Goal: Task Accomplishment & Management: Manage account settings

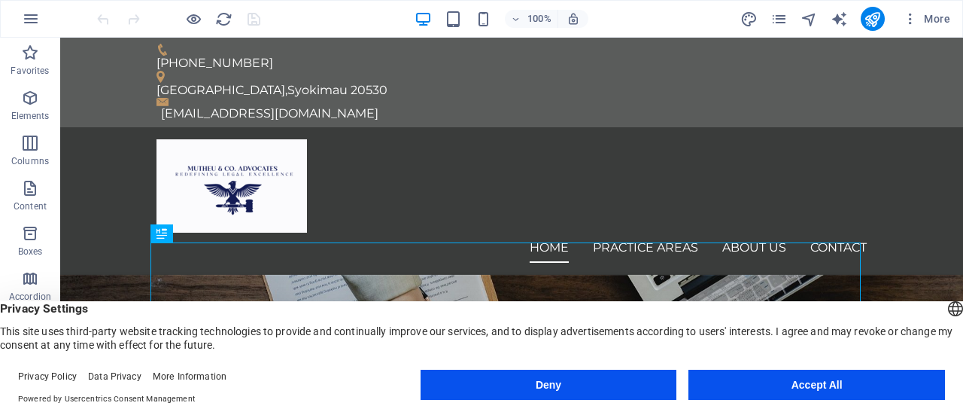
click at [751, 388] on button "Accept All" at bounding box center [816, 384] width 257 height 30
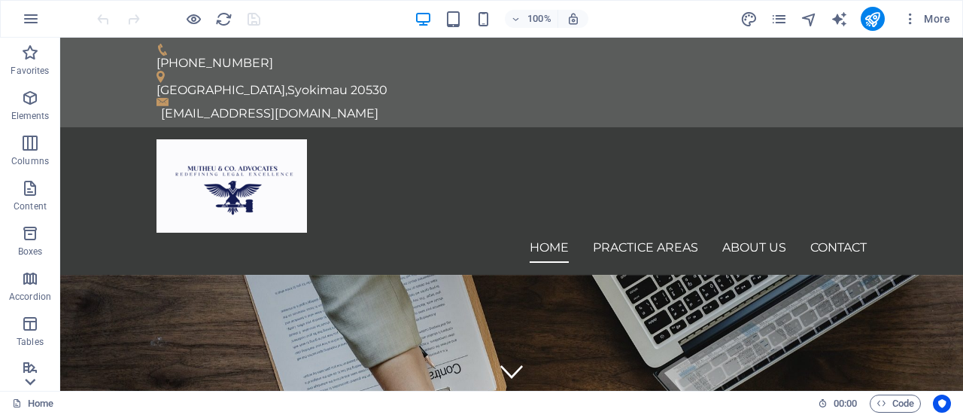
click at [33, 382] on icon at bounding box center [30, 381] width 21 height 21
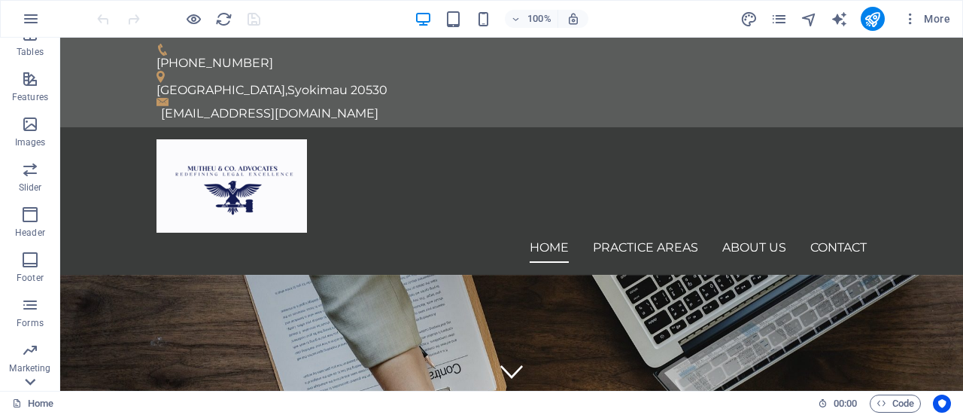
scroll to position [324, 0]
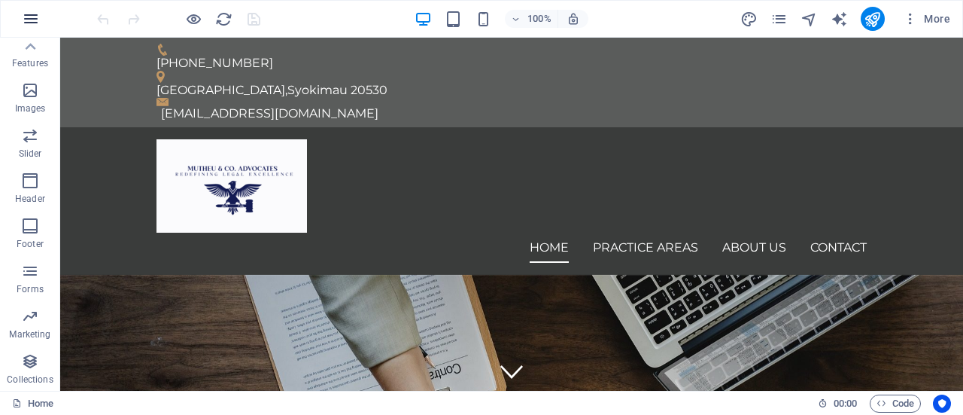
click at [35, 22] on icon "button" at bounding box center [31, 19] width 18 height 18
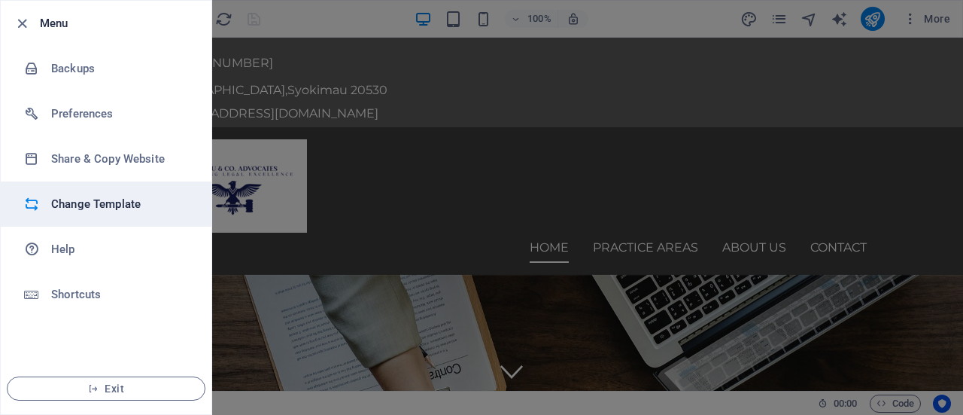
click at [87, 209] on h6 "Change Template" at bounding box center [120, 204] width 139 height 18
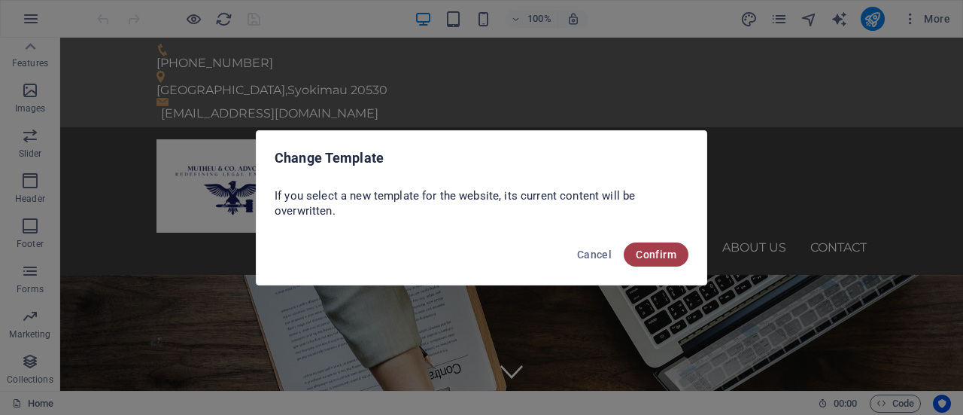
click at [646, 251] on span "Confirm" at bounding box center [656, 254] width 41 height 12
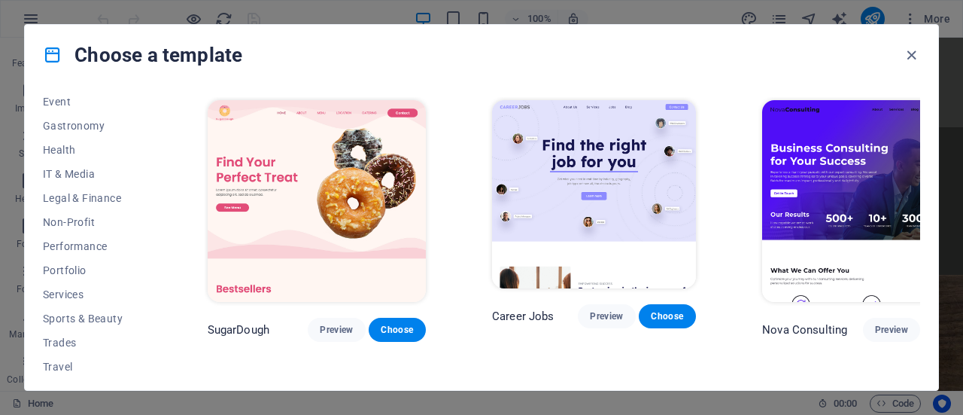
scroll to position [301, 0]
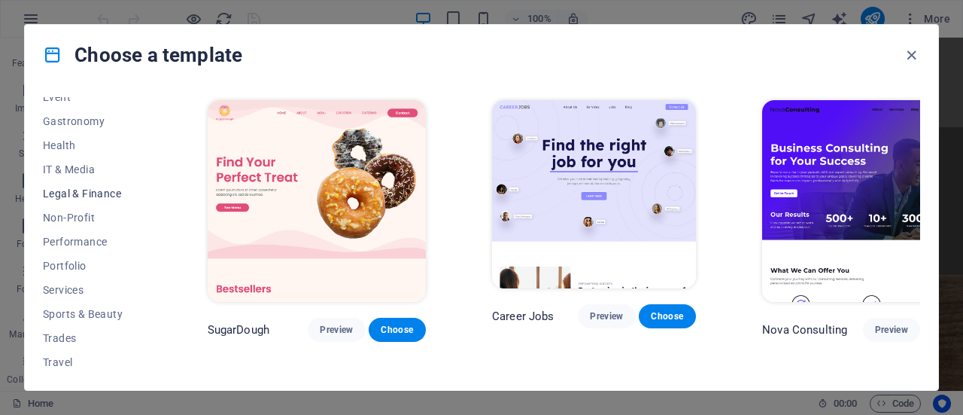
click at [116, 189] on span "Legal & Finance" at bounding box center [92, 193] width 99 height 12
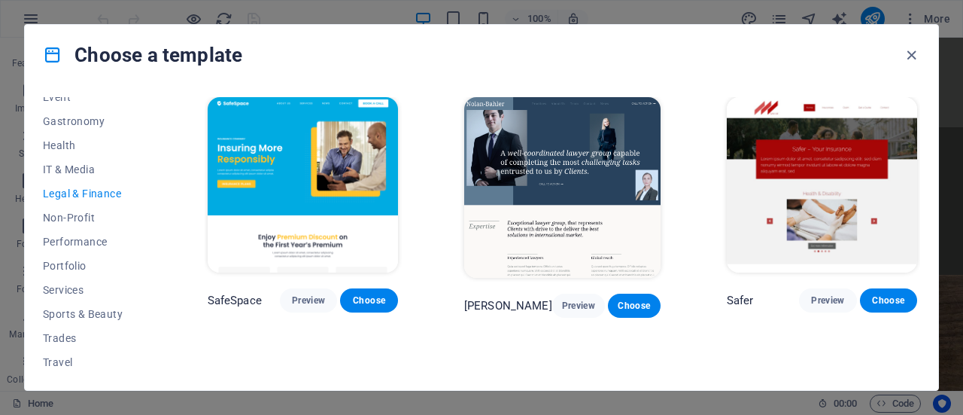
scroll to position [0, 0]
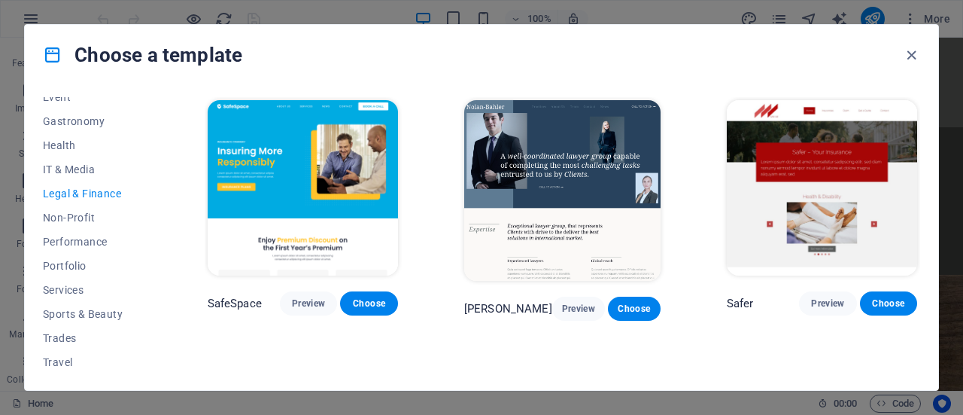
click at [606, 178] on img at bounding box center [562, 190] width 196 height 181
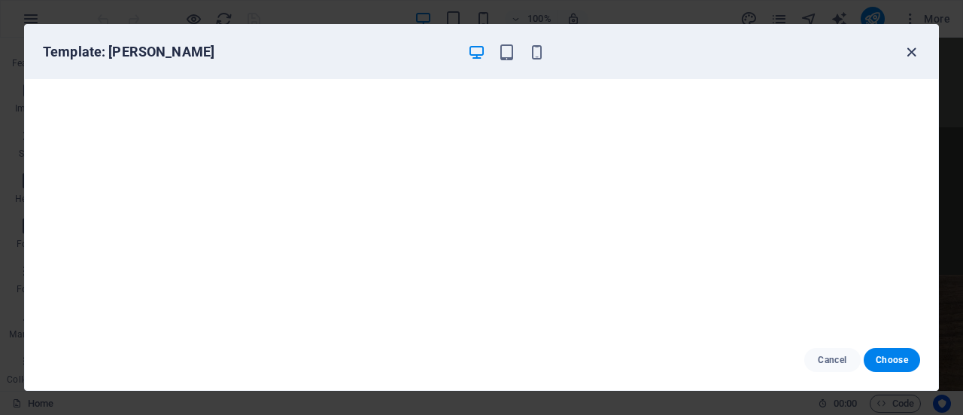
click at [909, 57] on icon "button" at bounding box center [911, 52] width 17 height 17
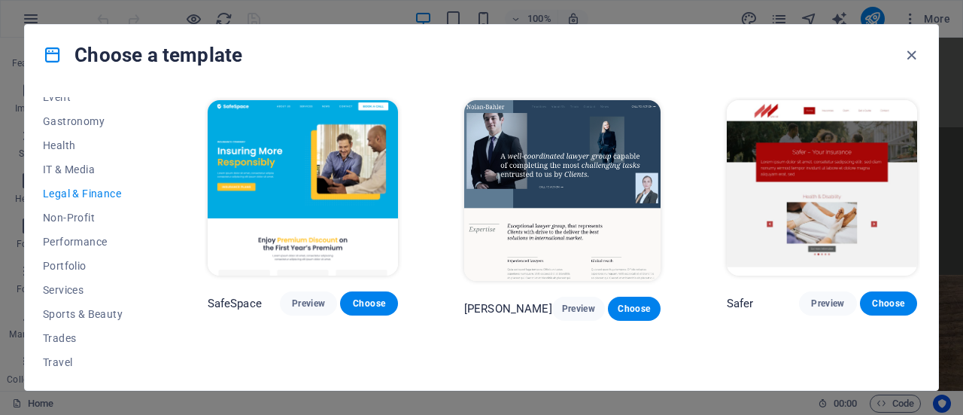
drag, startPoint x: 152, startPoint y: 294, endPoint x: 157, endPoint y: 312, distance: 18.6
click at [157, 312] on div "All Templates My Templates New Trending Landingpage Multipager Onepager Art & D…" at bounding box center [101, 234] width 117 height 275
drag, startPoint x: 157, startPoint y: 294, endPoint x: 163, endPoint y: 220, distance: 74.0
click at [163, 220] on div "All Templates My Templates New Trending Landingpage Multipager Onepager Art & D…" at bounding box center [481, 237] width 913 height 305
drag, startPoint x: 157, startPoint y: 243, endPoint x: 155, endPoint y: 220, distance: 22.6
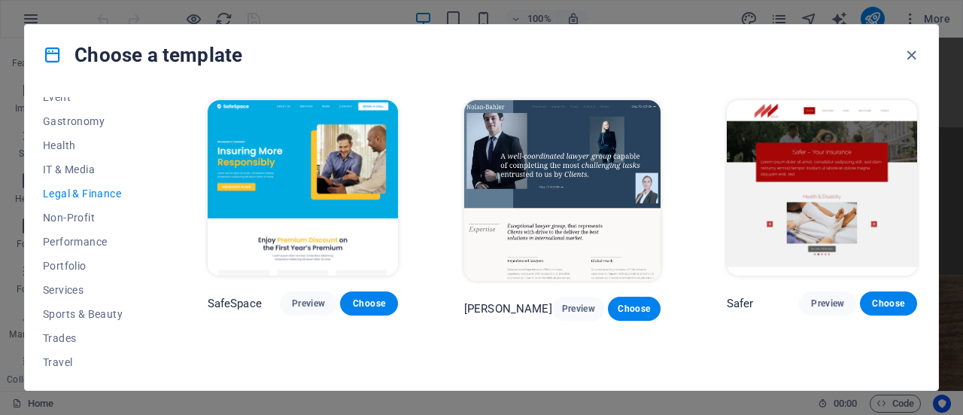
click at [156, 221] on div "All Templates My Templates New Trending Landingpage Multipager Onepager Art & D…" at bounding box center [101, 234] width 117 height 275
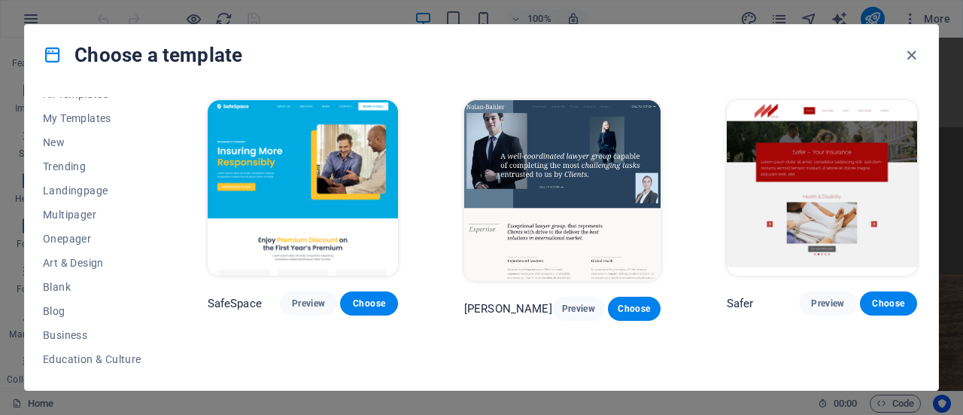
scroll to position [9, 0]
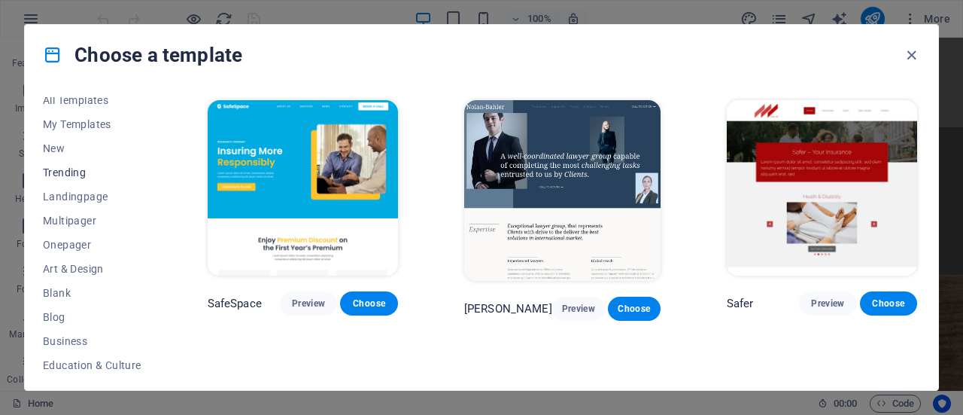
click at [116, 169] on span "Trending" at bounding box center [92, 172] width 99 height 12
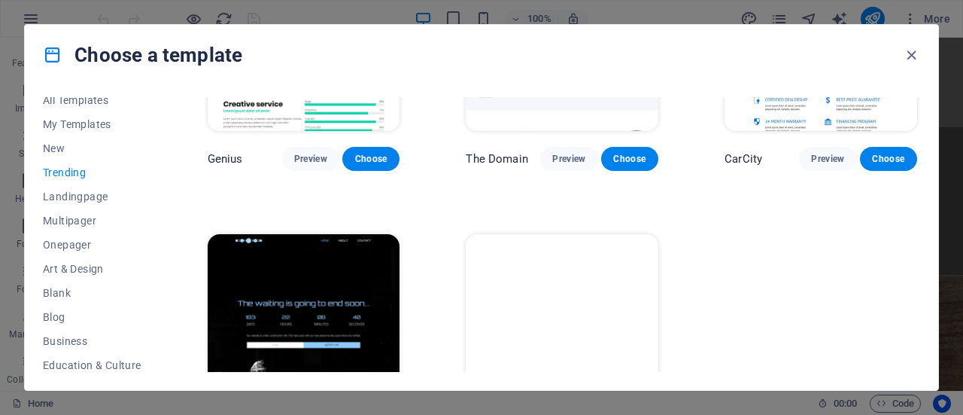
scroll to position [1354, 0]
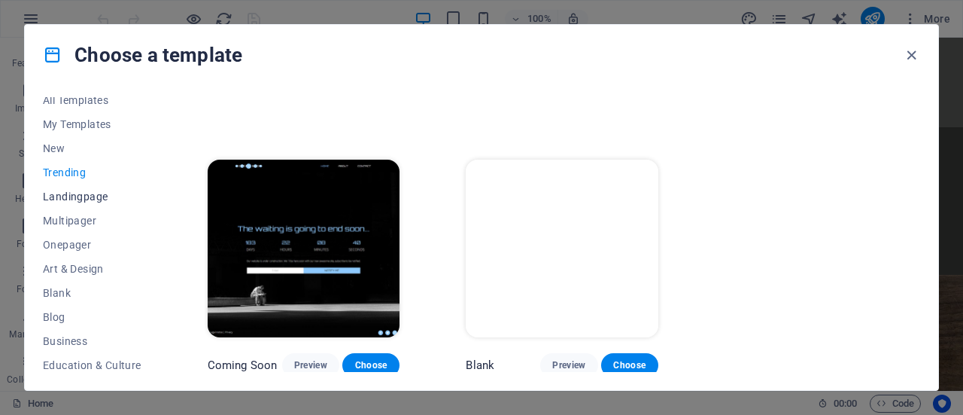
click at [96, 198] on span "Landingpage" at bounding box center [92, 196] width 99 height 12
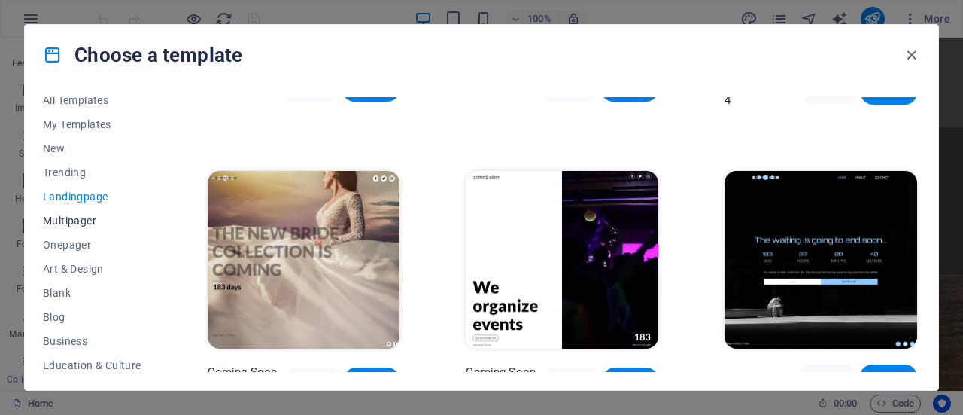
click at [91, 225] on span "Multipager" at bounding box center [92, 220] width 99 height 12
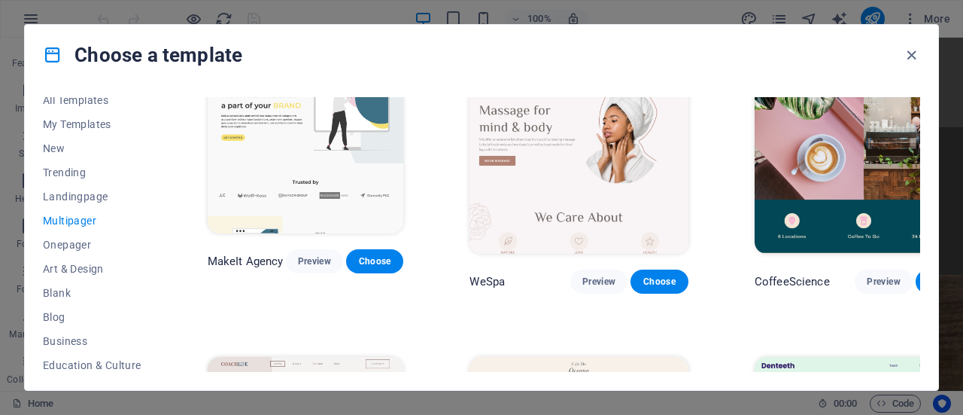
drag, startPoint x: 922, startPoint y: 190, endPoint x: 924, endPoint y: 199, distance: 8.6
click at [924, 199] on div "All Templates My Templates New Trending Landingpage Multipager Onepager Art & D…" at bounding box center [481, 237] width 913 height 305
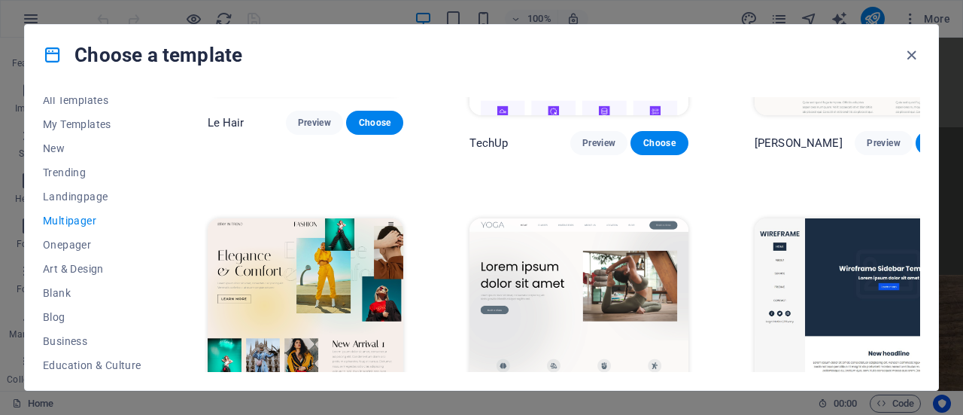
scroll to position [3211, 0]
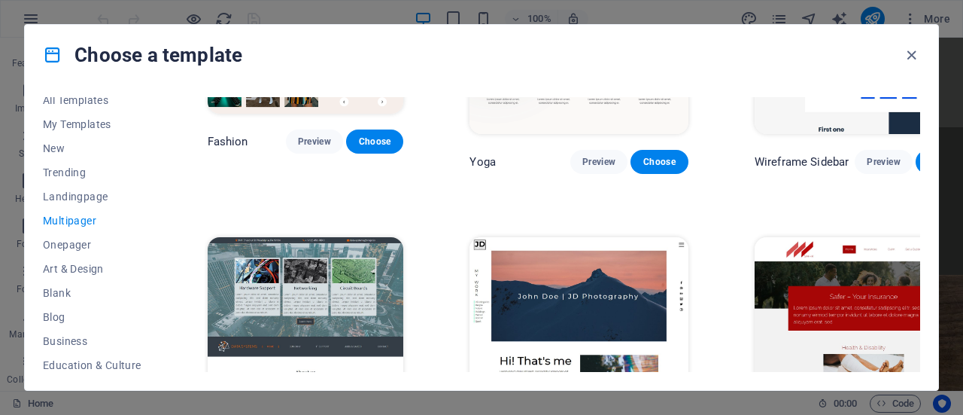
drag, startPoint x: 157, startPoint y: 217, endPoint x: 158, endPoint y: 258, distance: 41.4
click at [158, 258] on div "All Templates My Templates New Trending Landingpage Multipager Onepager Art & D…" at bounding box center [101, 234] width 117 height 275
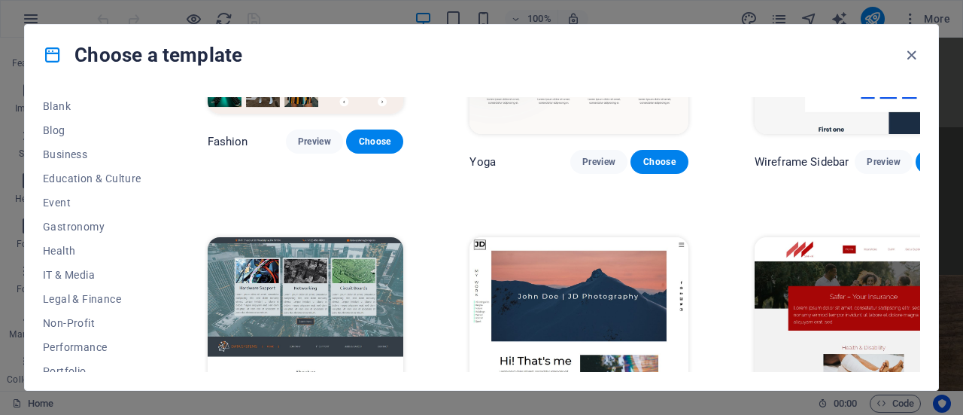
scroll to position [211, 0]
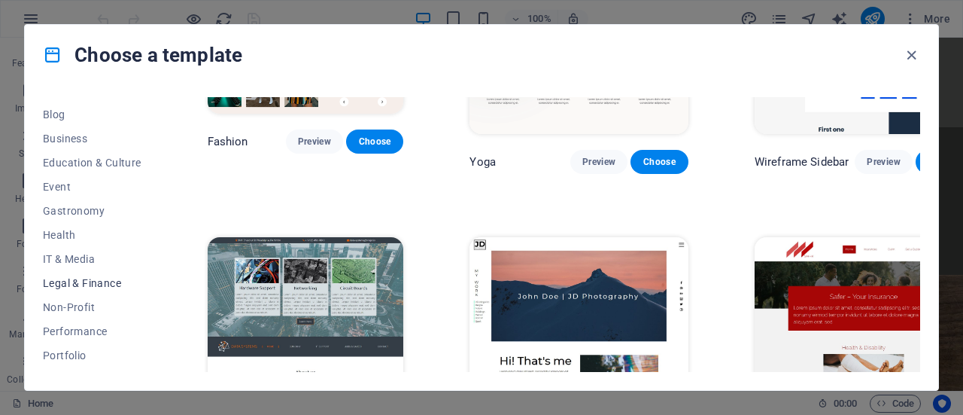
click at [120, 284] on span "Legal & Finance" at bounding box center [92, 283] width 99 height 12
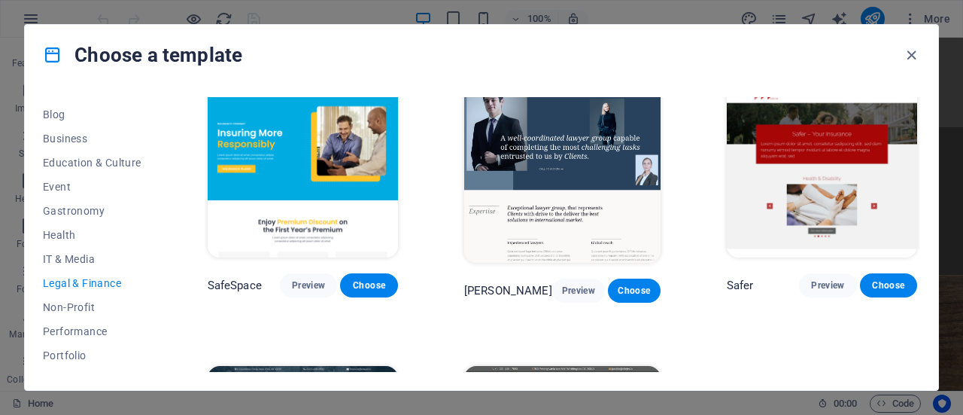
scroll to position [0, 0]
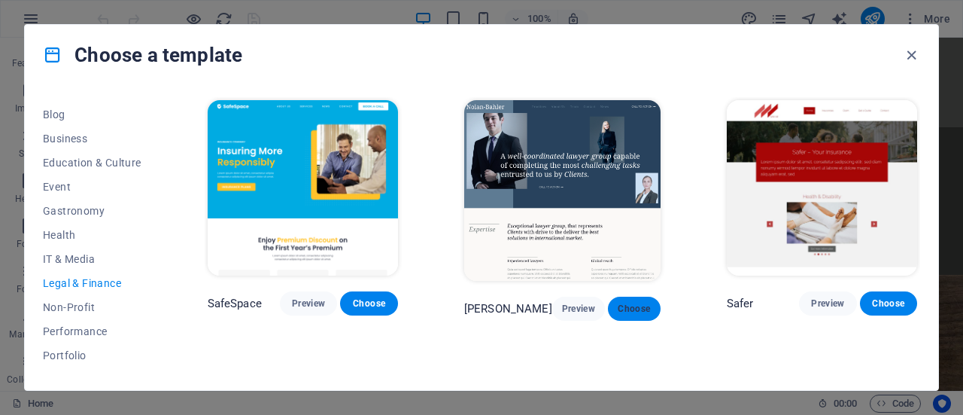
click at [637, 302] on span "Choose" at bounding box center [634, 308] width 29 height 12
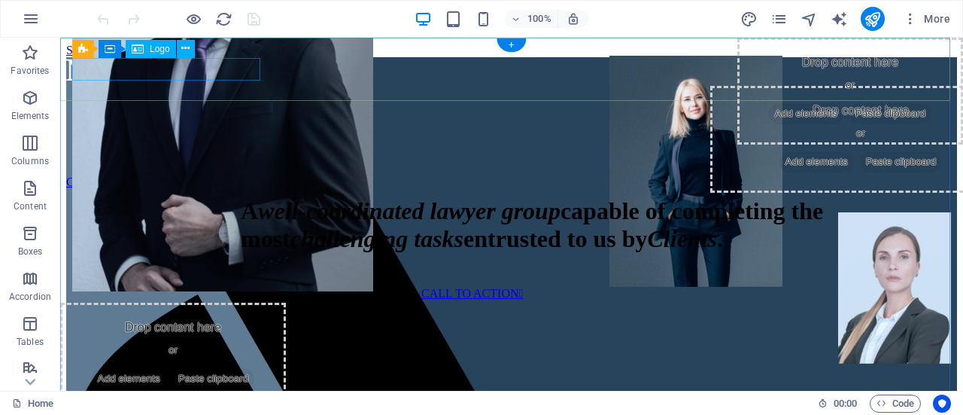
click at [184, 79] on div at bounding box center [493, 70] width 855 height 26
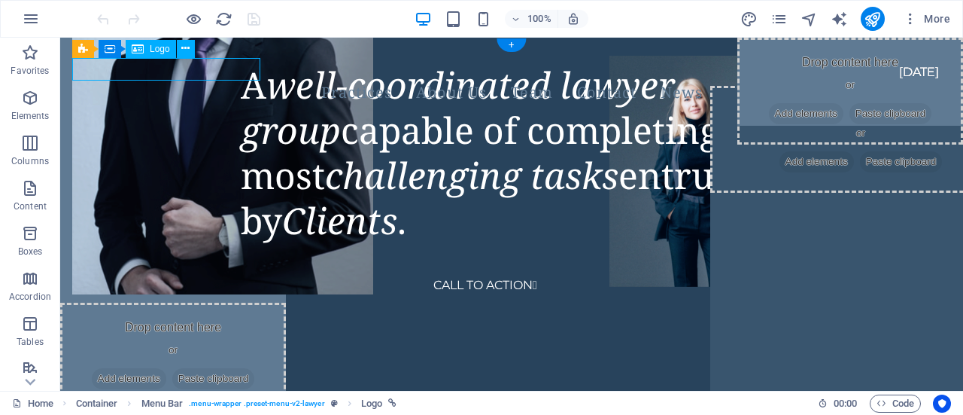
click at [185, 73] on div at bounding box center [493, 61] width 843 height 23
click at [186, 73] on div at bounding box center [493, 61] width 843 height 23
select select "px"
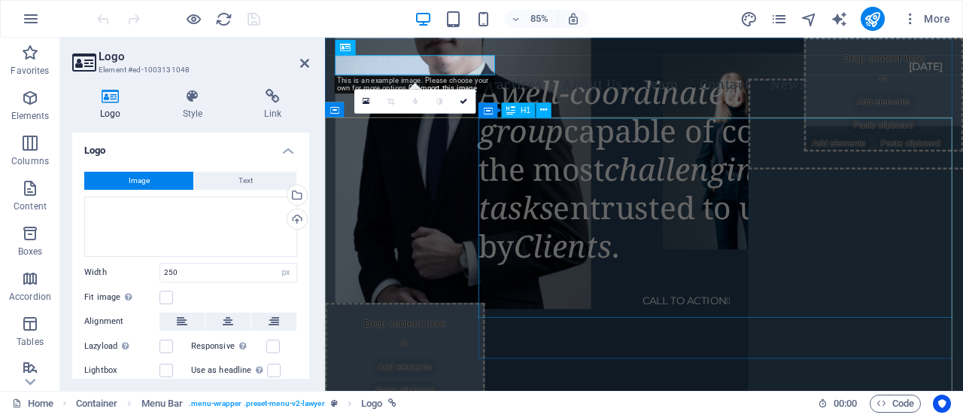
click at [545, 226] on div "A well-coordinated lawyer group capable of completing the most challenging task…" at bounding box center [791, 193] width 570 height 226
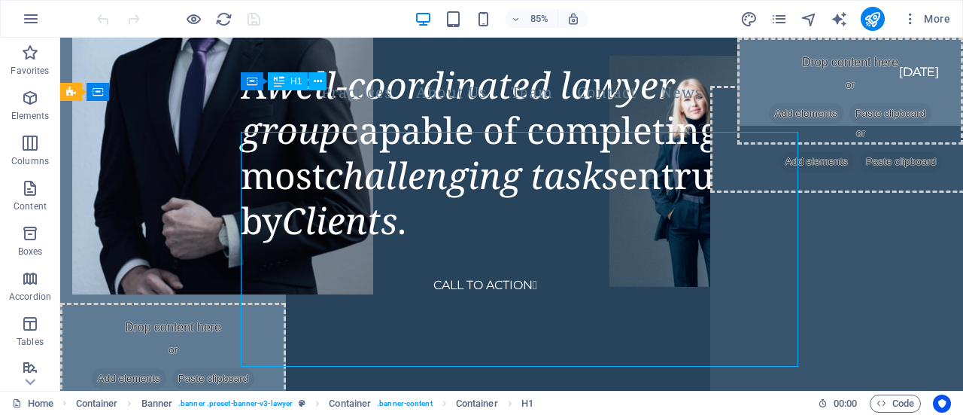
click at [441, 207] on div "A well-coordinated lawyer group capable of completing the most challenging task…" at bounding box center [602, 152] width 722 height 181
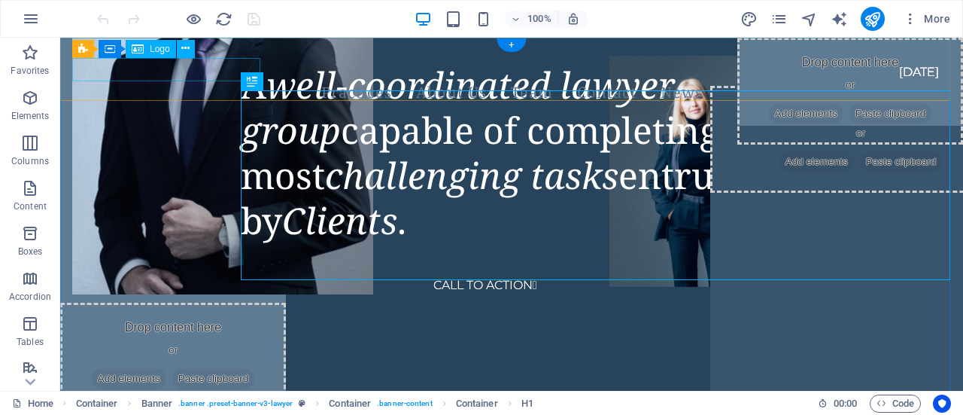
click at [153, 73] on div at bounding box center [493, 61] width 843 height 23
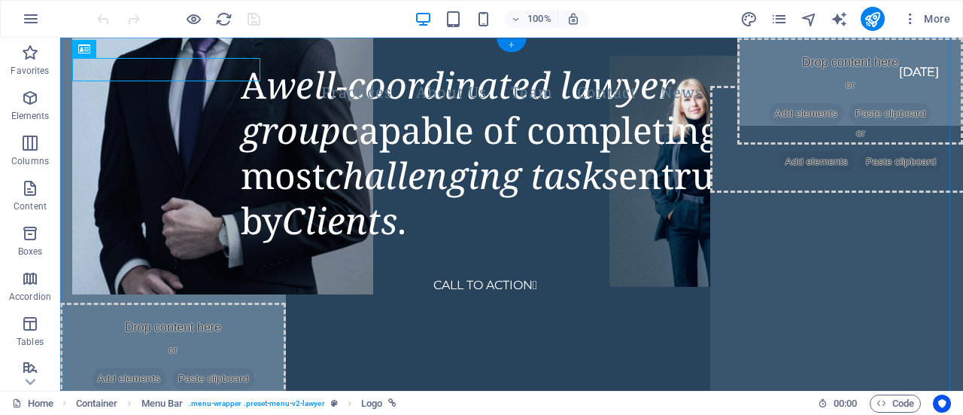
click at [505, 46] on div "+" at bounding box center [511, 45] width 29 height 14
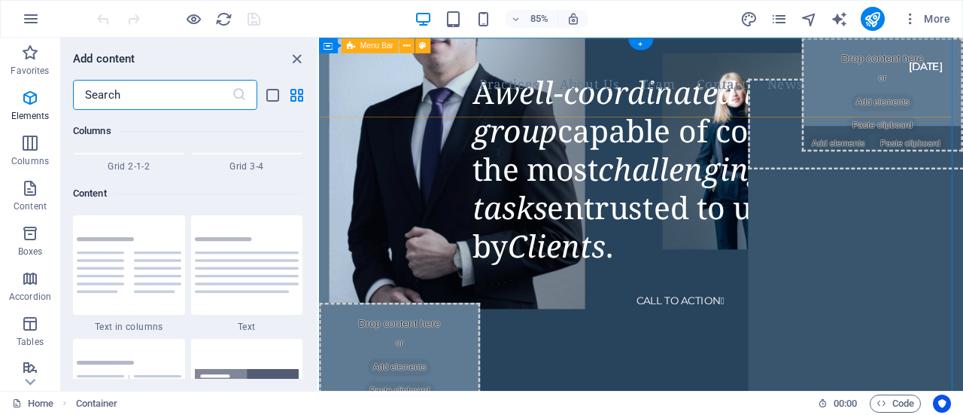
scroll to position [2632, 0]
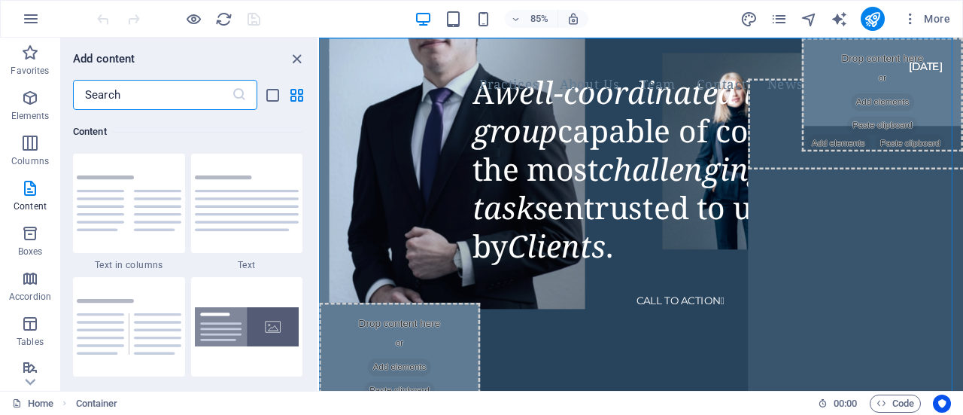
click at [160, 94] on input "text" at bounding box center [152, 95] width 159 height 30
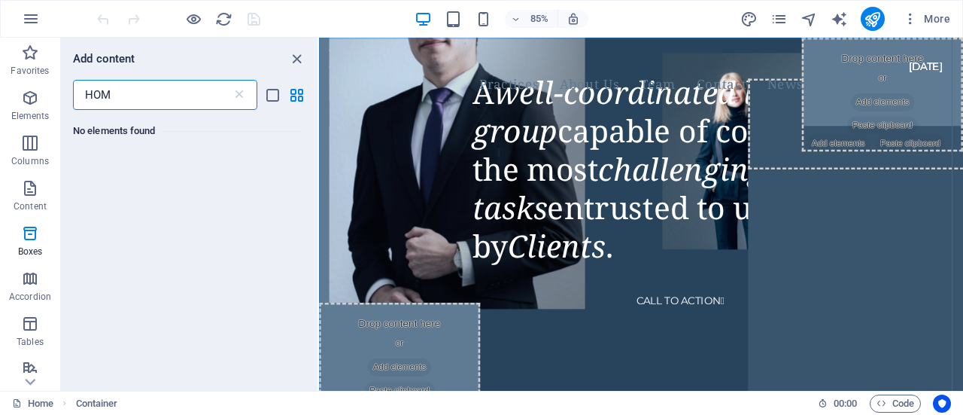
scroll to position [0, 0]
type input "H"
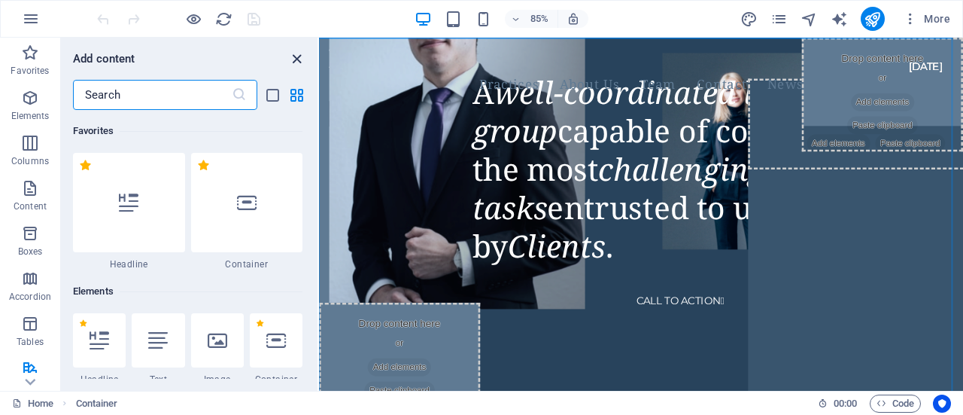
click at [303, 57] on icon "close panel" at bounding box center [296, 58] width 17 height 17
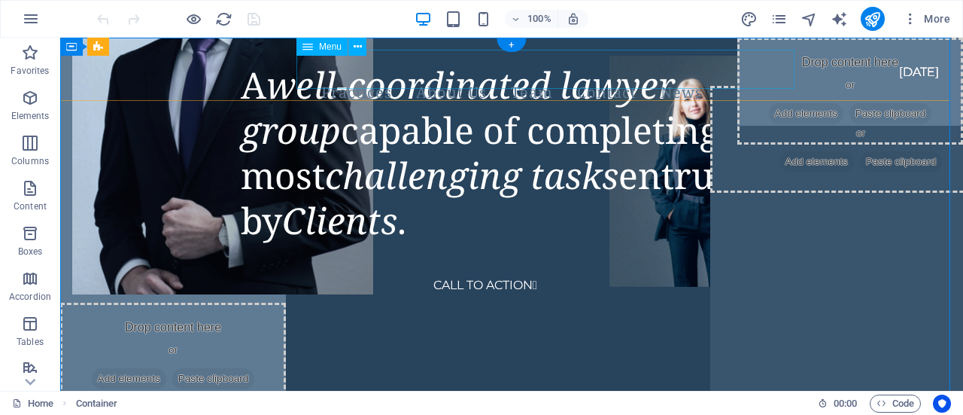
click at [592, 75] on nav "Practices About Us Team Contact News" at bounding box center [511, 92] width 879 height 39
click at [334, 52] on div "Menu" at bounding box center [321, 47] width 51 height 18
click at [360, 47] on icon at bounding box center [358, 47] width 8 height 16
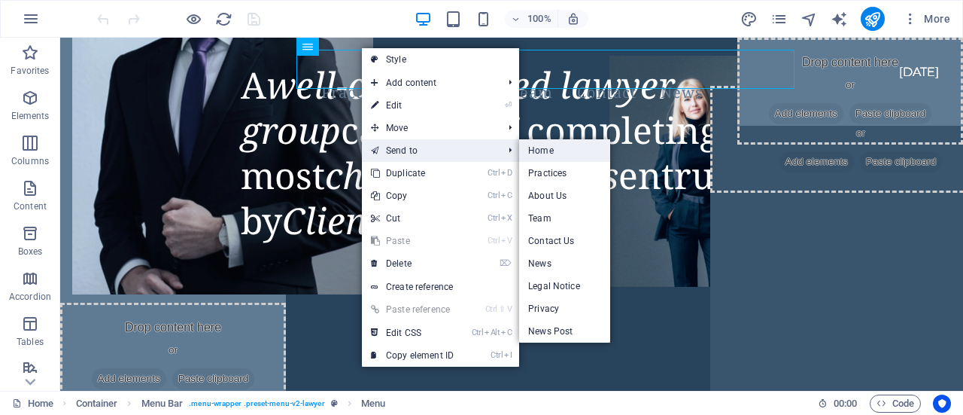
click at [539, 157] on link "Home" at bounding box center [564, 150] width 91 height 23
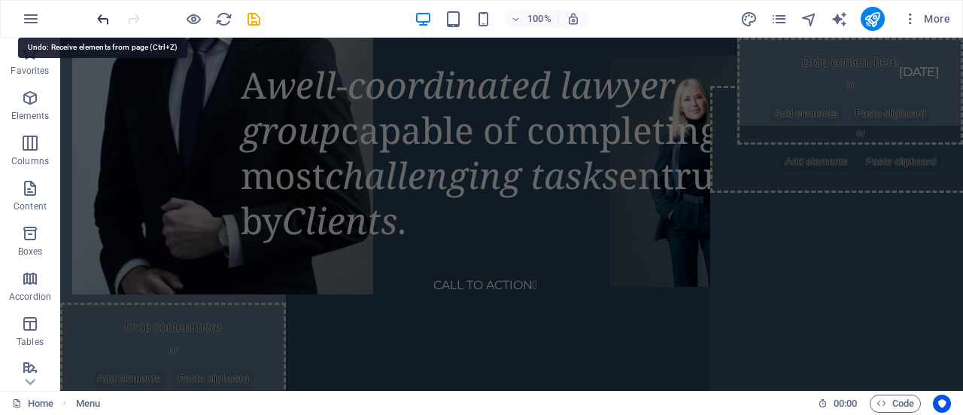
click at [104, 17] on icon "undo" at bounding box center [103, 19] width 17 height 17
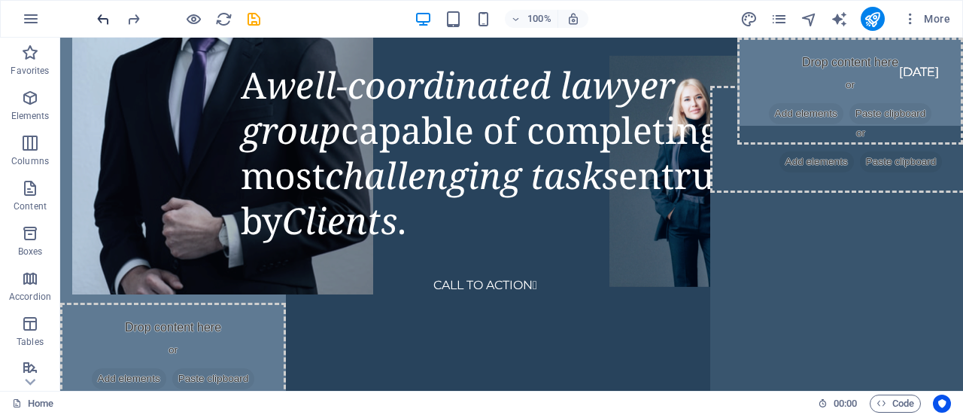
click at [106, 25] on icon "undo" at bounding box center [103, 19] width 17 height 17
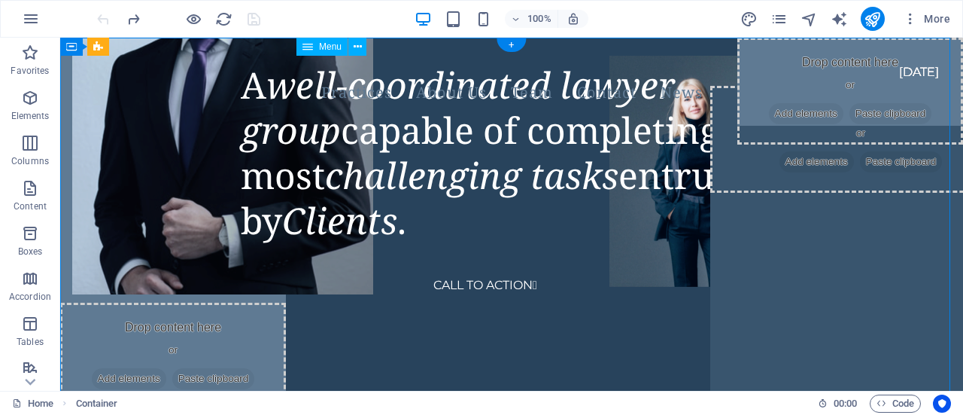
click at [543, 73] on nav "Practices About Us Team Contact News" at bounding box center [511, 92] width 879 height 39
click at [864, 50] on button at bounding box center [859, 47] width 18 height 18
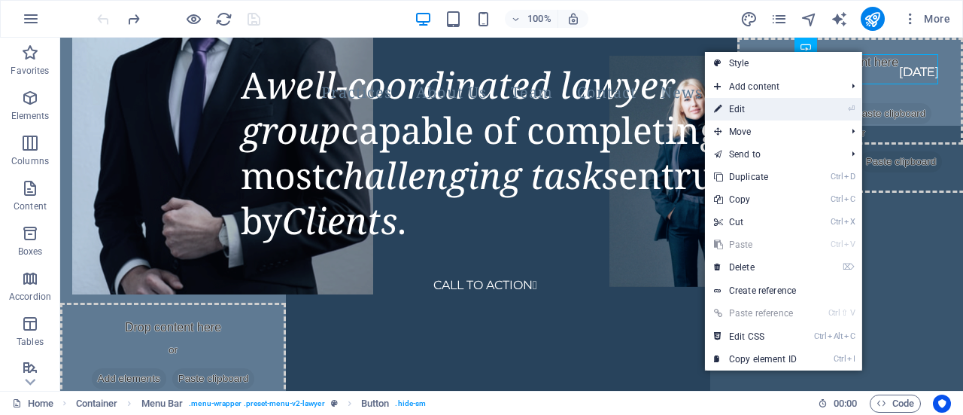
click at [798, 108] on link "⏎ Edit" at bounding box center [755, 109] width 101 height 23
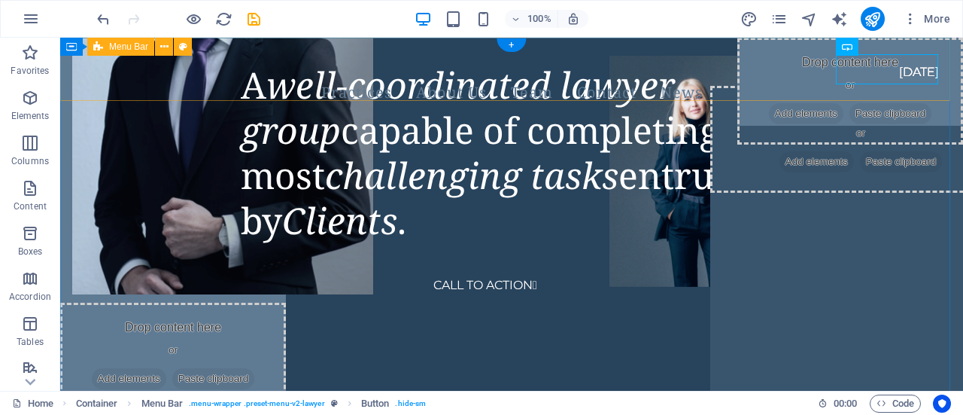
click at [170, 84] on div "Practices About Us Team Contact News CONTACT US Menu" at bounding box center [511, 96] width 903 height 117
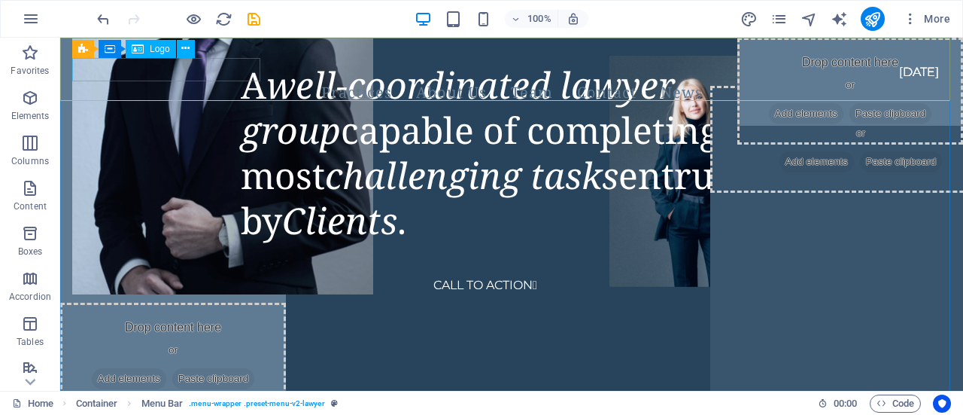
click at [154, 50] on span "Logo" at bounding box center [160, 48] width 20 height 9
click at [181, 50] on button at bounding box center [186, 49] width 18 height 18
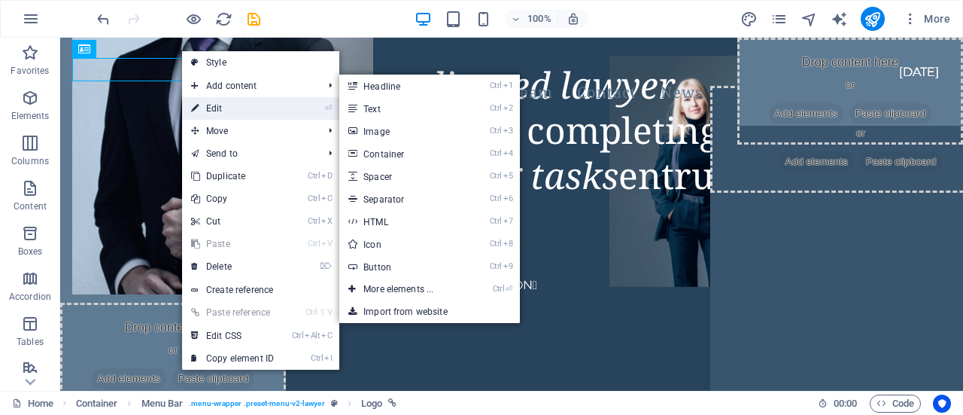
click at [205, 100] on link "⏎ Edit" at bounding box center [232, 108] width 101 height 23
select select "px"
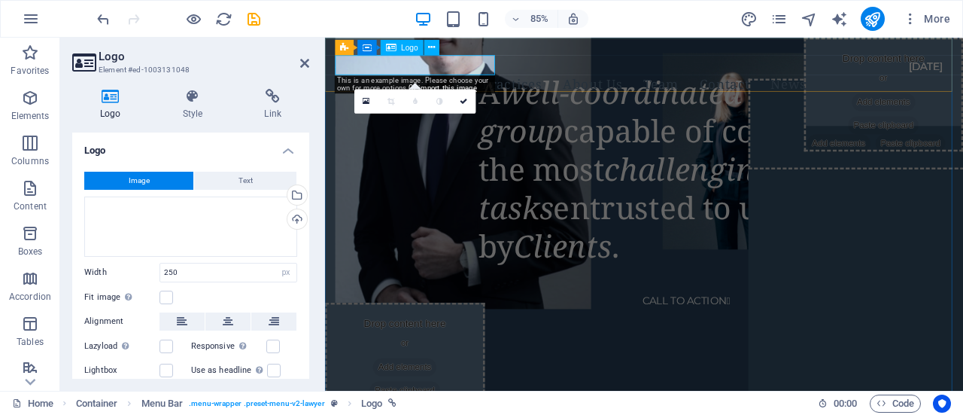
click at [349, 73] on div at bounding box center [682, 61] width 691 height 23
click at [371, 66] on div at bounding box center [682, 61] width 691 height 23
click at [211, 180] on button "Text" at bounding box center [245, 181] width 102 height 18
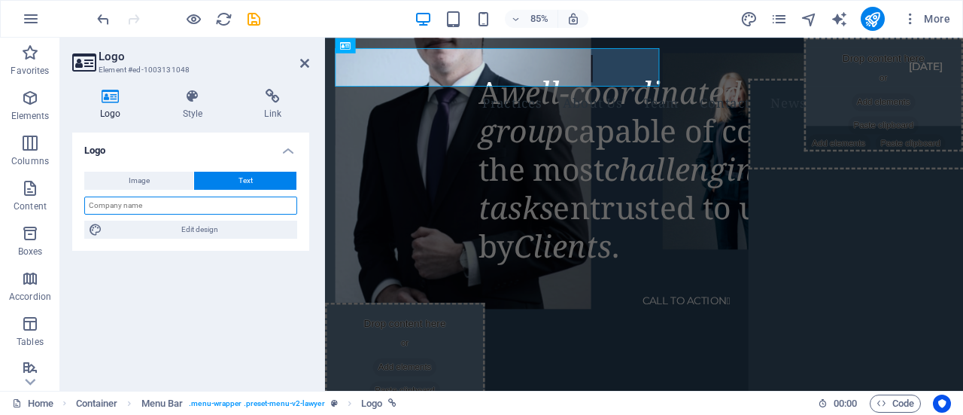
click at [194, 201] on input "text" at bounding box center [190, 205] width 213 height 18
type input "MUTHEU & CO. ADVOCATES"
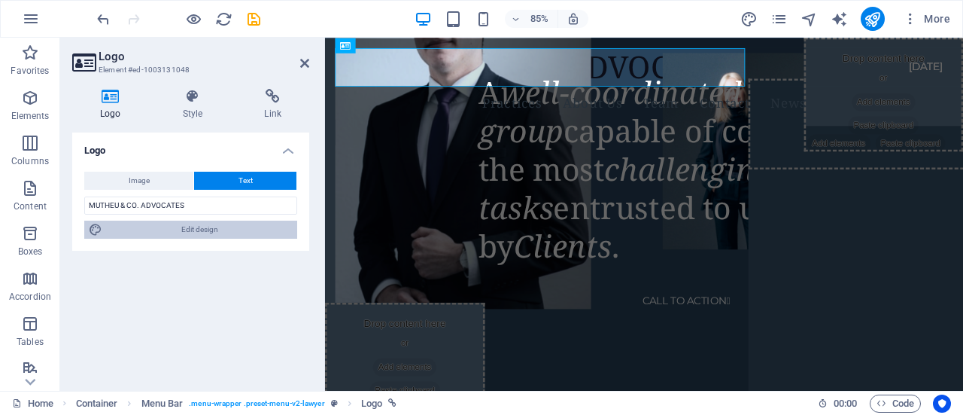
click at [246, 225] on span "Edit design" at bounding box center [200, 229] width 186 height 18
select select "rem"
select select "400"
select select "px"
select select "rem"
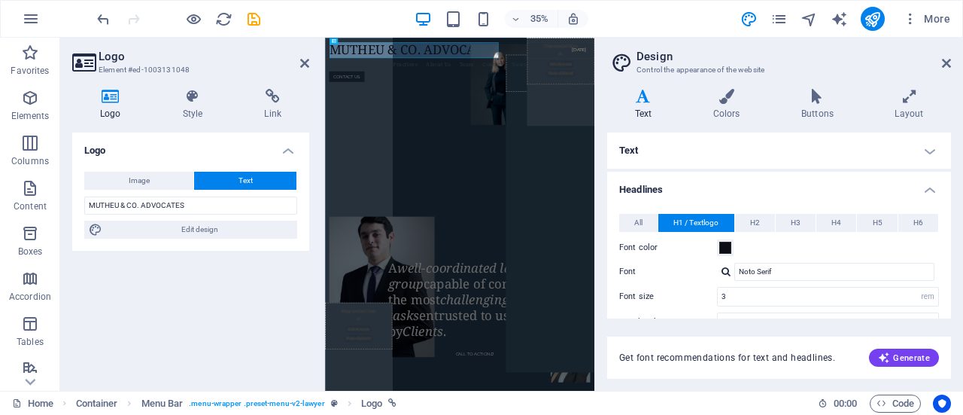
click at [648, 109] on h4 "Text" at bounding box center [646, 105] width 78 height 32
click at [843, 270] on input "Noto Serif" at bounding box center [834, 272] width 200 height 18
click at [727, 270] on div at bounding box center [726, 271] width 9 height 10
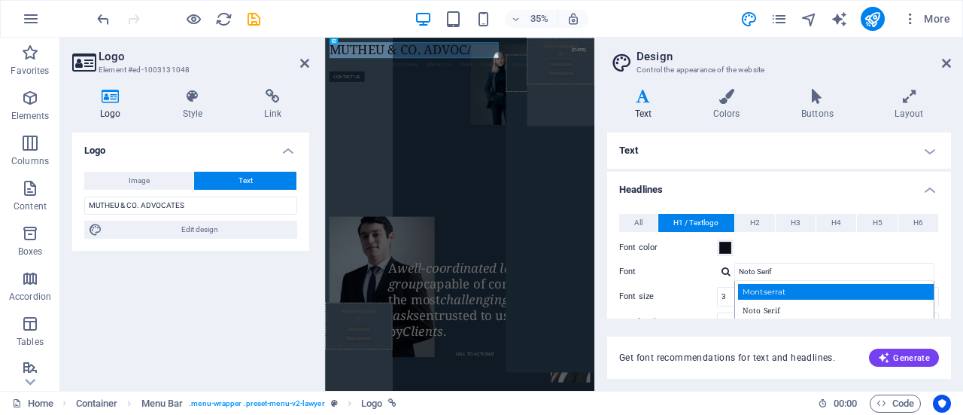
click at [769, 290] on div "Montserrat" at bounding box center [837, 292] width 199 height 16
type input "Montserrat"
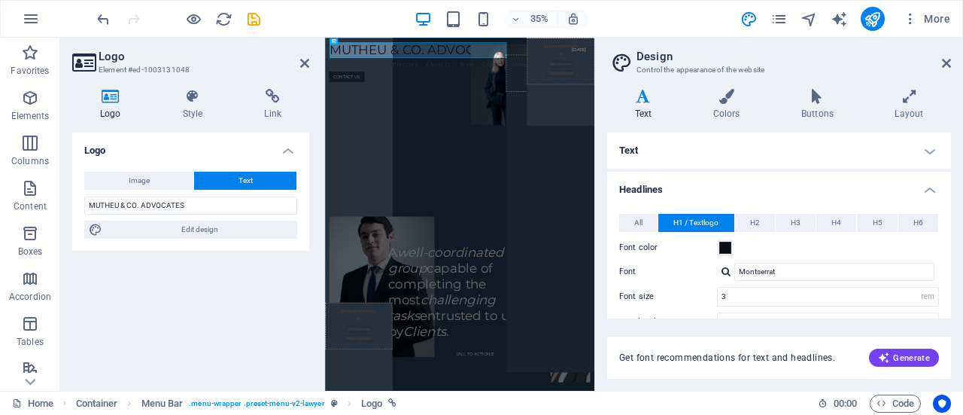
click at [724, 272] on div at bounding box center [726, 271] width 9 height 10
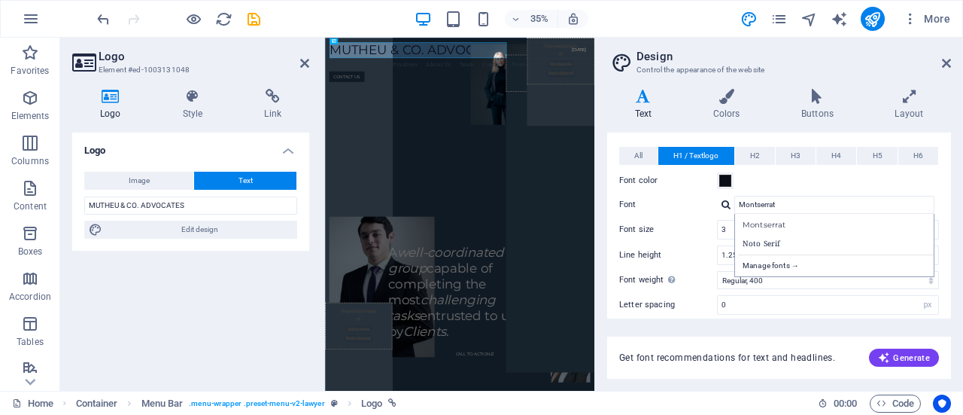
scroll to position [78, 0]
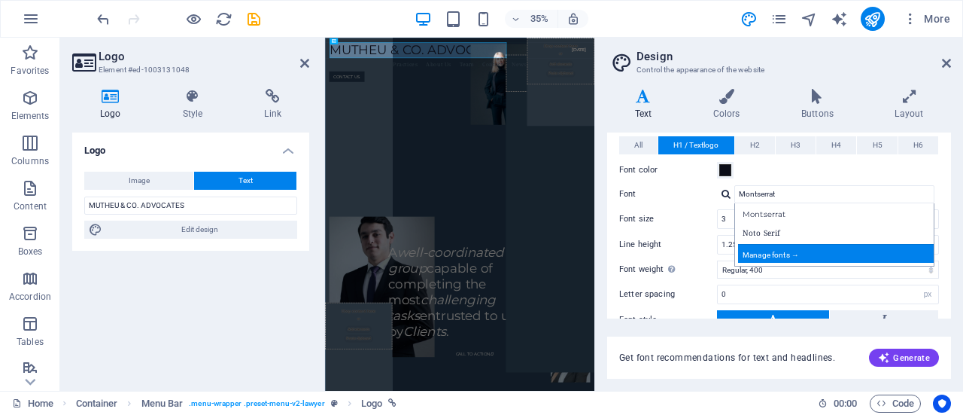
click at [777, 255] on div "Manage fonts →" at bounding box center [837, 253] width 199 height 19
select select "popularity"
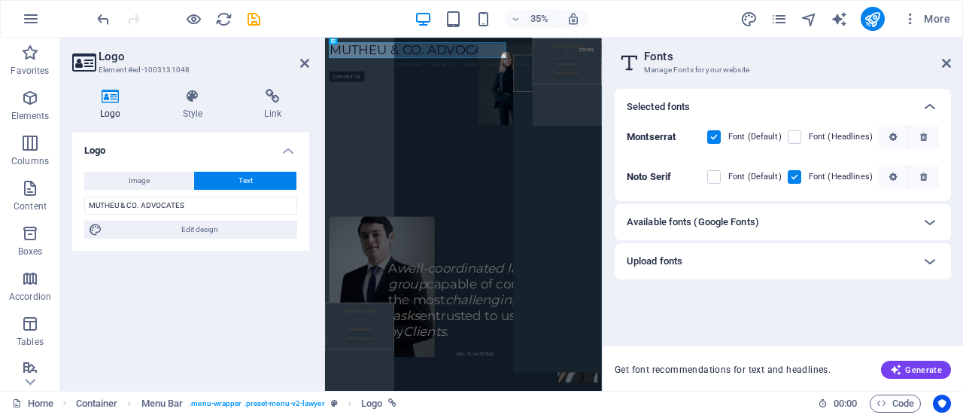
click at [771, 221] on div "Available fonts (Google Fonts)" at bounding box center [769, 222] width 285 height 18
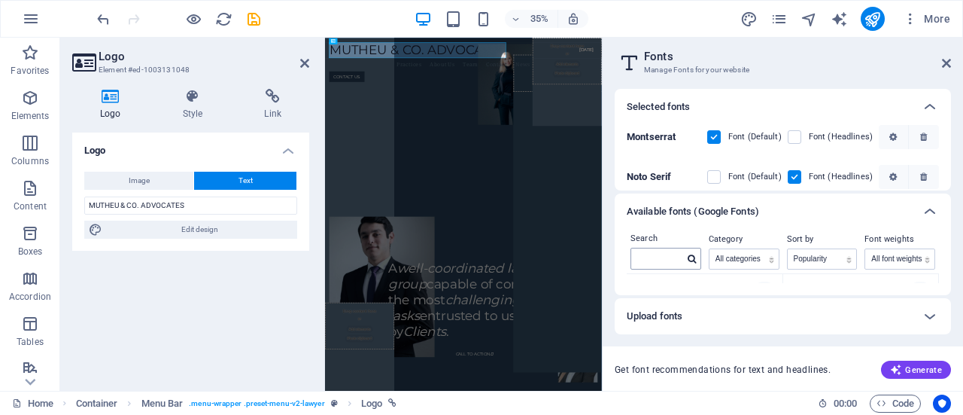
click at [692, 260] on icon at bounding box center [692, 258] width 8 height 9
click at [865, 313] on div "Upload fonts" at bounding box center [769, 316] width 285 height 18
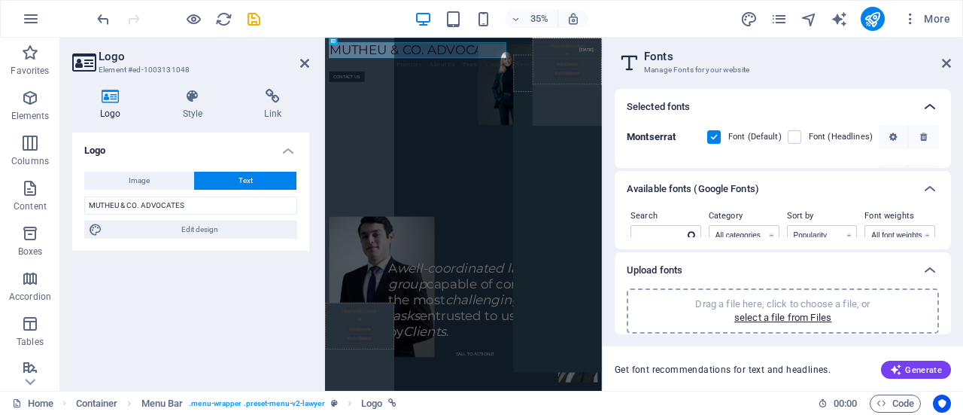
click at [934, 103] on icon at bounding box center [930, 107] width 18 height 18
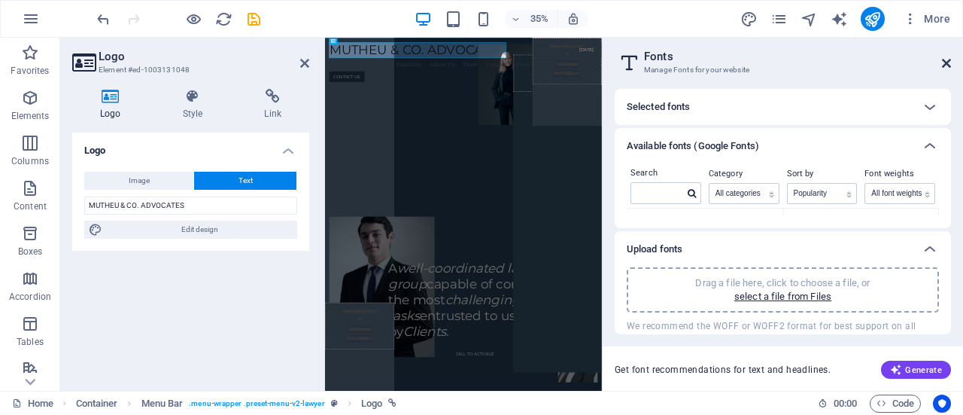
click at [950, 59] on icon at bounding box center [946, 63] width 9 height 12
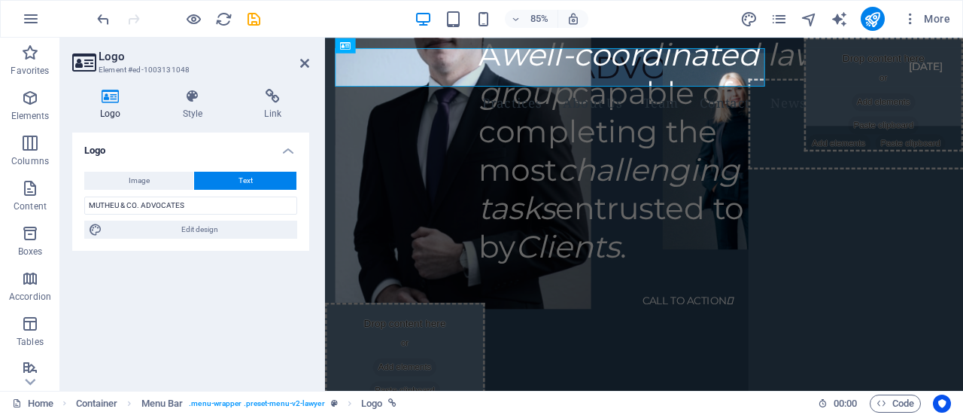
click at [238, 306] on div "Logo Image Text Drag files here, click to choose files or select files from Fil…" at bounding box center [190, 255] width 237 height 246
click at [305, 58] on icon at bounding box center [304, 63] width 9 height 12
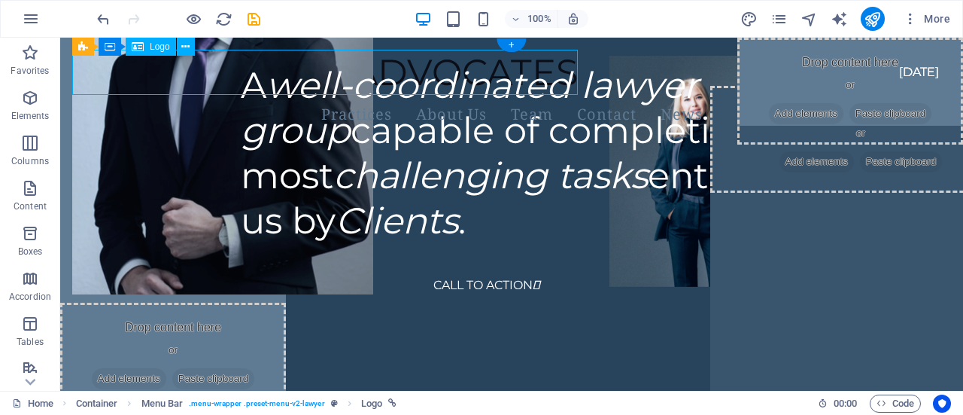
drag, startPoint x: 417, startPoint y: 85, endPoint x: 576, endPoint y: 73, distance: 160.0
click at [576, 73] on div "MUTHEU & CO. ADVOCATES" at bounding box center [493, 72] width 843 height 45
click at [239, 76] on div "MUTHEU & CO. ADVOCATES" at bounding box center [493, 72] width 843 height 45
click at [375, 89] on div "MUTHEU & CO. ADVOCATES" at bounding box center [493, 72] width 843 height 45
click at [374, 61] on div "MUTHEU & CO. ADVOCATES" at bounding box center [493, 72] width 843 height 45
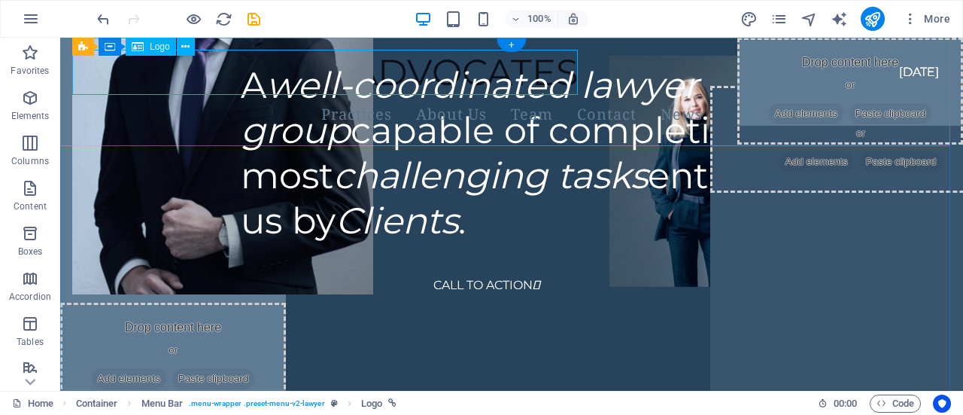
click at [374, 61] on div "MUTHEU & CO. ADVOCATES" at bounding box center [493, 72] width 843 height 45
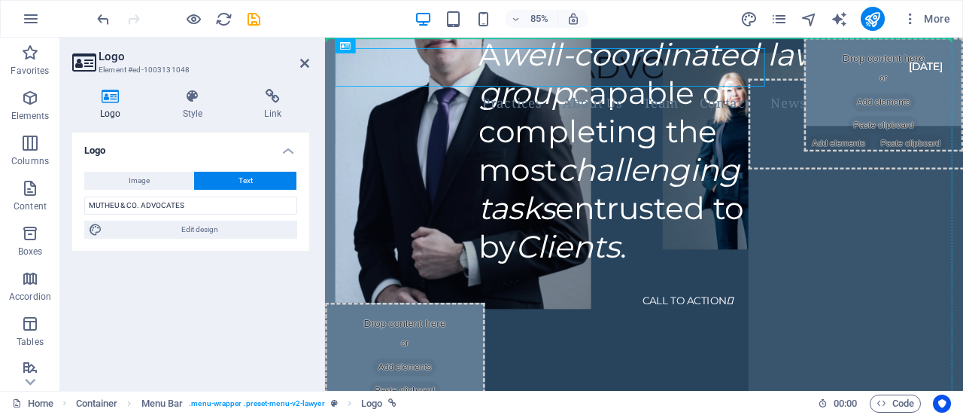
drag, startPoint x: 744, startPoint y: 79, endPoint x: 657, endPoint y: 49, distance: 92.3
click at [657, 50] on div "MUTHEU & CO. ADVOCATES" at bounding box center [682, 72] width 691 height 45
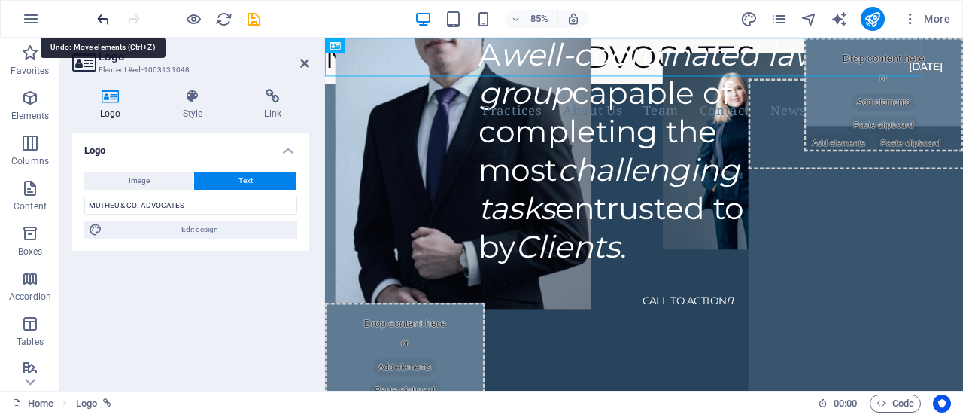
click at [102, 22] on icon "undo" at bounding box center [103, 19] width 17 height 17
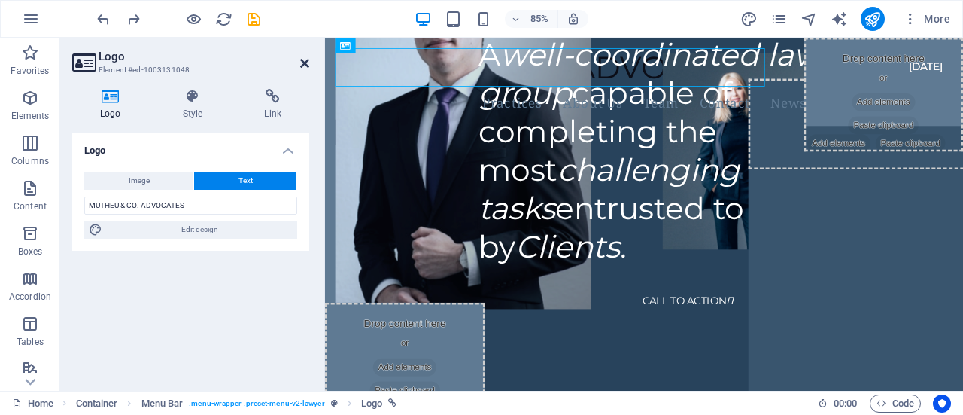
click at [302, 65] on icon at bounding box center [304, 63] width 9 height 12
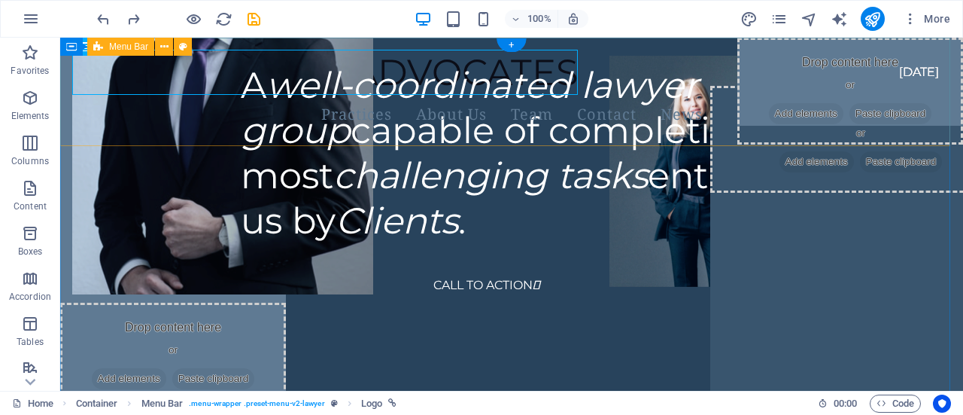
click at [784, 81] on div "MUTHEU & CO. ADVOCATES Practices About Us Team Contact News CONTACT US Menu" at bounding box center [511, 107] width 903 height 138
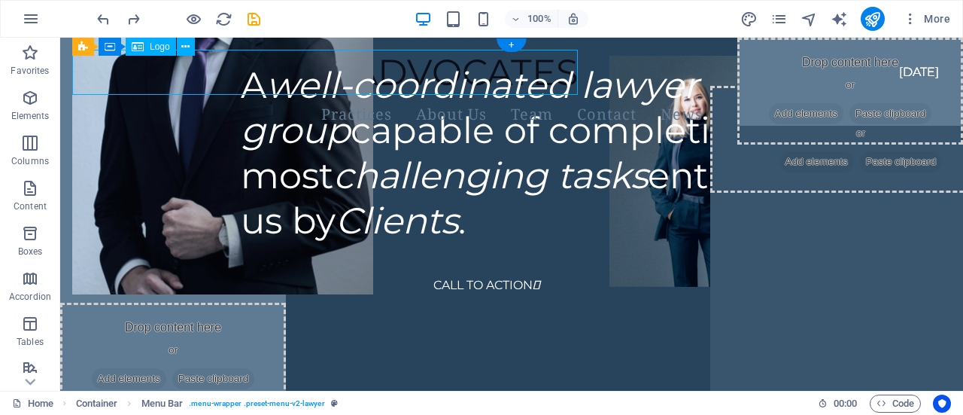
click at [542, 74] on div "MUTHEU & CO. ADVOCATES" at bounding box center [493, 72] width 843 height 45
click at [182, 47] on icon at bounding box center [185, 47] width 8 height 16
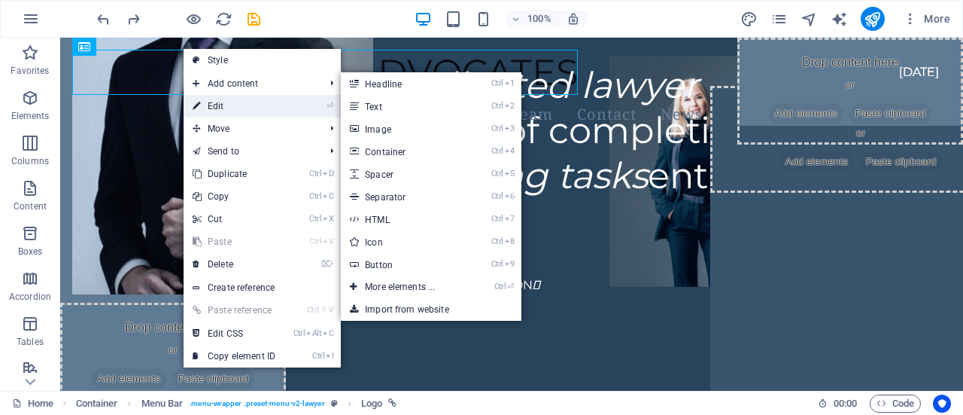
click at [203, 100] on link "⏎ Edit" at bounding box center [234, 106] width 101 height 23
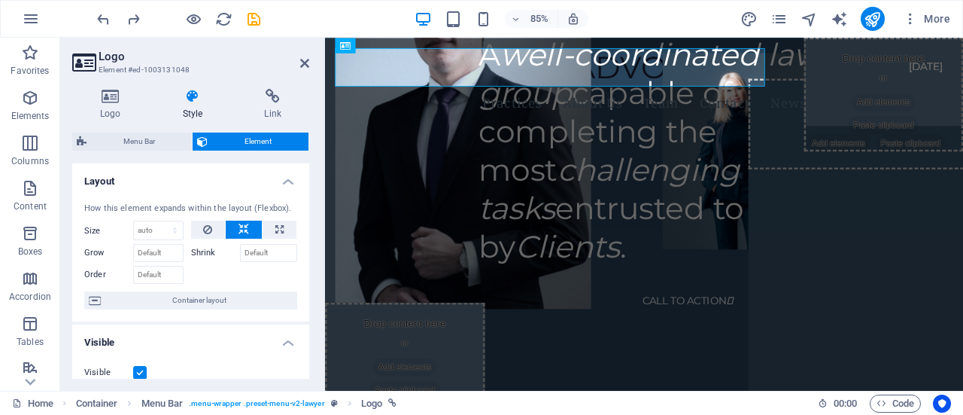
click at [193, 108] on h4 "Style" at bounding box center [196, 105] width 82 height 32
click at [193, 107] on h4 "Style" at bounding box center [196, 105] width 82 height 32
click at [177, 229] on select "Default auto px % 1/1 1/2 1/3 1/4 1/5 1/6 1/7 1/8 1/9 1/10" at bounding box center [158, 230] width 49 height 18
select select "1/7"
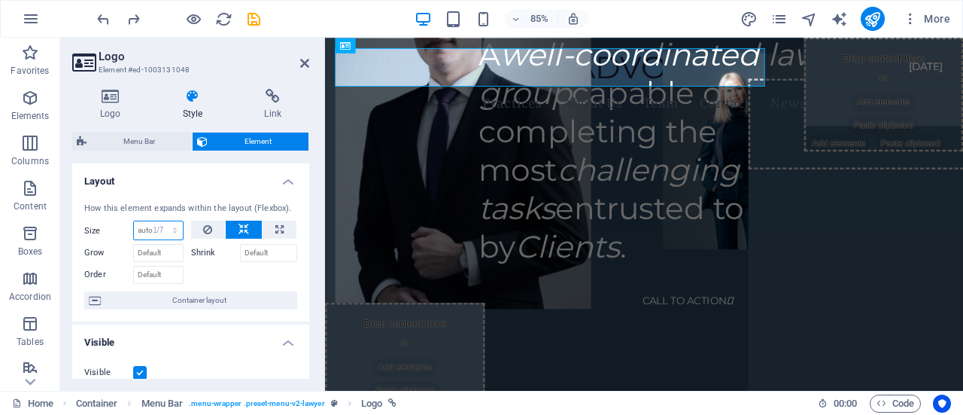
click at [160, 221] on select "Default auto px % 1/1 1/2 1/3 1/4 1/5 1/6 1/7 1/8 1/9 1/10" at bounding box center [158, 230] width 49 height 18
type input "14.28"
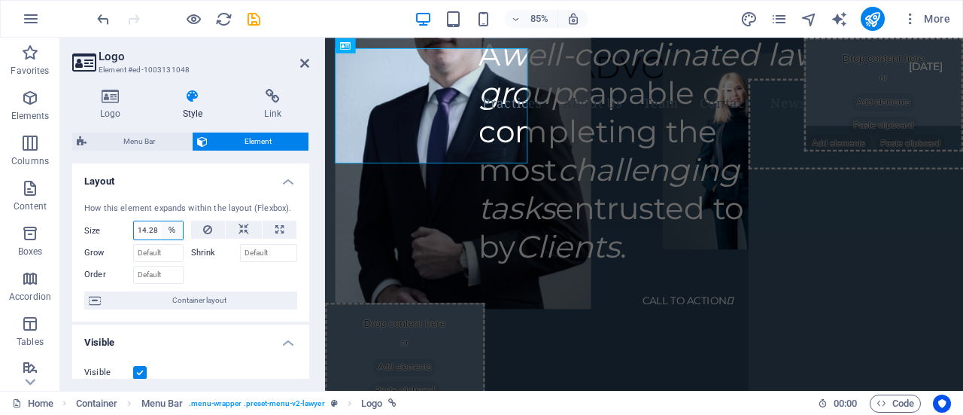
click at [172, 230] on select "Default auto px % 1/1 1/2 1/3 1/4 1/5 1/6 1/7 1/8 1/9 1/10" at bounding box center [172, 230] width 21 height 18
select select "1/1"
click at [162, 221] on select "Default auto px % 1/1 1/2 1/3 1/4 1/5 1/6 1/7 1/8 1/9 1/10" at bounding box center [172, 230] width 21 height 18
type input "100"
select select "%"
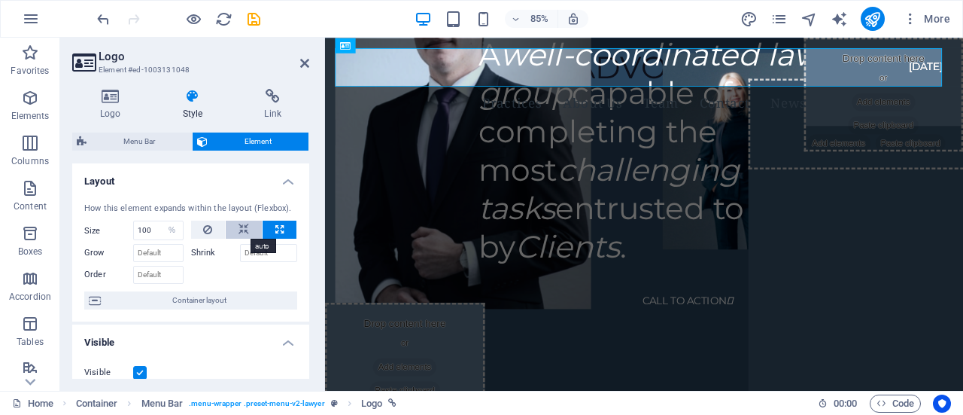
click at [233, 225] on button at bounding box center [244, 229] width 36 height 18
select select "DISABLED_OPTION_VALUE"
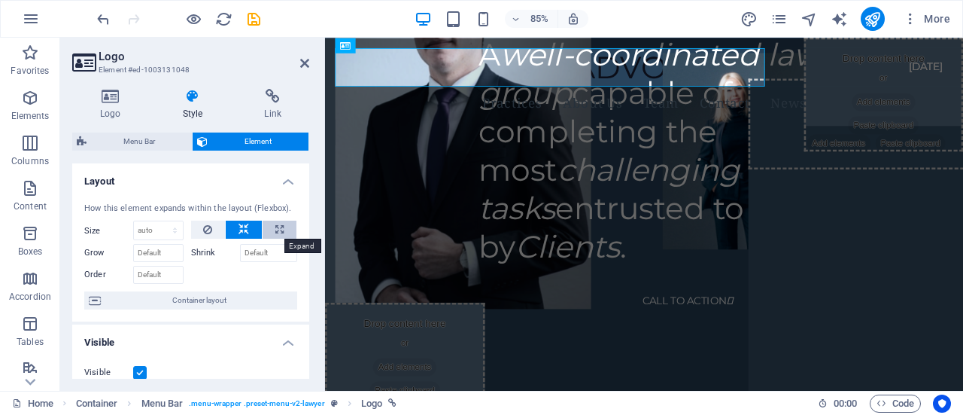
click at [275, 229] on icon at bounding box center [279, 229] width 8 height 18
type input "100"
select select "%"
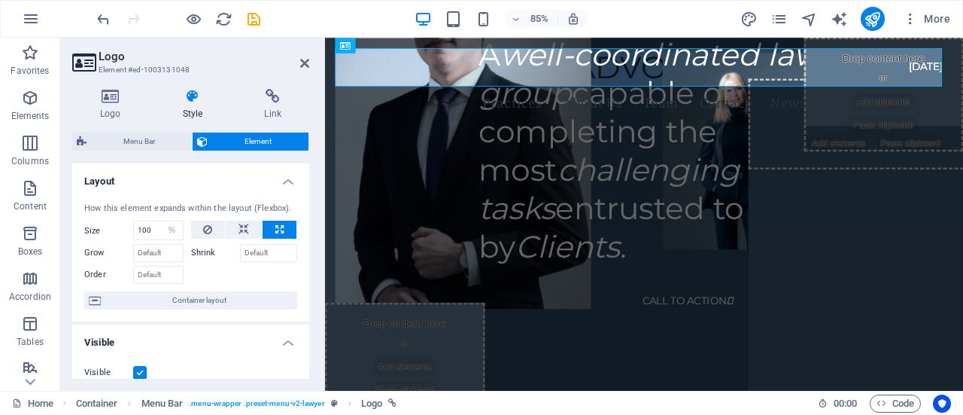
click at [275, 229] on icon at bounding box center [279, 229] width 8 height 18
click at [251, 230] on button at bounding box center [244, 229] width 36 height 18
select select "DISABLED_OPTION_VALUE"
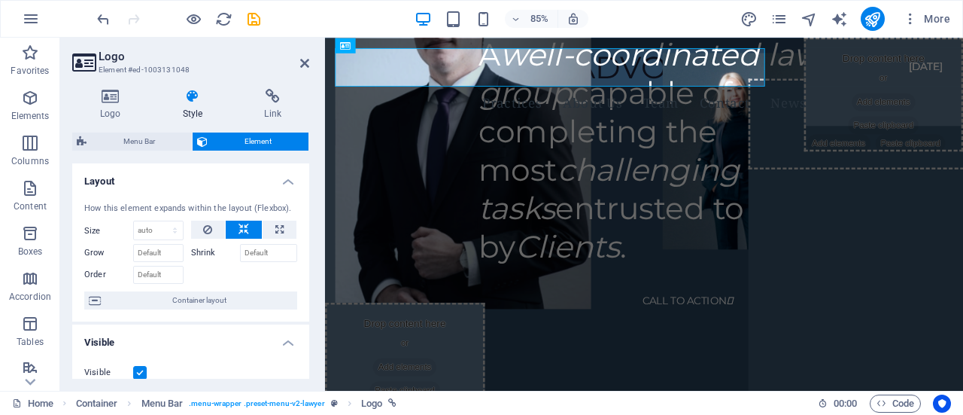
click at [143, 378] on label at bounding box center [140, 373] width 14 height 14
click at [0, 0] on input "Visible" at bounding box center [0, 0] width 0 height 0
click at [143, 378] on label at bounding box center [140, 373] width 14 height 14
click at [0, 0] on input "Visible" at bounding box center [0, 0] width 0 height 0
drag, startPoint x: 305, startPoint y: 228, endPoint x: 309, endPoint y: 252, distance: 24.3
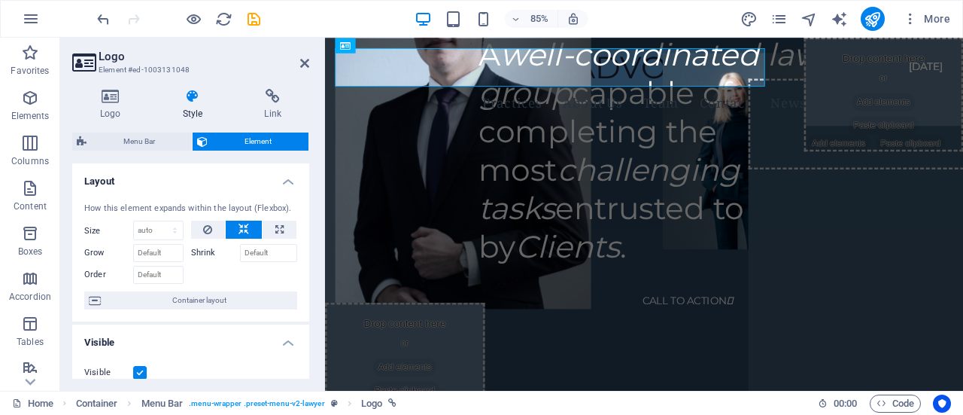
click at [309, 252] on div "Layout How this element expands within the layout (Flexbox). Size Default auto …" at bounding box center [190, 270] width 237 height 215
drag, startPoint x: 305, startPoint y: 223, endPoint x: 307, endPoint y: 252, distance: 29.4
click at [307, 252] on div "Layout How this element expands within the layout (Flexbox). Size Default auto …" at bounding box center [190, 270] width 237 height 215
click at [122, 110] on h4 "Logo" at bounding box center [113, 105] width 83 height 32
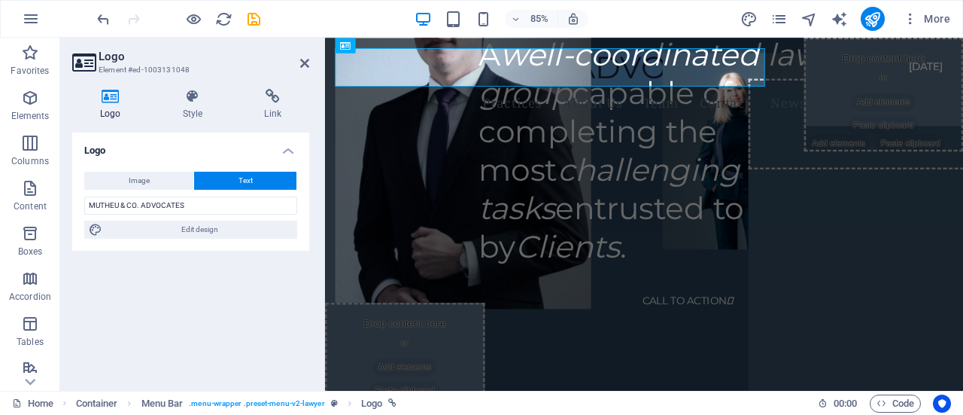
click at [226, 177] on button "Text" at bounding box center [245, 181] width 102 height 18
click at [221, 211] on input "MUTHEU & CO. ADVOCATES" at bounding box center [190, 205] width 213 height 18
click at [84, 226] on div "Image Text Drag files here, click to choose files or select files from Files or…" at bounding box center [190, 205] width 237 height 91
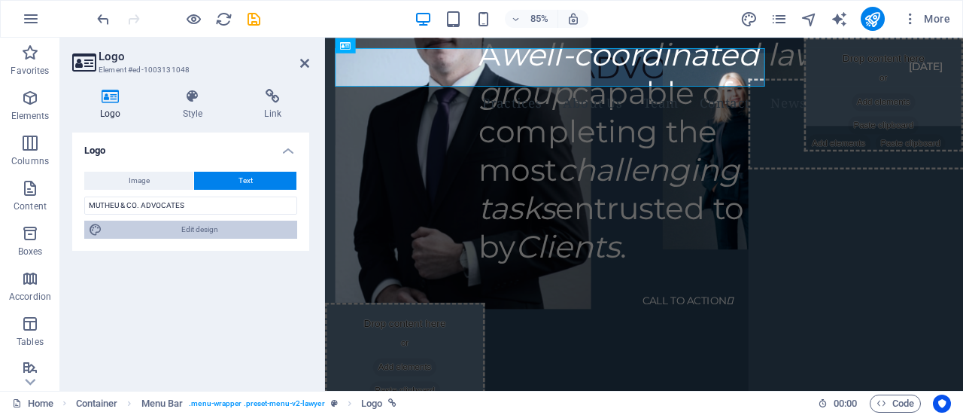
click at [99, 229] on icon at bounding box center [96, 229] width 14 height 18
select select "rem"
select select "400"
select select "px"
select select "rem"
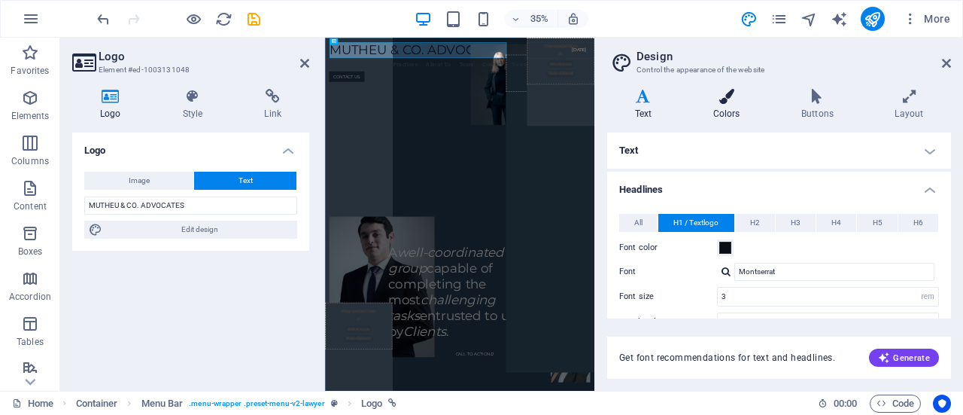
click at [729, 114] on h4 "Colors" at bounding box center [729, 105] width 88 height 32
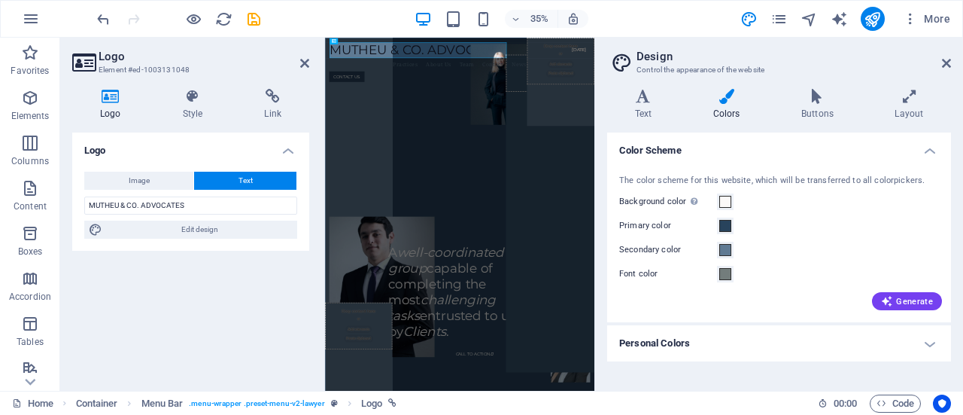
click at [738, 354] on h4 "Personal Colors" at bounding box center [779, 343] width 344 height 36
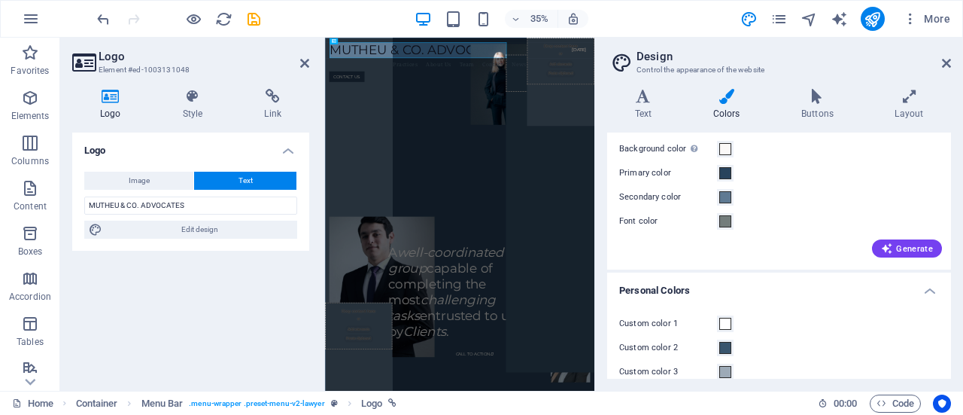
scroll to position [0, 0]
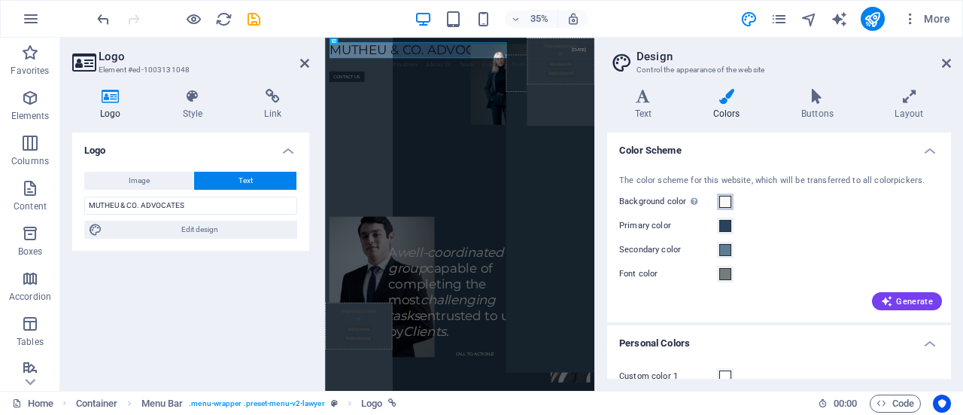
click at [721, 196] on span at bounding box center [725, 202] width 12 height 12
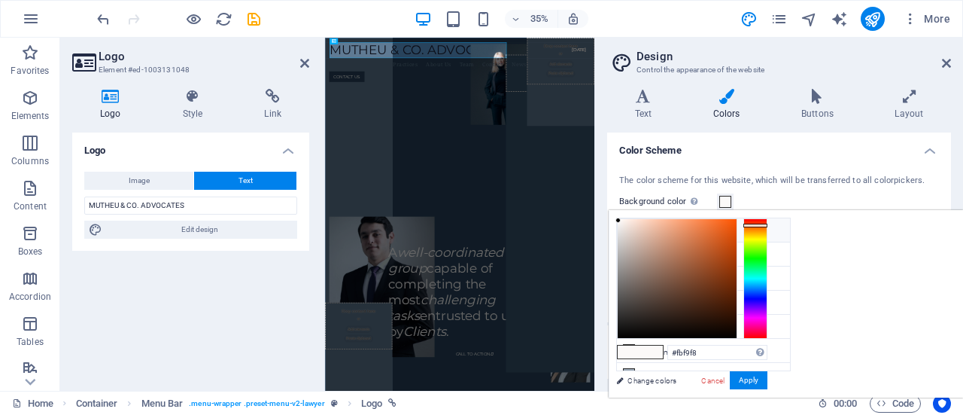
click at [713, 225] on li "Background color #fbf9f8" at bounding box center [703, 230] width 173 height 24
click at [767, 381] on button "Apply" at bounding box center [749, 380] width 38 height 18
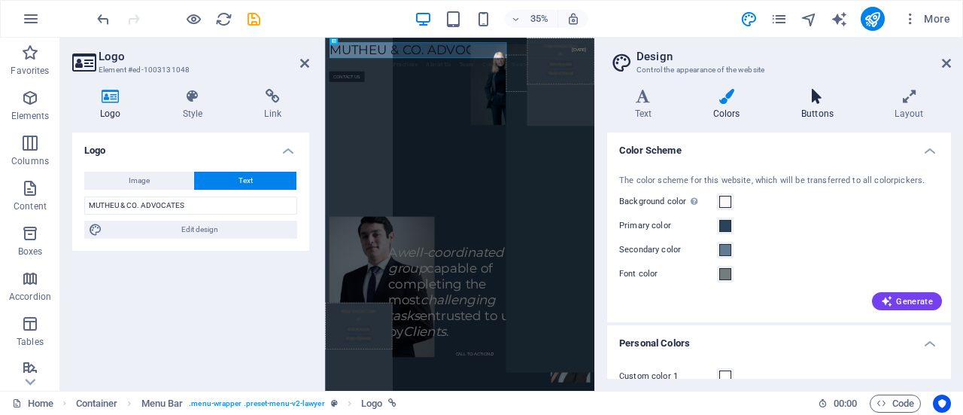
click at [823, 103] on icon at bounding box center [817, 96] width 87 height 15
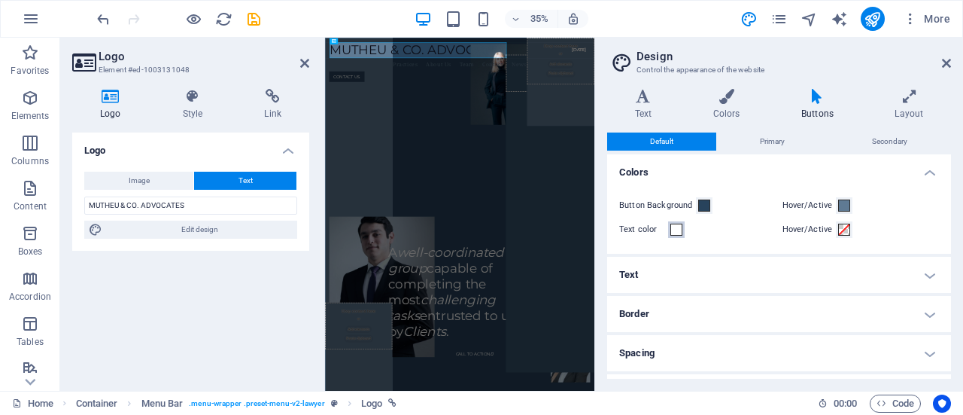
click at [678, 226] on span at bounding box center [676, 229] width 12 height 12
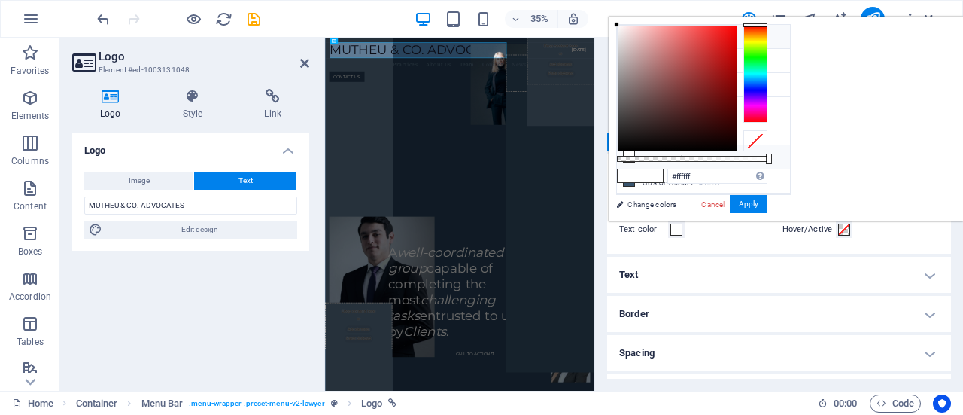
click at [659, 43] on li "Background color #fbf9f8" at bounding box center [703, 37] width 173 height 24
type input "#fbf9f8"
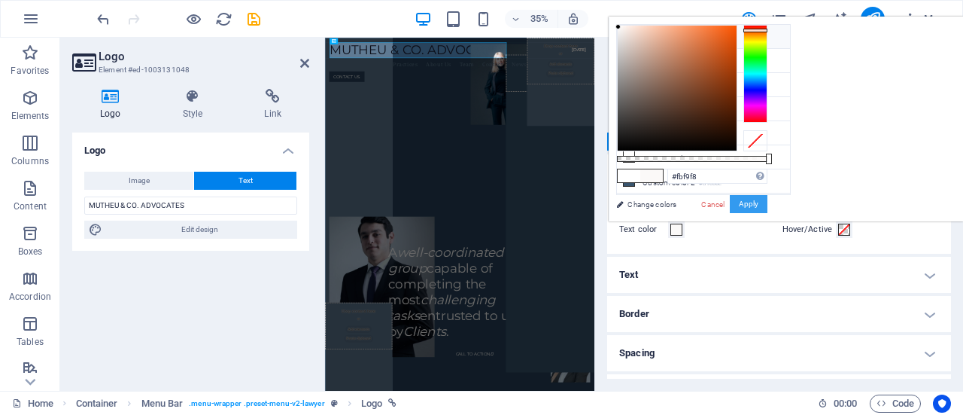
click at [767, 211] on button "Apply" at bounding box center [749, 204] width 38 height 18
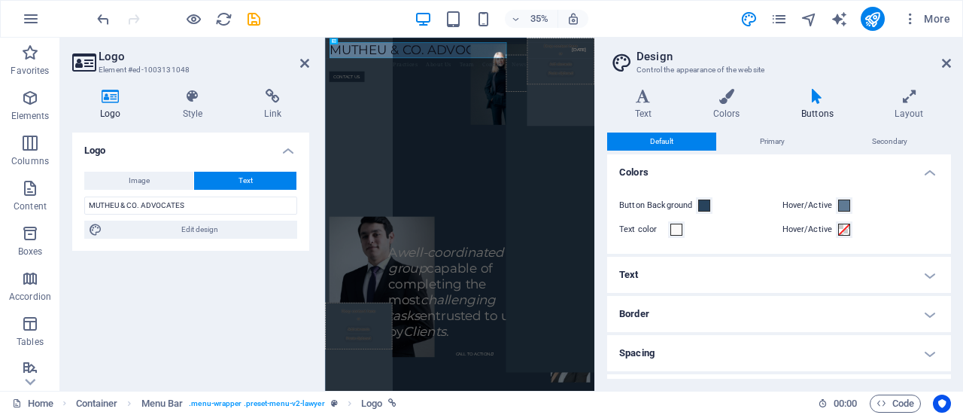
click at [956, 77] on div "Variants Text Colors Buttons Layout Text Standard Bold Links Font color Font Mo…" at bounding box center [779, 234] width 368 height 314
click at [949, 65] on icon at bounding box center [946, 63] width 9 height 12
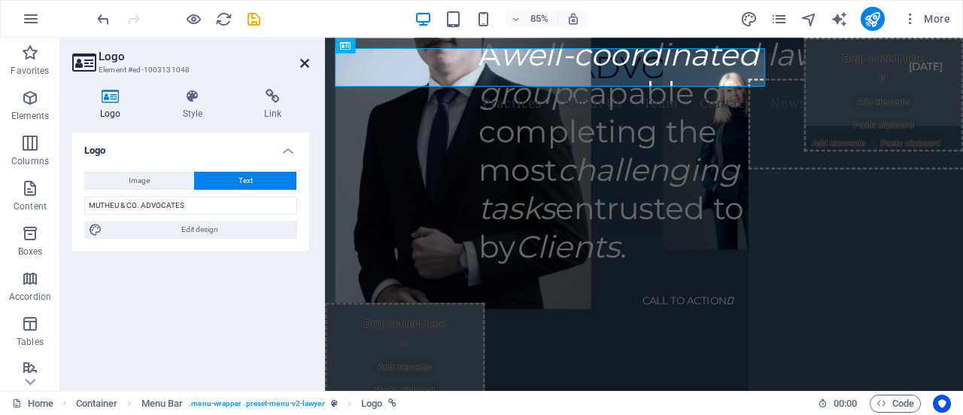
click at [309, 63] on icon at bounding box center [304, 63] width 9 height 12
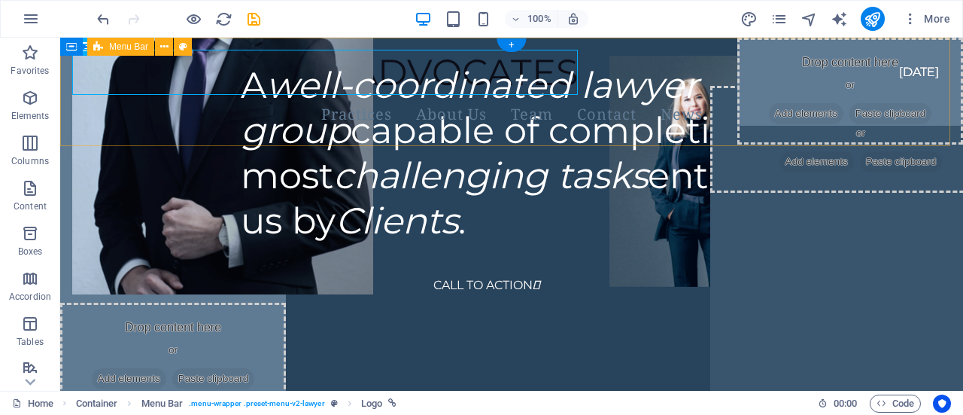
click at [709, 71] on div "MUTHEU & CO. ADVOCATES Practices About Us Team Contact News CONTACT US Menu" at bounding box center [511, 107] width 903 height 138
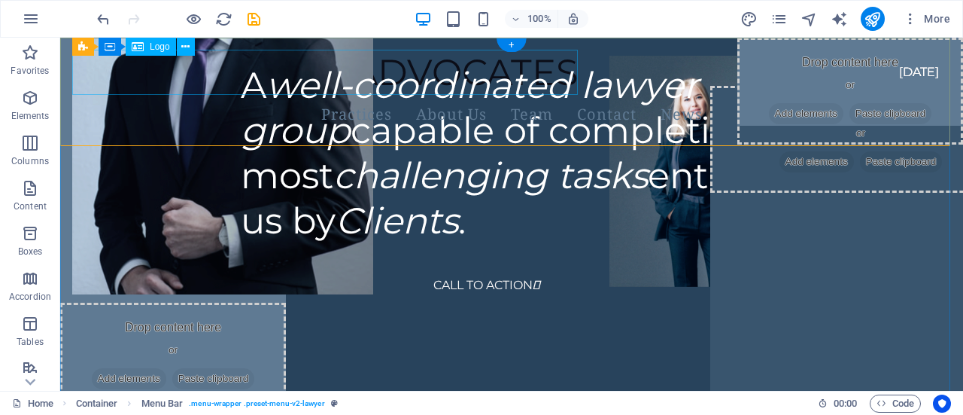
click at [546, 78] on div "MUTHEU & CO. ADVOCATES" at bounding box center [493, 72] width 843 height 45
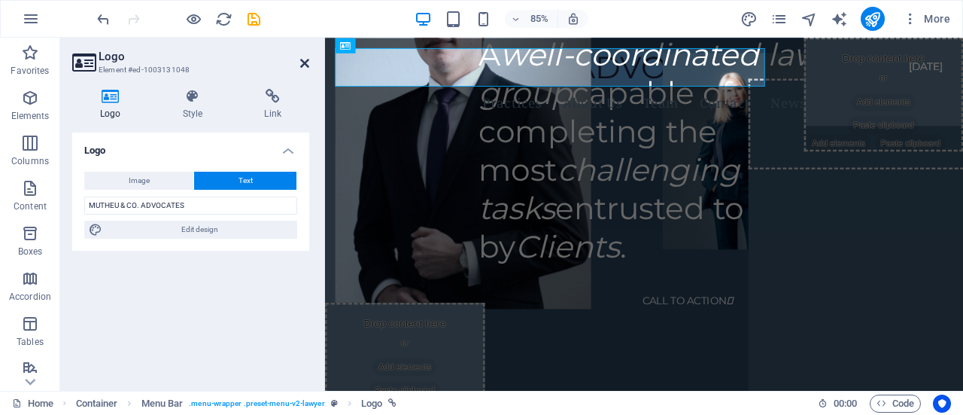
click at [306, 65] on icon at bounding box center [304, 63] width 9 height 12
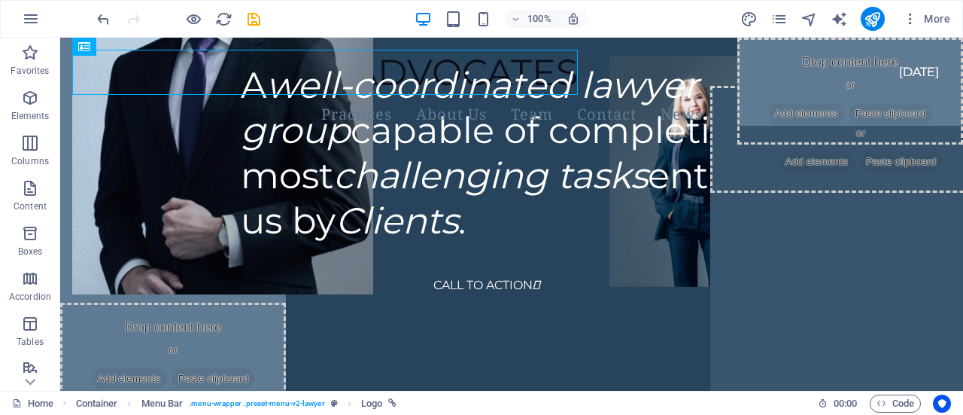
drag, startPoint x: 956, startPoint y: 60, endPoint x: 977, endPoint y: 74, distance: 25.0
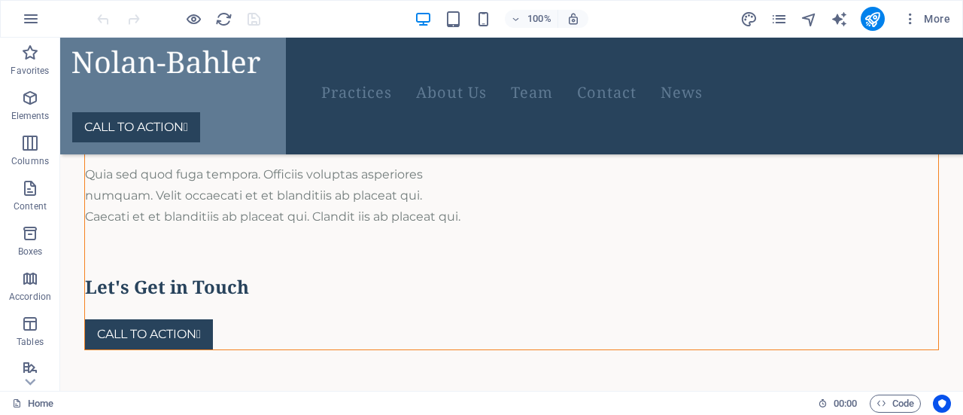
scroll to position [910, 0]
click at [21, 97] on icon "button" at bounding box center [30, 98] width 18 height 18
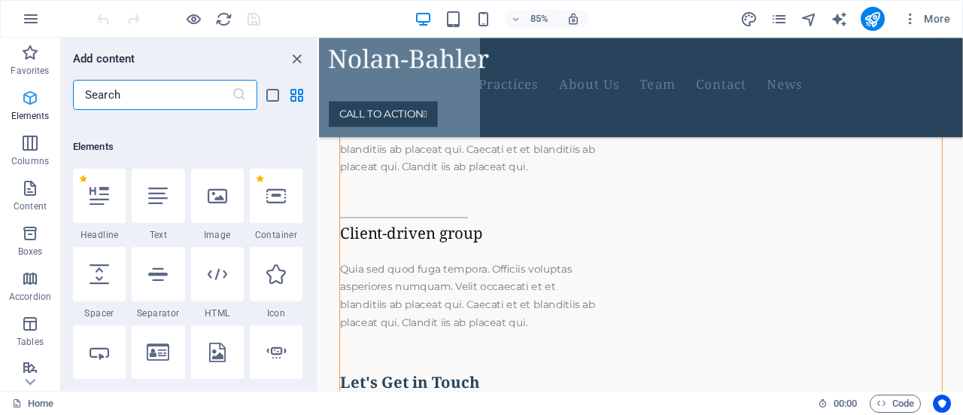
scroll to position [160, 0]
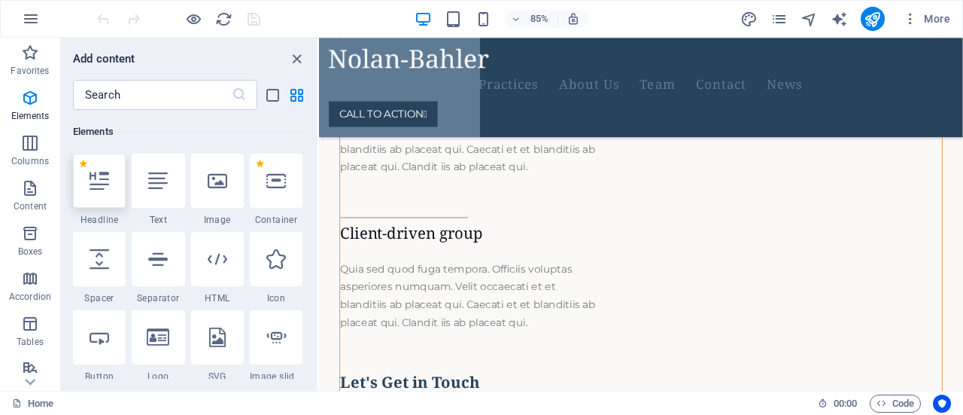
click at [101, 184] on icon at bounding box center [100, 181] width 20 height 20
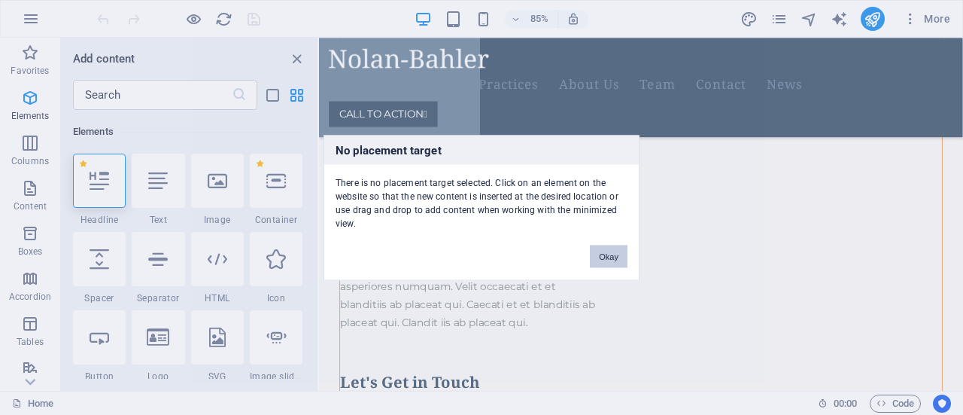
click at [615, 258] on button "Okay" at bounding box center [609, 256] width 38 height 23
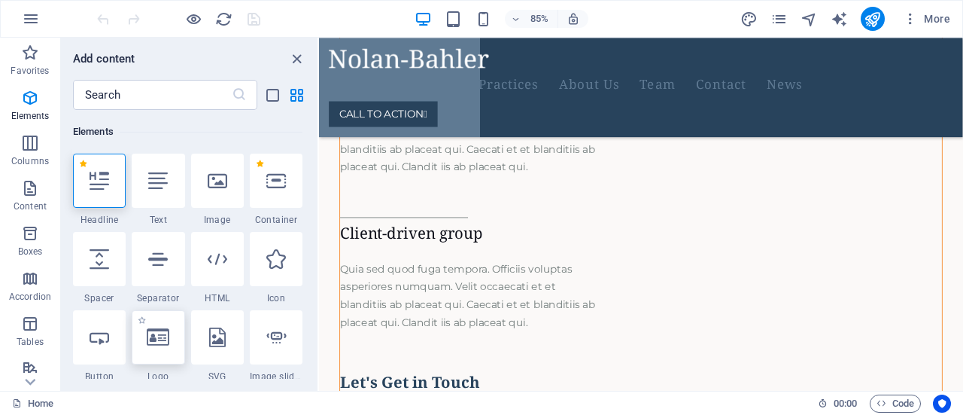
click at [165, 354] on div at bounding box center [158, 337] width 53 height 54
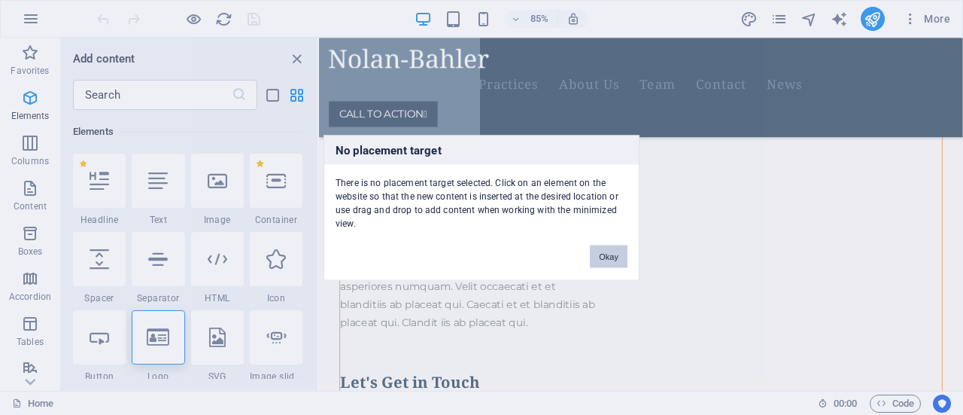
click at [603, 259] on button "Okay" at bounding box center [609, 256] width 38 height 23
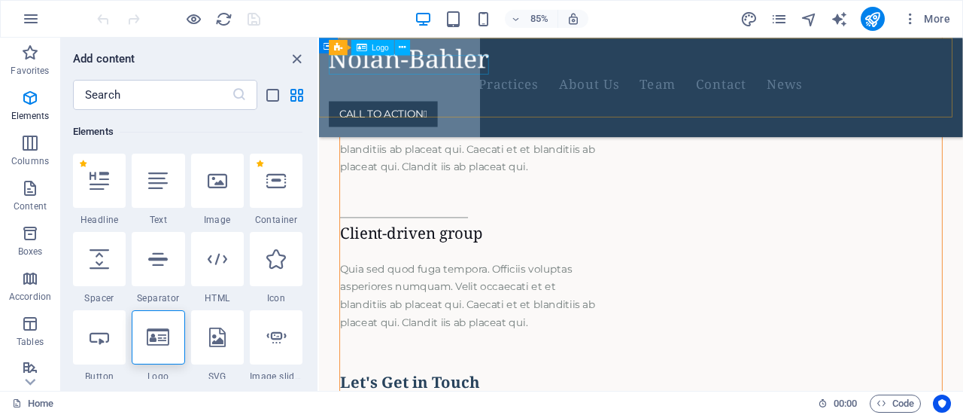
click at [504, 73] on div at bounding box center [680, 61] width 698 height 23
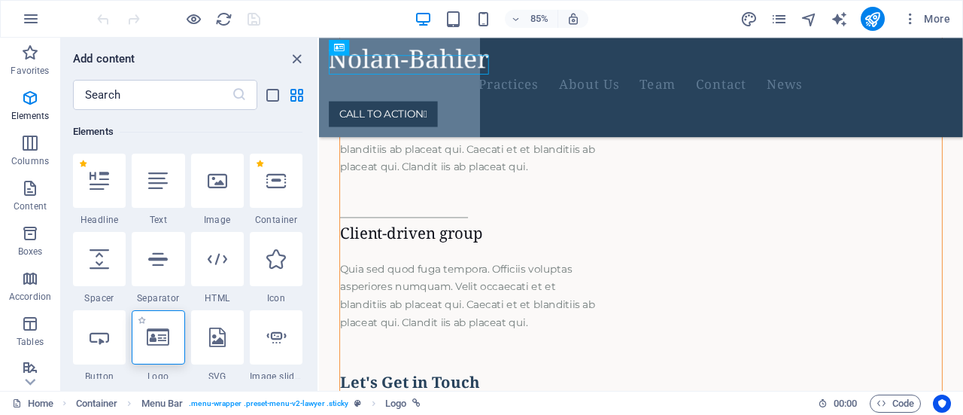
click at [167, 339] on icon at bounding box center [158, 337] width 23 height 20
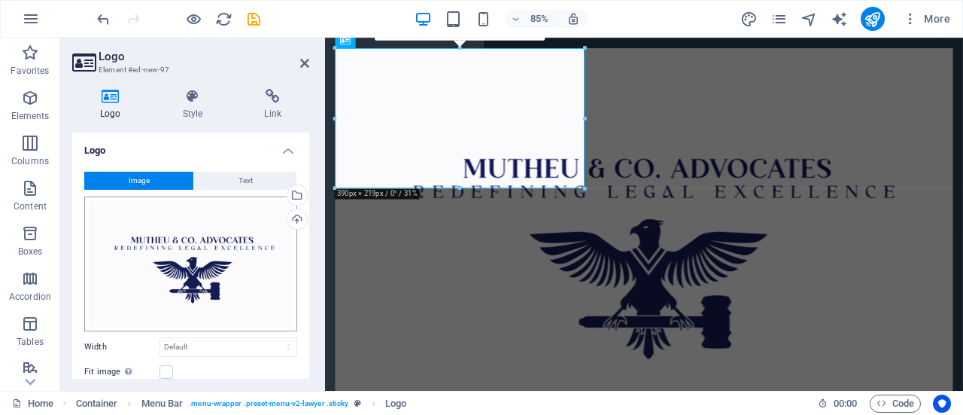
scroll to position [1199, 0]
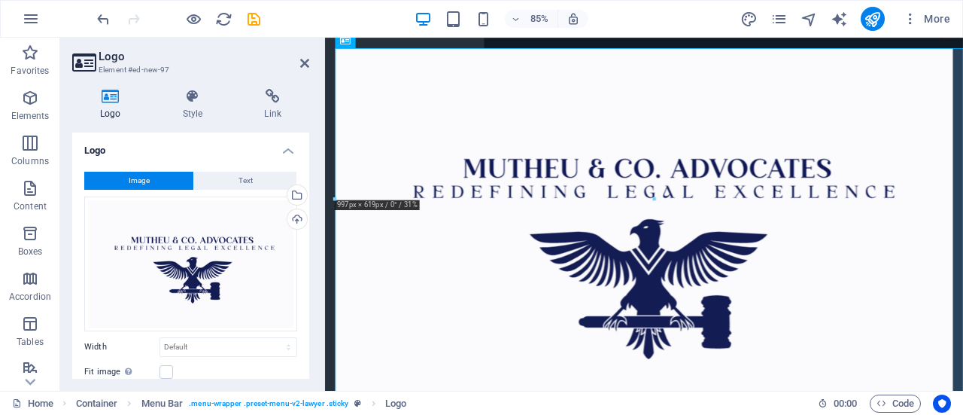
drag, startPoint x: 304, startPoint y: 251, endPoint x: 309, endPoint y: 291, distance: 40.9
click at [309, 291] on div "Logo Image Text Drag files here, click to choose files or select files from Fil…" at bounding box center [190, 255] width 237 height 246
drag, startPoint x: 304, startPoint y: 278, endPoint x: 312, endPoint y: 310, distance: 33.2
click at [312, 309] on div "Logo Style Link Logo Image Text Drag files here, click to choose files or selec…" at bounding box center [190, 234] width 261 height 314
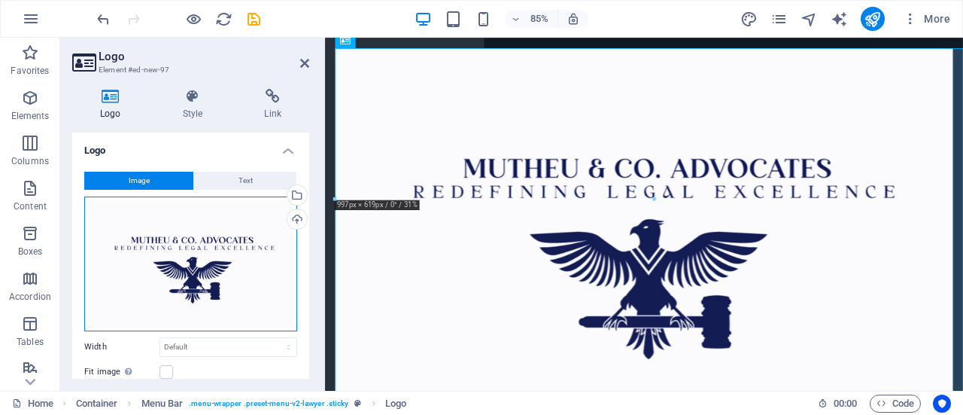
click at [181, 295] on div "Drag files here, click to choose files or select files from Files or our free s…" at bounding box center [190, 263] width 213 height 135
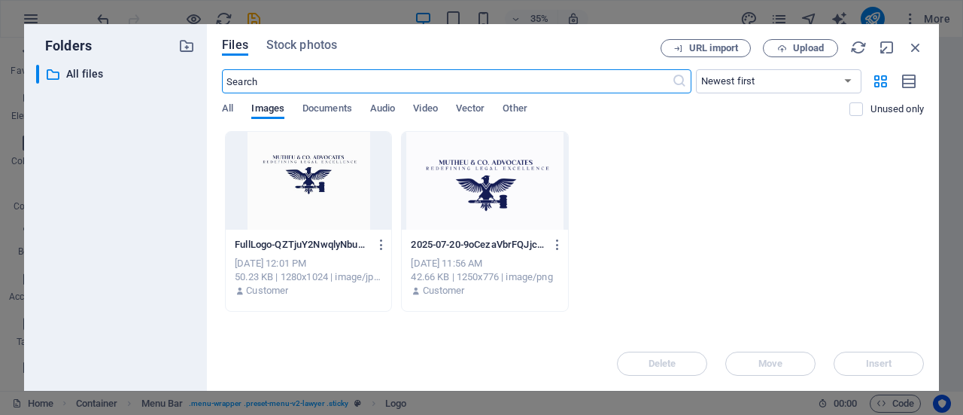
scroll to position [1504, 0]
click at [307, 105] on span "Documents" at bounding box center [327, 109] width 50 height 21
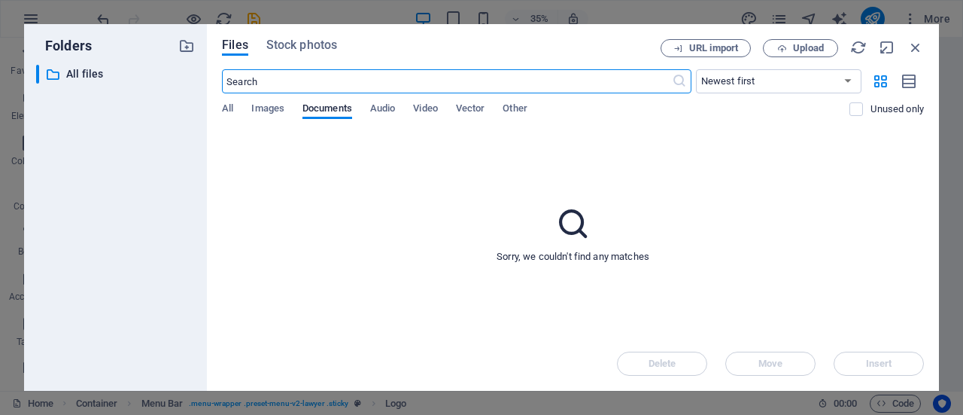
click at [311, 78] on input "text" at bounding box center [446, 81] width 449 height 24
click at [223, 104] on span "All" at bounding box center [227, 109] width 11 height 21
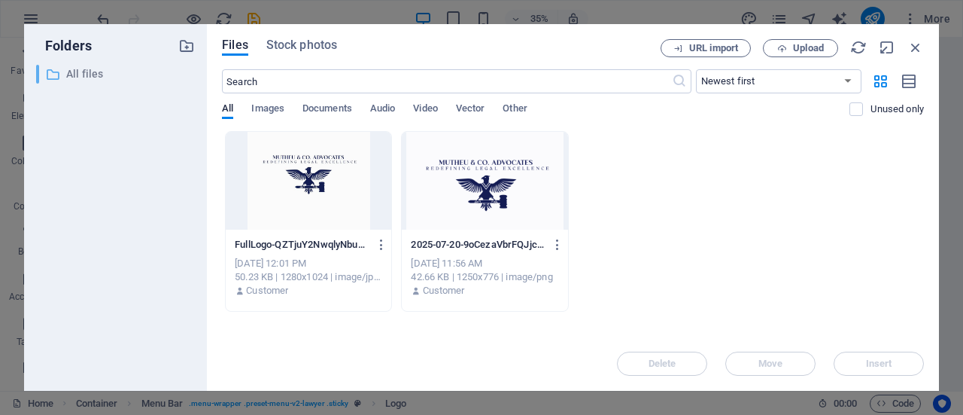
click at [107, 77] on p "All files" at bounding box center [116, 73] width 101 height 17
click at [794, 50] on span "Upload" at bounding box center [808, 48] width 31 height 9
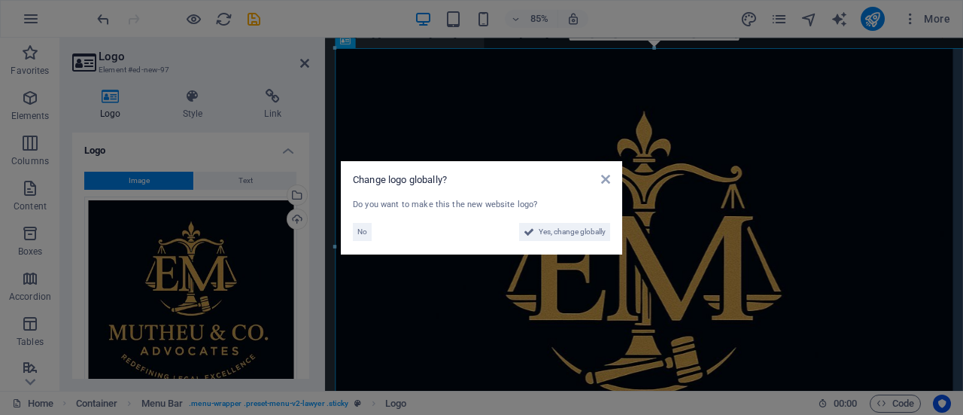
scroll to position [1484, 0]
click at [561, 233] on span "Yes, change globally" at bounding box center [572, 232] width 67 height 18
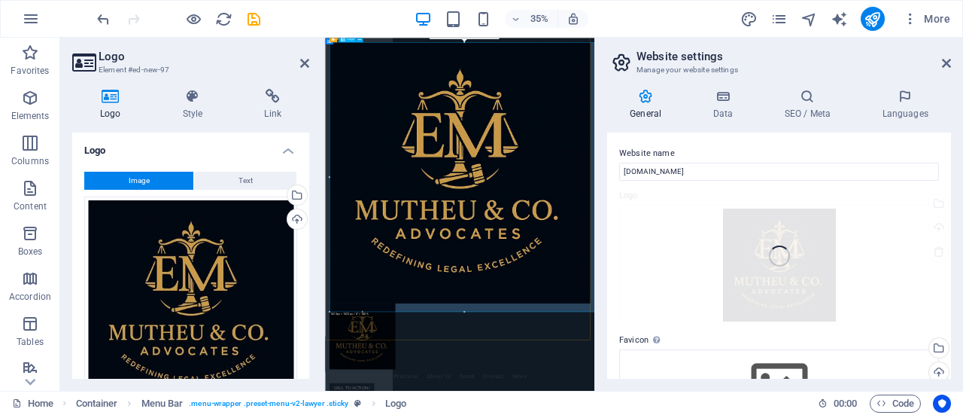
scroll to position [1652, 0]
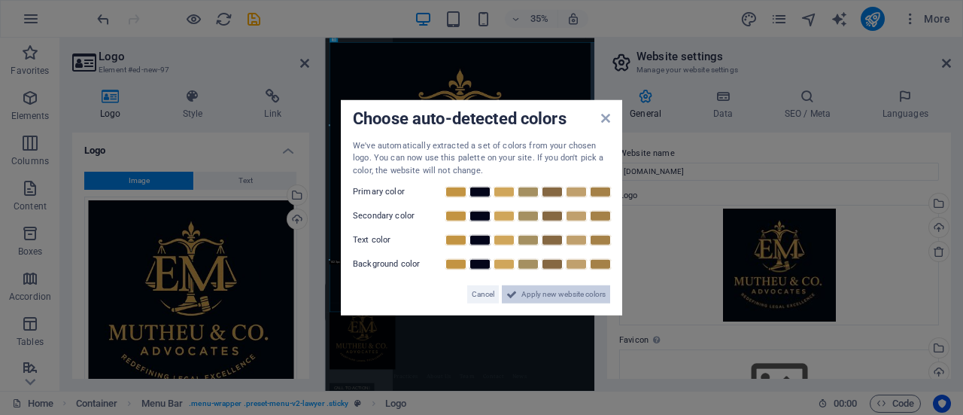
click at [536, 299] on span "Apply new website colors" at bounding box center [563, 294] width 84 height 18
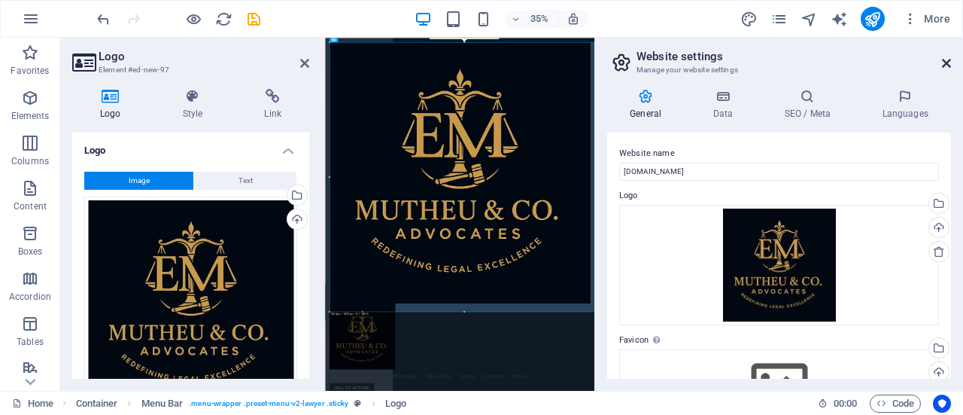
click at [948, 62] on icon at bounding box center [946, 63] width 9 height 12
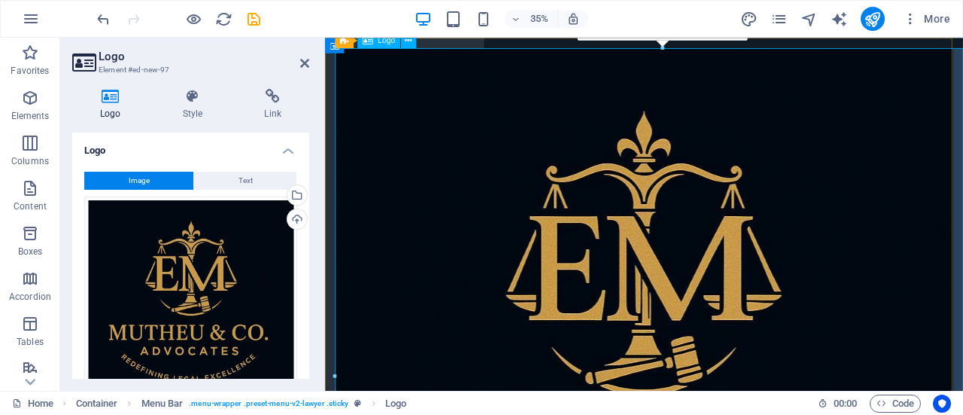
scroll to position [1633, 0]
drag, startPoint x: 343, startPoint y: 58, endPoint x: 422, endPoint y: 111, distance: 95.0
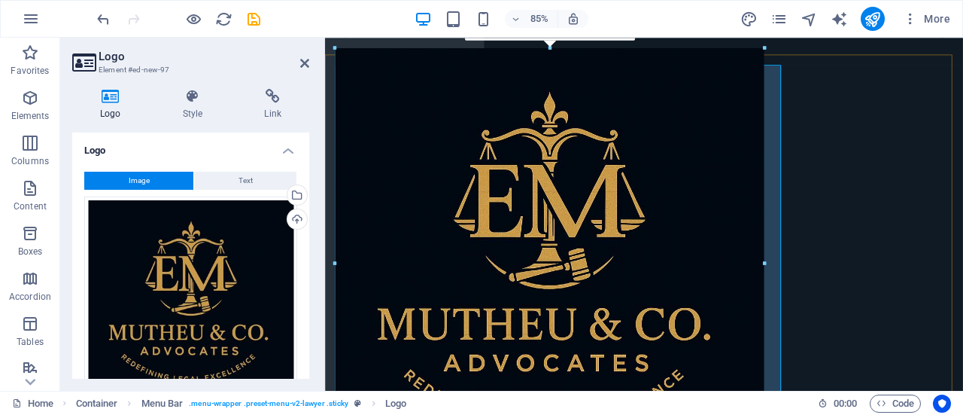
scroll to position [1388, 0]
drag, startPoint x: 339, startPoint y: 50, endPoint x: 950, endPoint y: 287, distance: 655.8
type input "671"
select select "px"
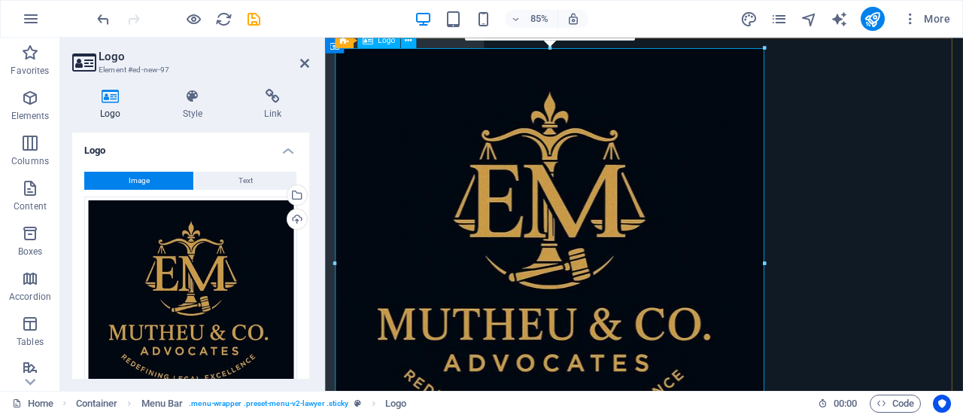
drag, startPoint x: 1090, startPoint y: 296, endPoint x: 485, endPoint y: 290, distance: 605.0
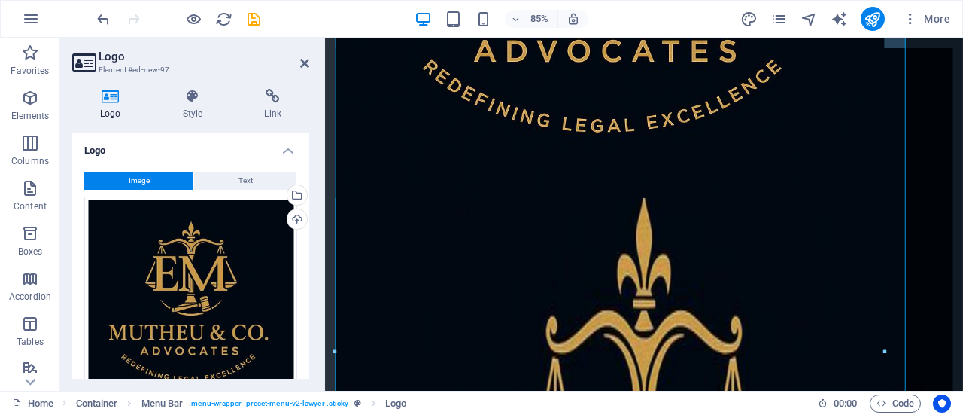
type input "1189"
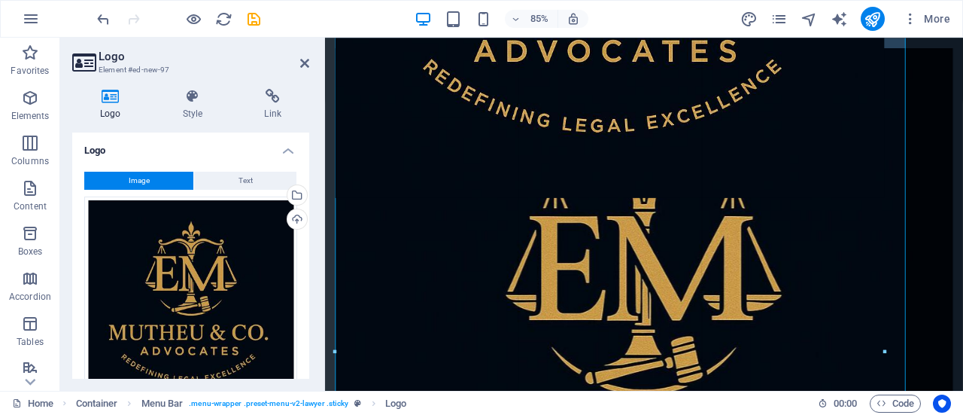
scroll to position [1777, 0]
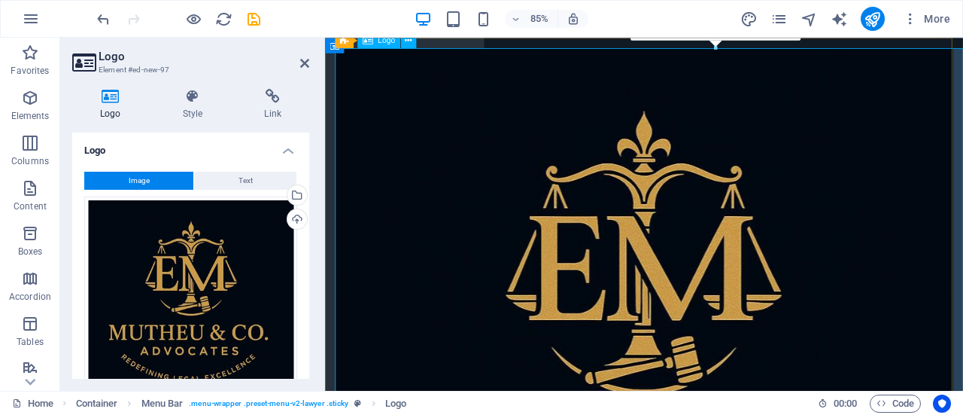
click at [532, 279] on div at bounding box center [700, 413] width 727 height 727
click at [302, 61] on icon at bounding box center [304, 63] width 9 height 12
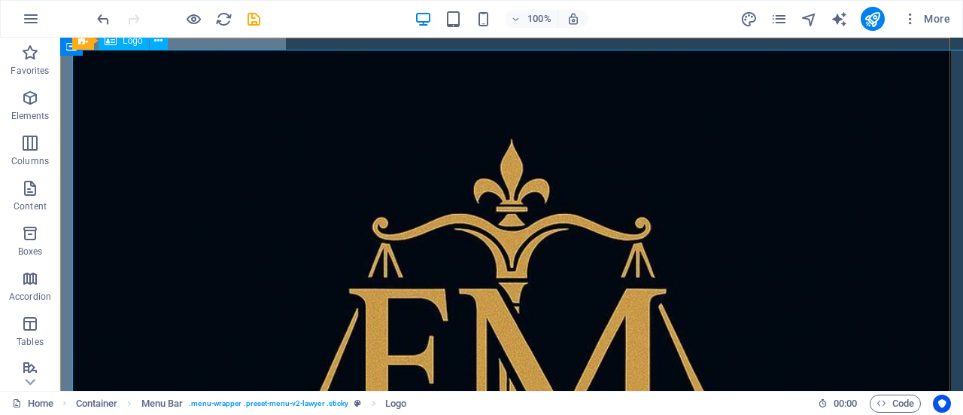
scroll to position [1717, 0]
click at [128, 43] on span "Logo" at bounding box center [133, 40] width 20 height 9
click at [155, 44] on icon at bounding box center [158, 41] width 8 height 16
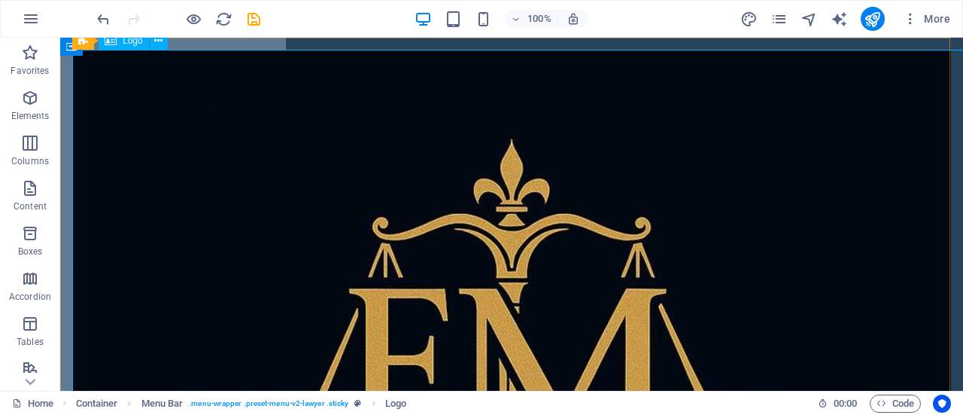
drag, startPoint x: 384, startPoint y: 246, endPoint x: 369, endPoint y: 254, distance: 16.8
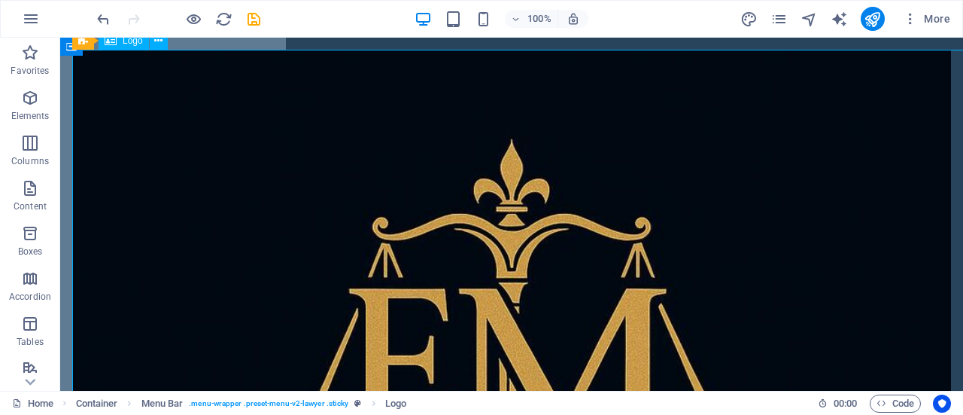
select select "px"
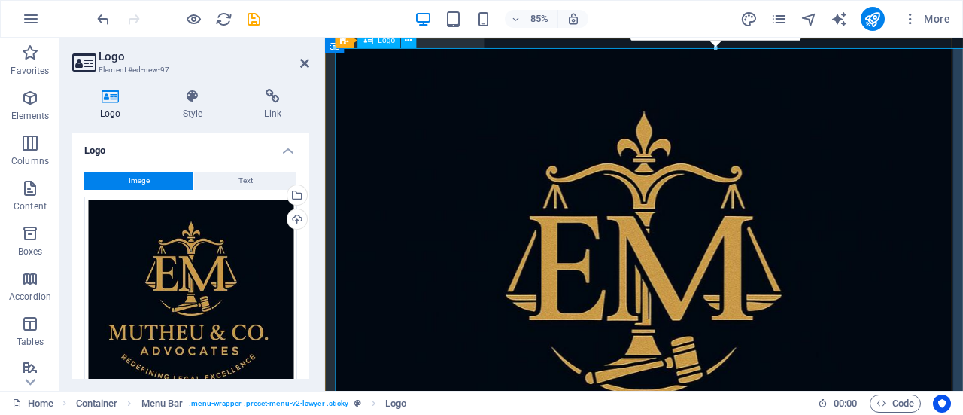
click at [393, 324] on div at bounding box center [700, 413] width 727 height 727
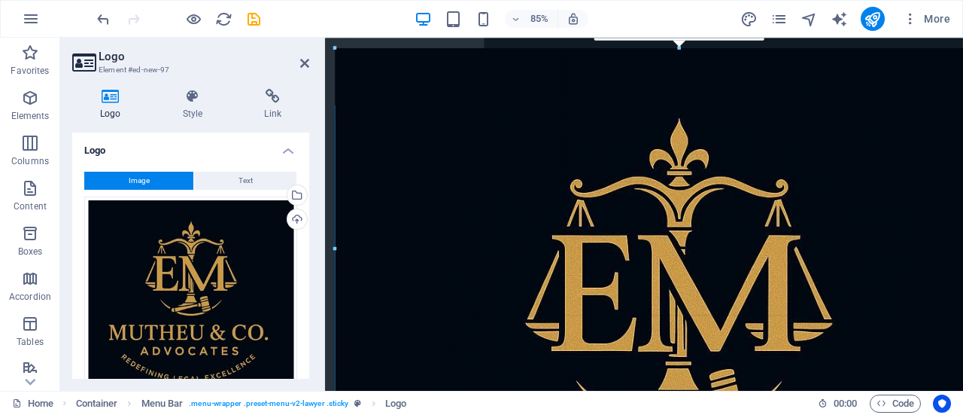
drag, startPoint x: 348, startPoint y: 62, endPoint x: 763, endPoint y: 92, distance: 415.7
click at [844, 102] on div at bounding box center [700, 288] width 727 height 477
click at [844, 102] on div at bounding box center [700, 413] width 727 height 727
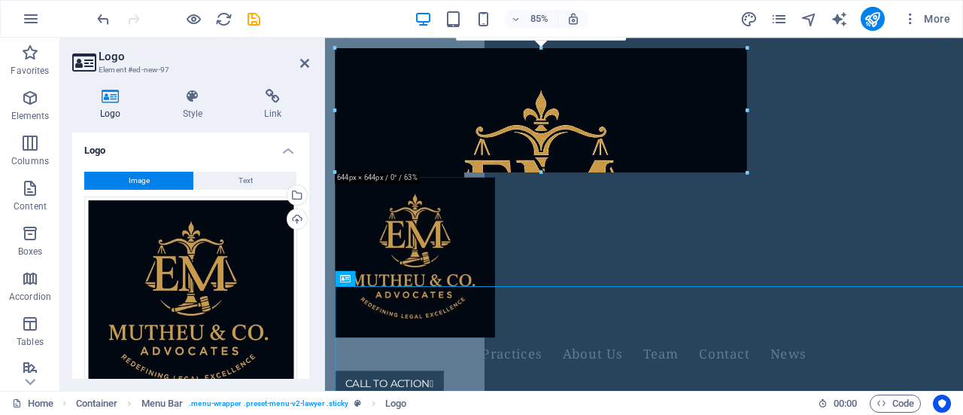
scroll to position [1081, 0]
drag, startPoint x: 336, startPoint y: 61, endPoint x: 962, endPoint y: 132, distance: 630.8
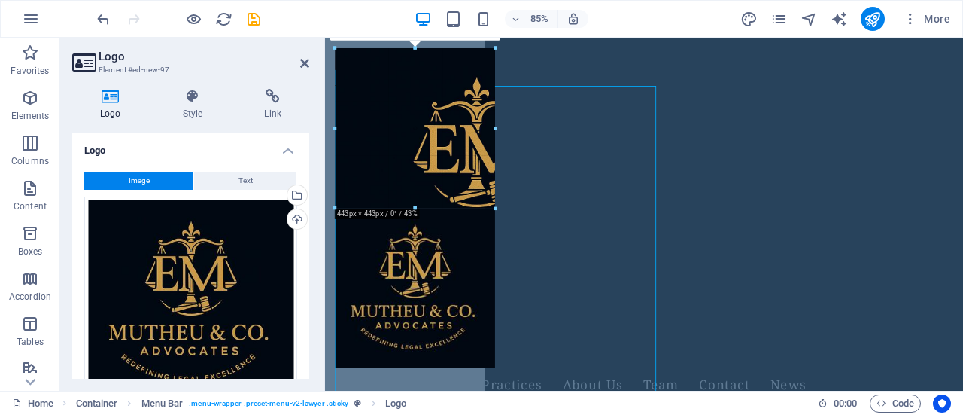
drag, startPoint x: 643, startPoint y: 352, endPoint x: 448, endPoint y: 101, distance: 317.6
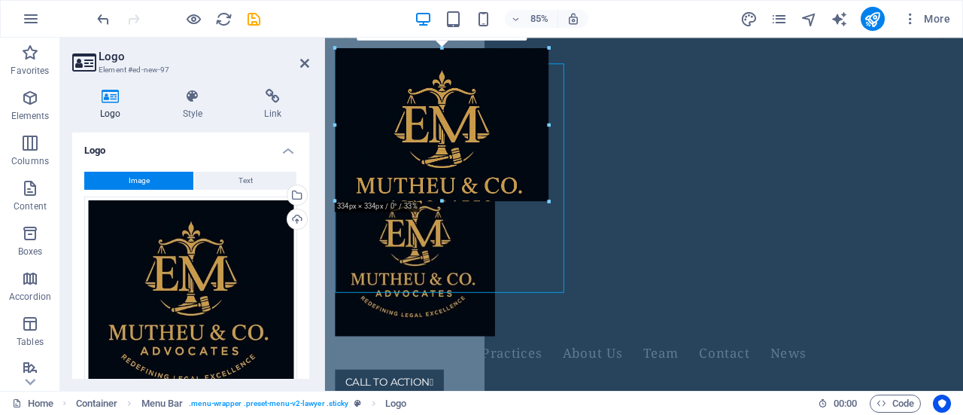
scroll to position [945, 0]
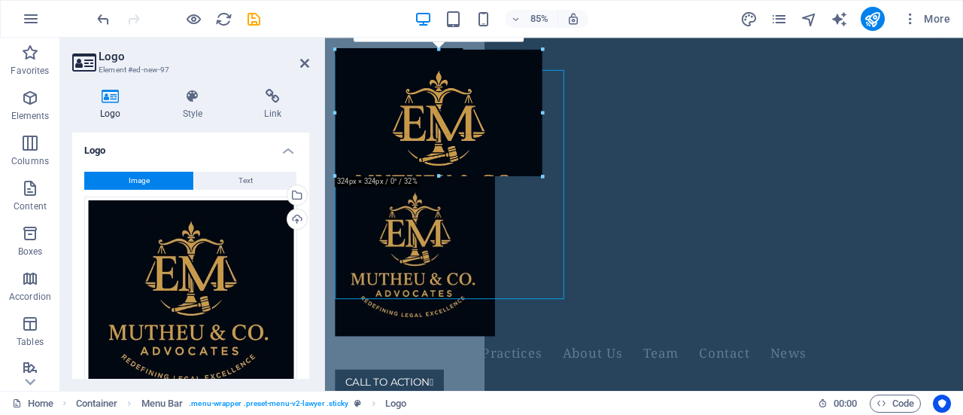
drag, startPoint x: 565, startPoint y: 278, endPoint x: 444, endPoint y: 61, distance: 248.9
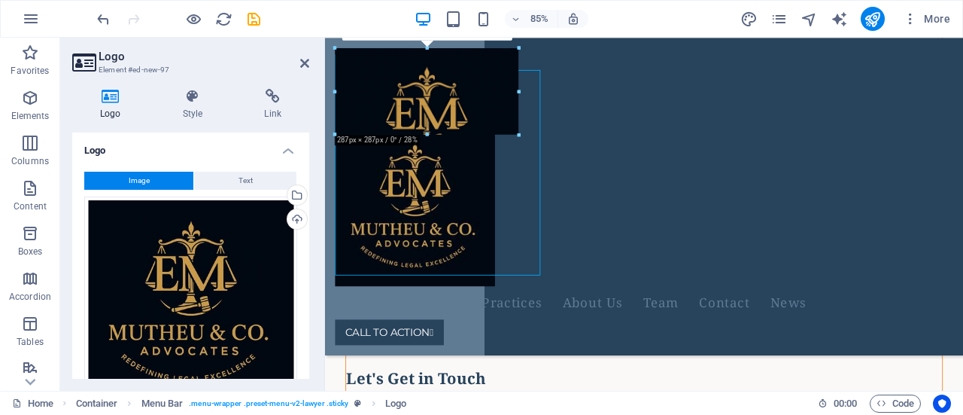
scroll to position [910, 0]
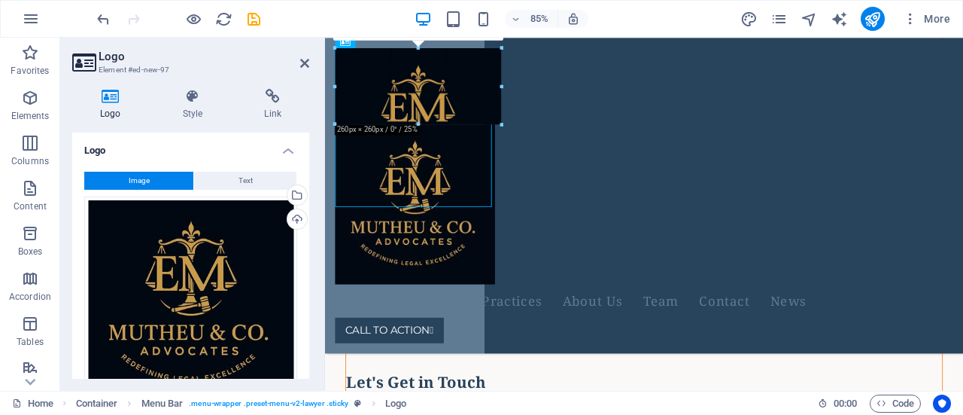
drag, startPoint x: 540, startPoint y: 251, endPoint x: 390, endPoint y: 88, distance: 221.5
type input "119"
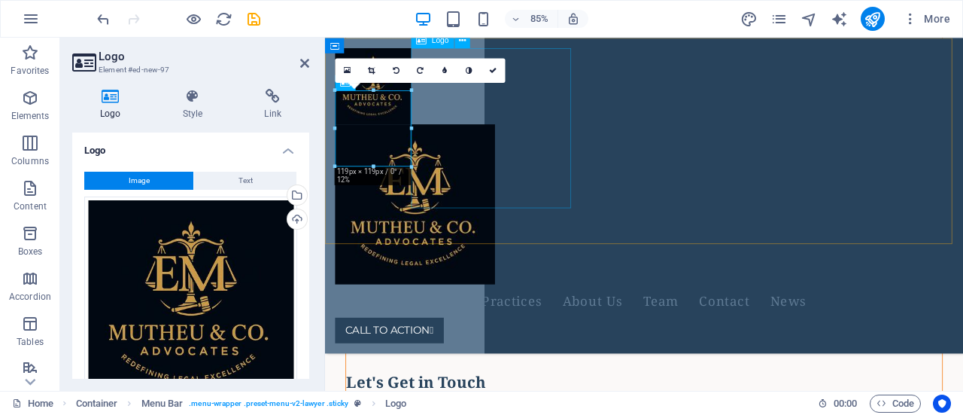
click at [535, 202] on div at bounding box center [682, 233] width 691 height 188
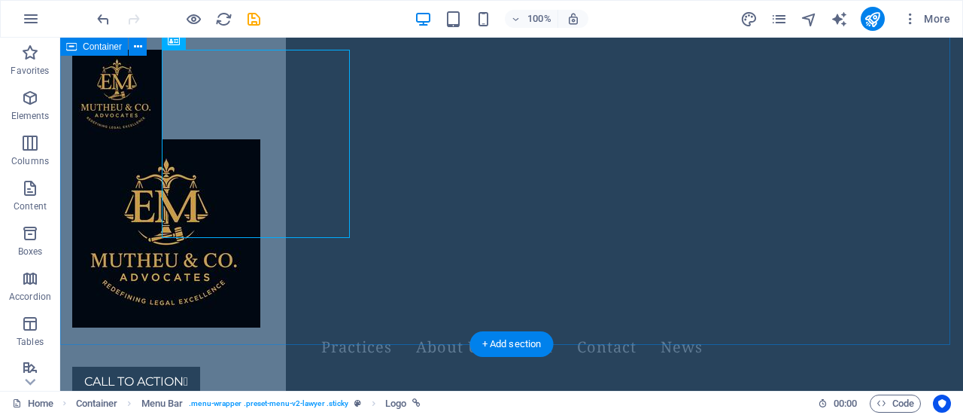
click at [312, 295] on div "Expertise Exceptional lawyer group , that represents Clients with drive to the …" at bounding box center [511, 44] width 903 height 942
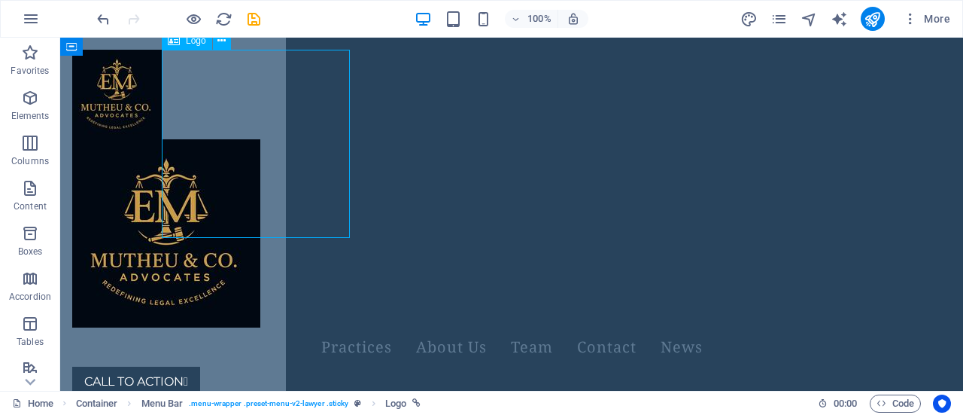
drag, startPoint x: 229, startPoint y: 165, endPoint x: 530, endPoint y: 226, distance: 306.5
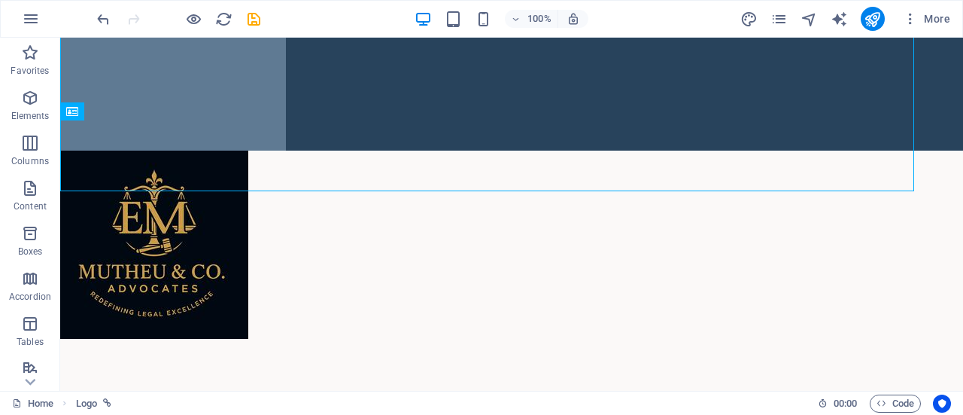
scroll to position [0, 0]
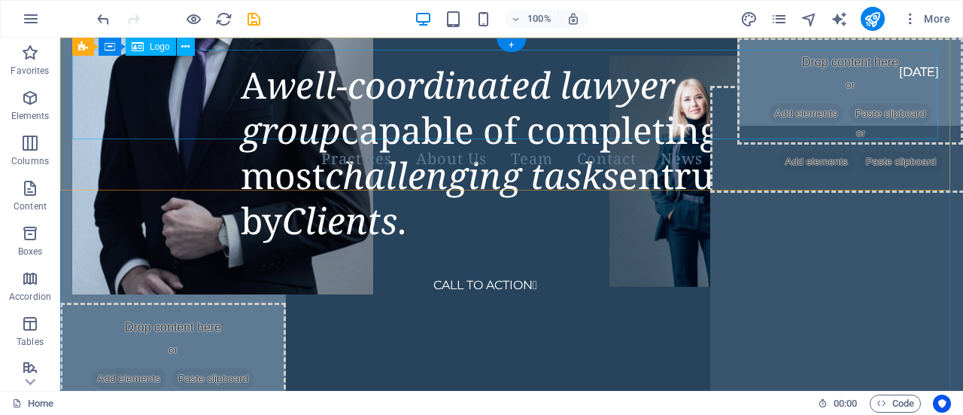
click at [109, 94] on div at bounding box center [511, 95] width 879 height 90
click at [132, 74] on div at bounding box center [511, 95] width 879 height 90
click at [131, 74] on div at bounding box center [511, 95] width 879 height 90
select select "px"
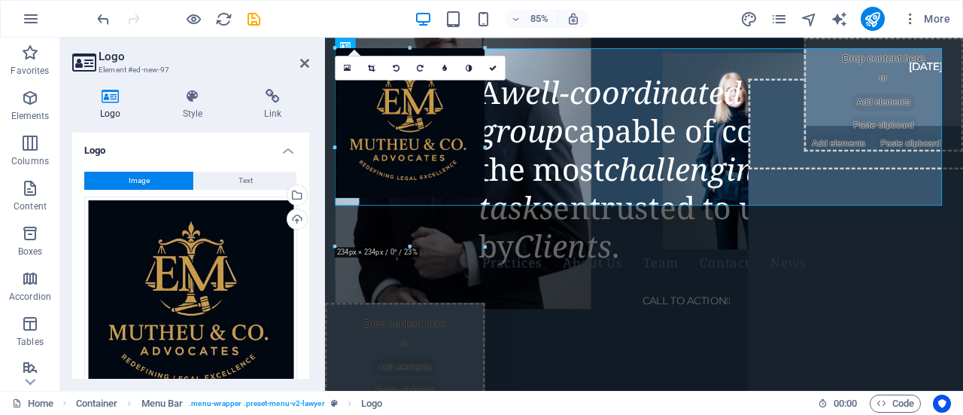
drag, startPoint x: 413, startPoint y: 124, endPoint x: 273, endPoint y: 149, distance: 142.1
type input "302"
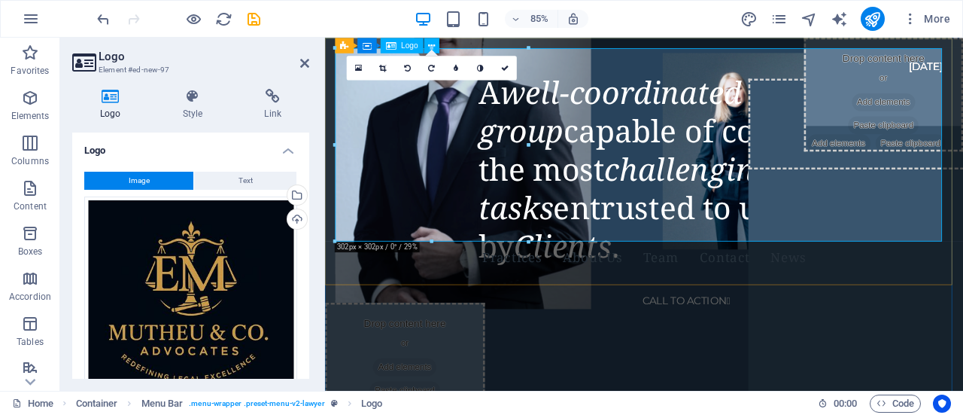
click at [598, 187] on div at bounding box center [700, 163] width 727 height 227
click at [506, 70] on icon at bounding box center [505, 68] width 8 height 8
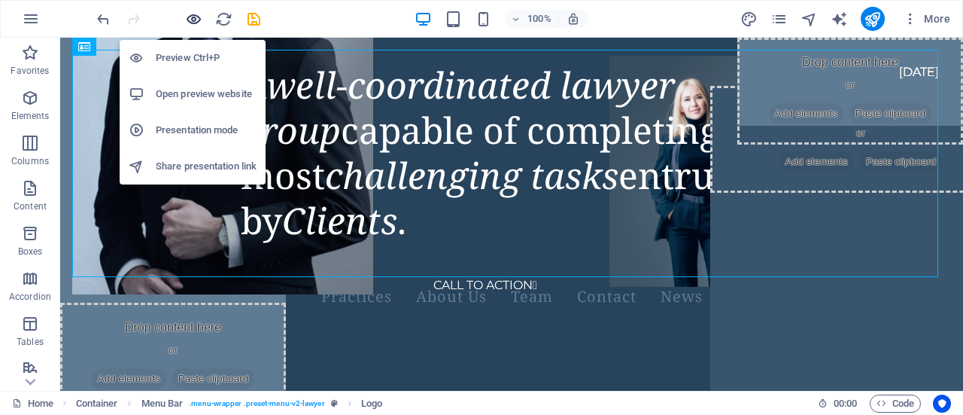
click at [187, 19] on icon "button" at bounding box center [193, 19] width 17 height 17
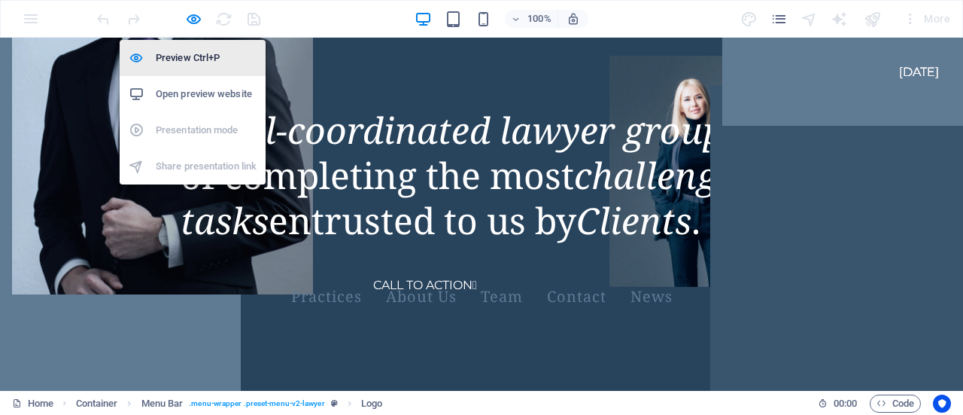
click at [191, 59] on h6 "Preview Ctrl+P" at bounding box center [206, 58] width 101 height 18
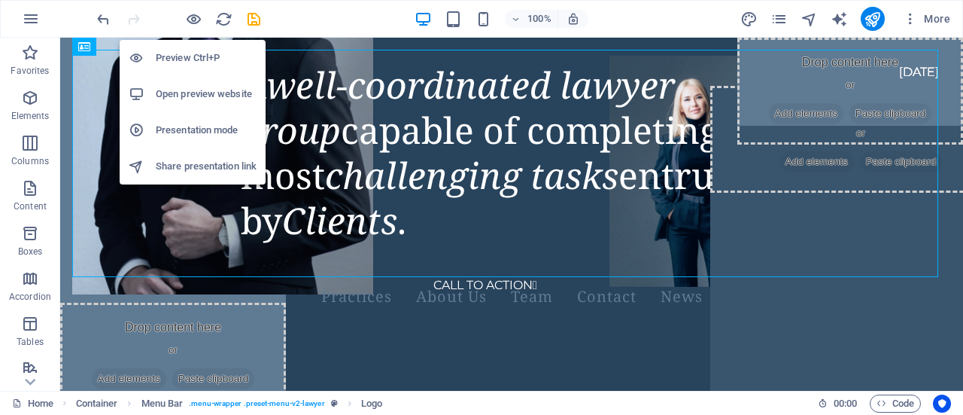
click at [202, 96] on h6 "Open preview website" at bounding box center [206, 94] width 101 height 18
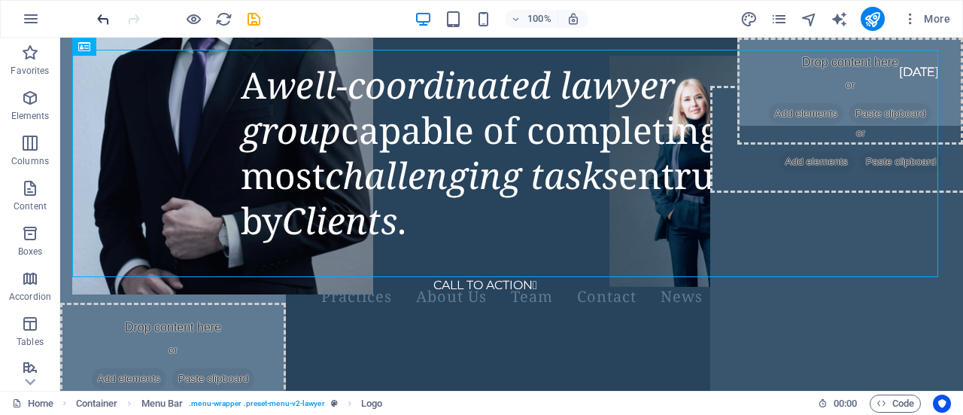
click at [96, 19] on icon "undo" at bounding box center [103, 19] width 17 height 17
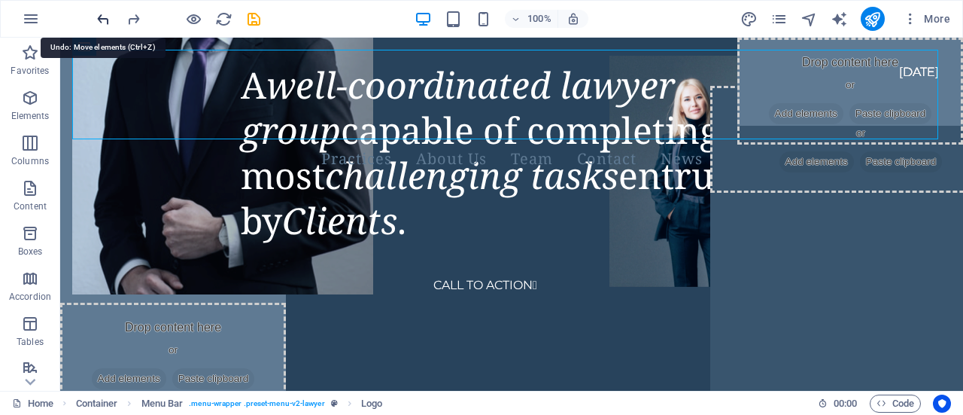
click at [96, 19] on icon "undo" at bounding box center [103, 19] width 17 height 17
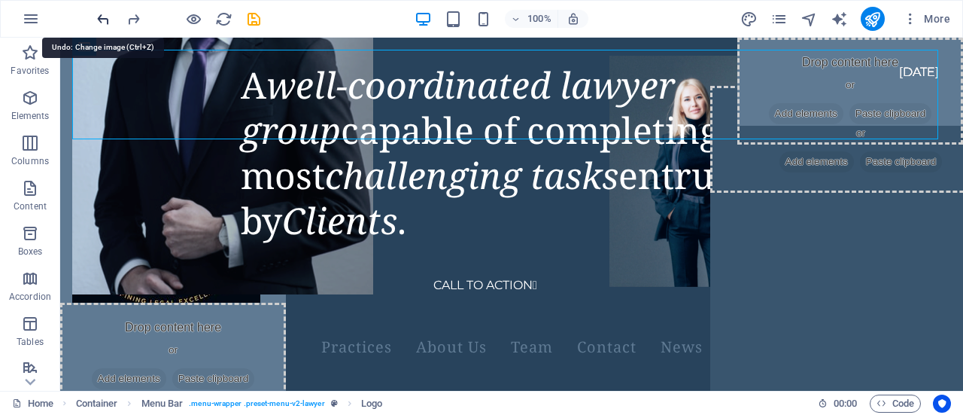
click at [96, 19] on icon "undo" at bounding box center [103, 19] width 17 height 17
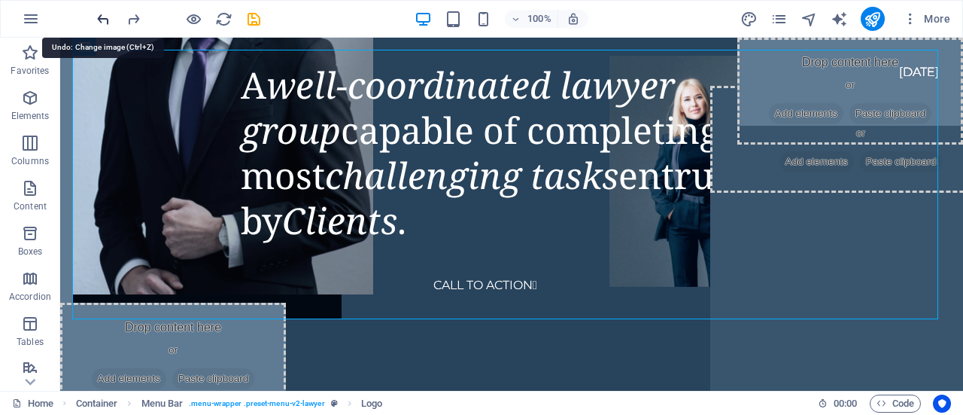
click at [96, 19] on icon "undo" at bounding box center [103, 19] width 17 height 17
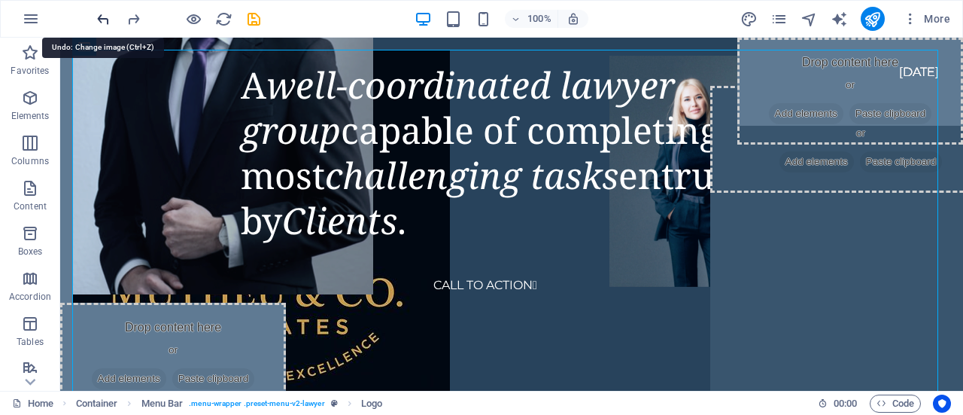
click at [96, 19] on icon "undo" at bounding box center [103, 19] width 17 height 17
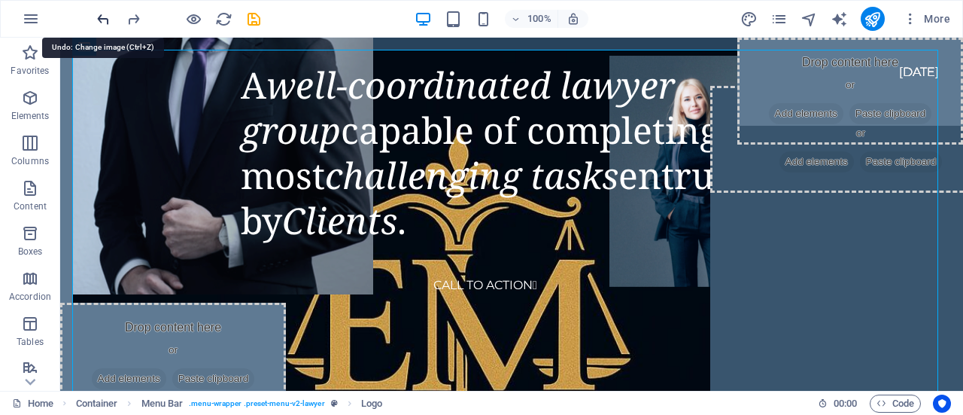
click at [96, 19] on icon "undo" at bounding box center [103, 19] width 17 height 17
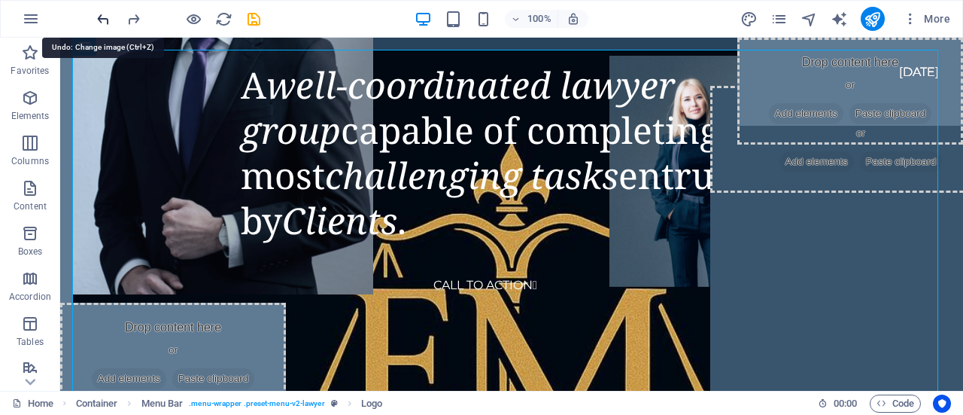
click at [96, 19] on icon "undo" at bounding box center [103, 19] width 17 height 17
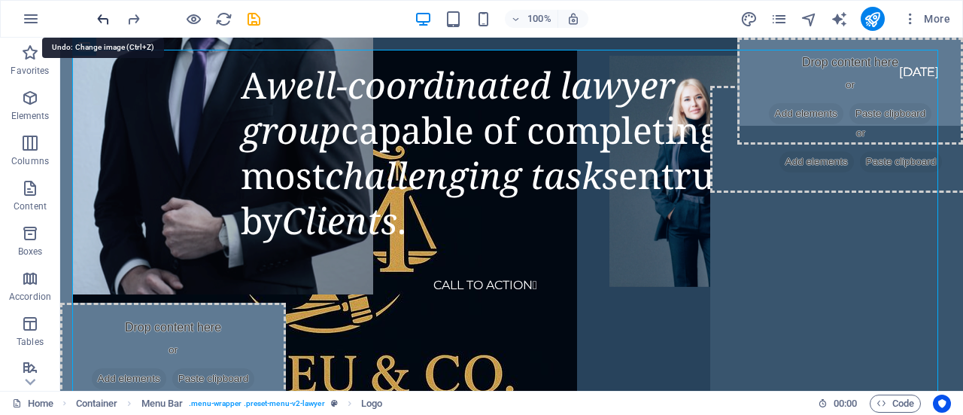
click at [96, 19] on icon "undo" at bounding box center [103, 19] width 17 height 17
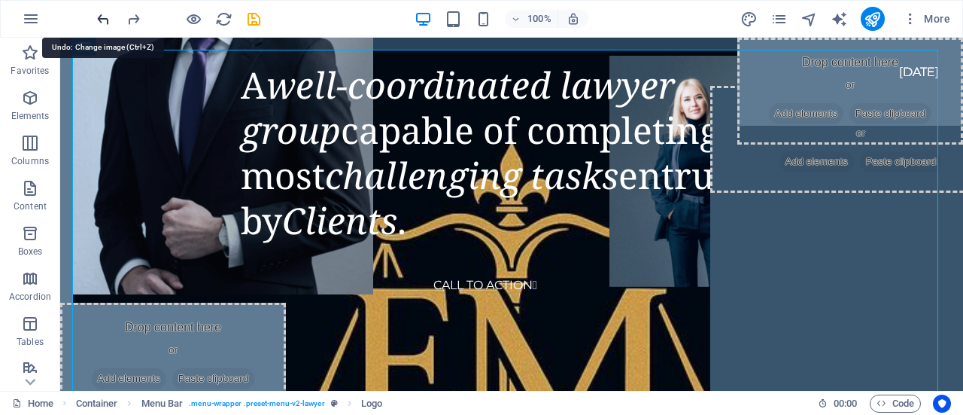
click at [96, 19] on icon "undo" at bounding box center [103, 19] width 17 height 17
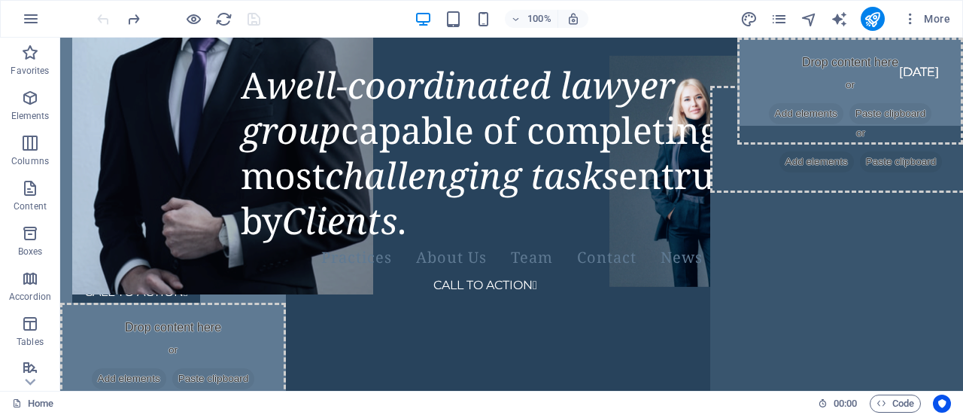
click at [96, 19] on div at bounding box center [178, 19] width 169 height 24
click at [91, 96] on div at bounding box center [493, 144] width 843 height 188
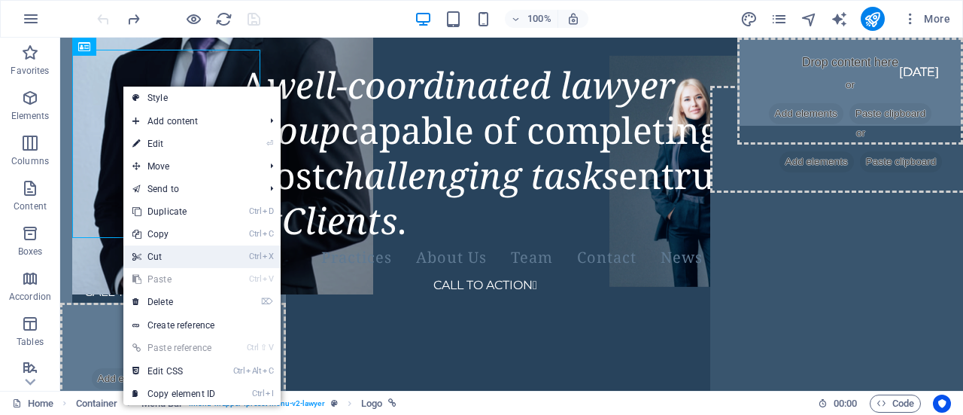
click at [187, 257] on link "Ctrl X Cut" at bounding box center [173, 256] width 101 height 23
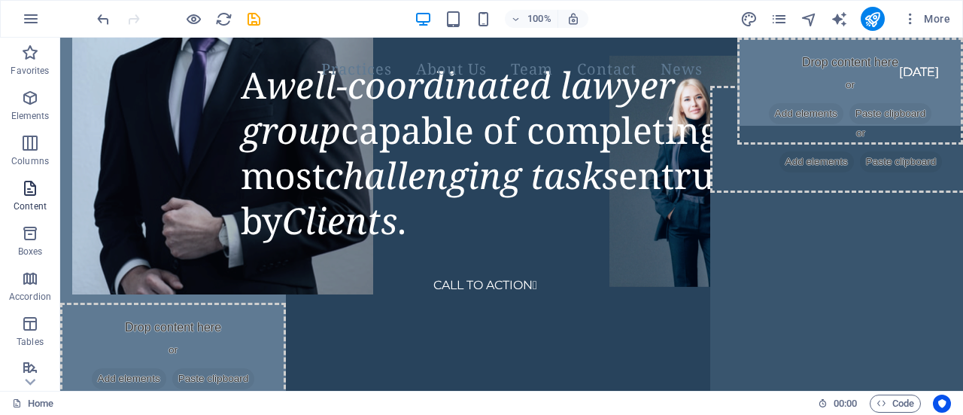
click at [20, 195] on span "Content" at bounding box center [30, 197] width 60 height 36
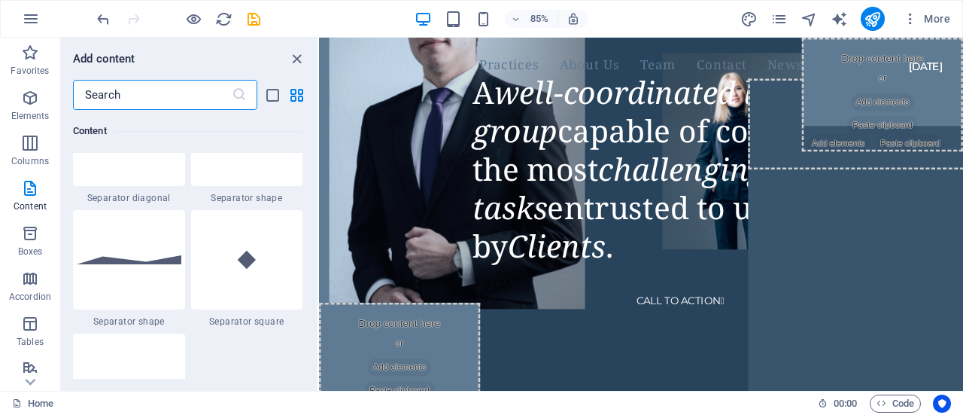
scroll to position [3895, 0]
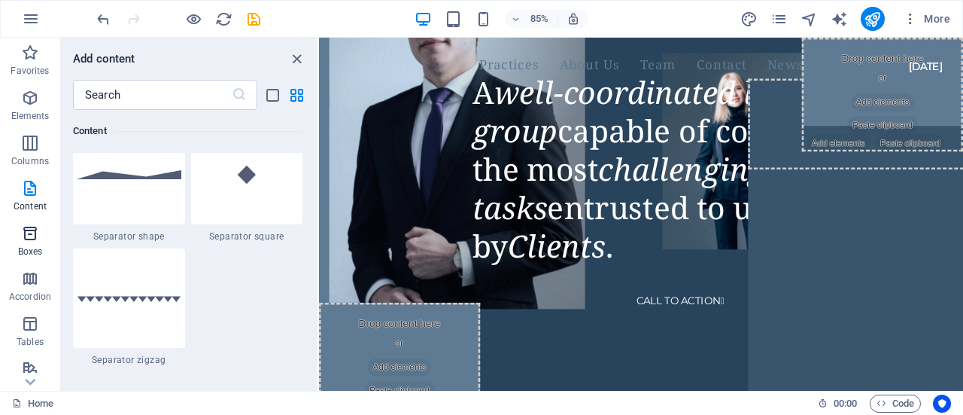
click at [50, 251] on span "Boxes" at bounding box center [30, 242] width 60 height 36
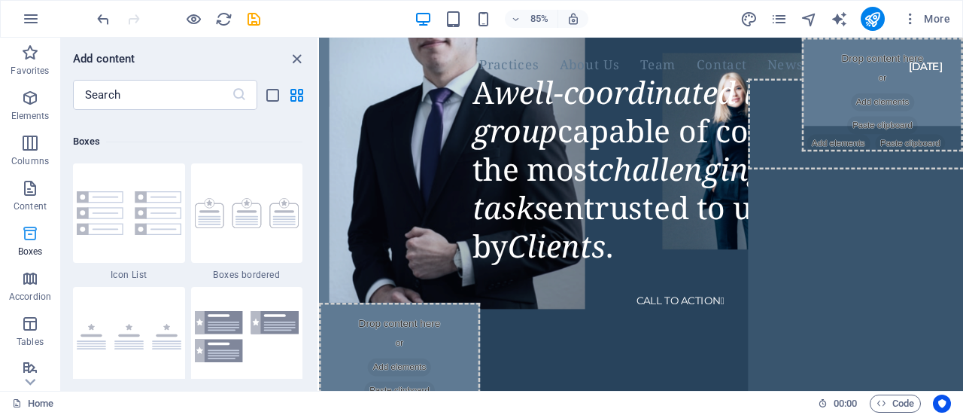
scroll to position [4150, 0]
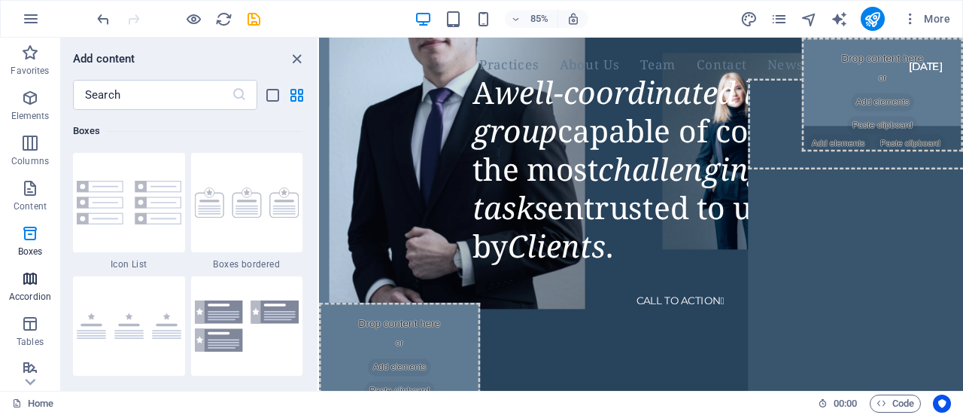
click at [44, 292] on p "Accordion" at bounding box center [30, 296] width 42 height 12
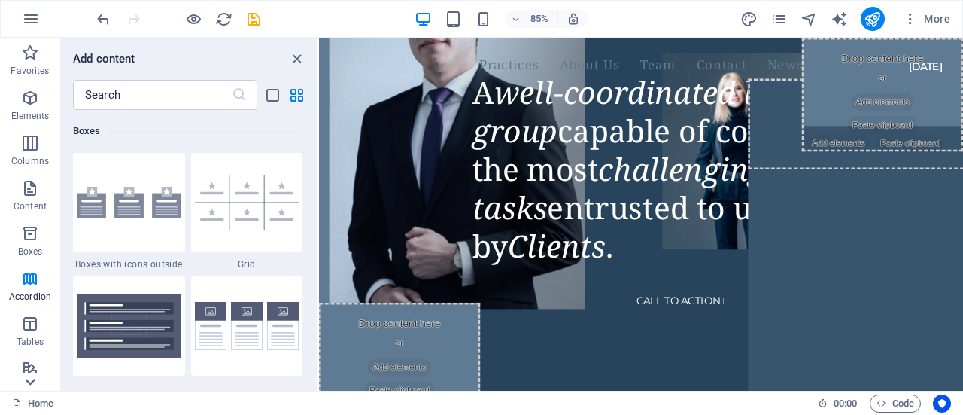
scroll to position [4804, 0]
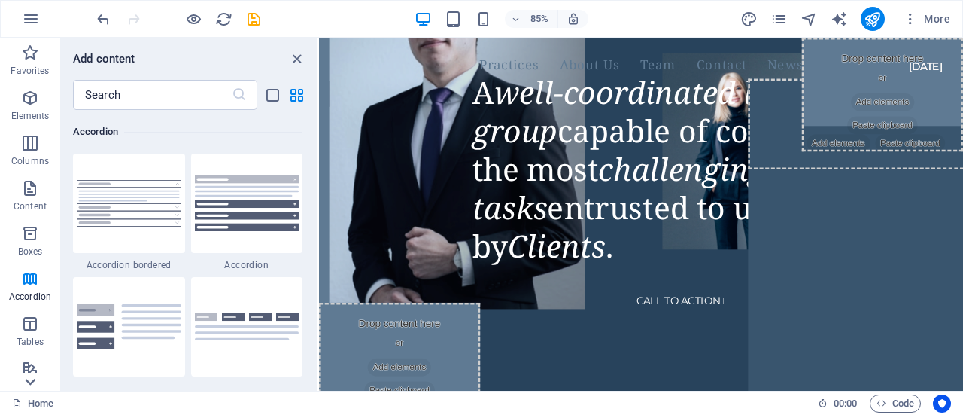
click at [38, 386] on icon at bounding box center [30, 381] width 21 height 21
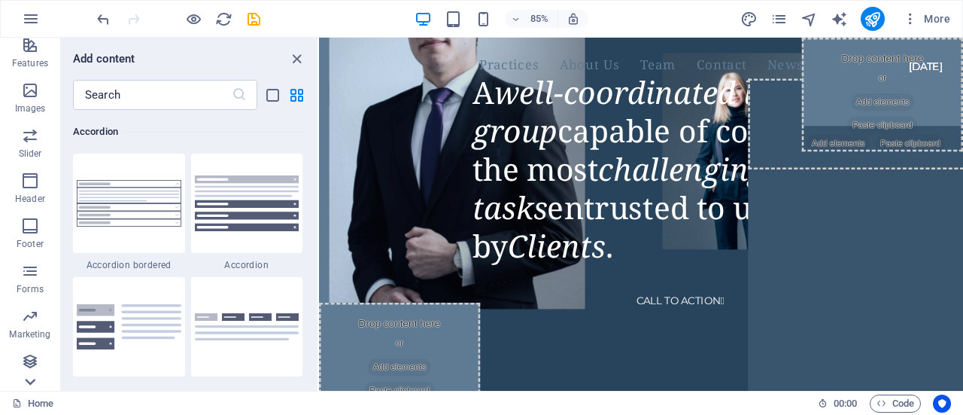
scroll to position [324, 0]
click at [40, 328] on p "Marketing" at bounding box center [29, 334] width 41 height 12
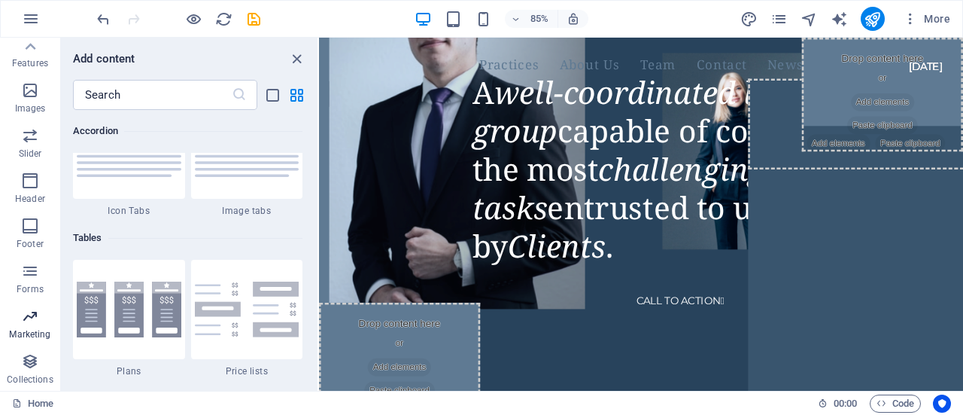
scroll to position [12256, 0]
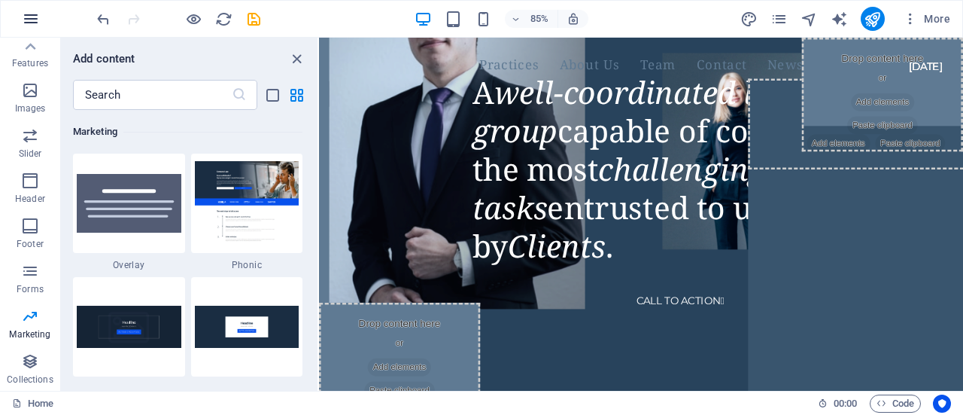
click at [22, 23] on icon "button" at bounding box center [31, 19] width 18 height 18
click at [27, 23] on icon "button" at bounding box center [31, 19] width 18 height 18
click at [786, 17] on icon "pages" at bounding box center [779, 19] width 17 height 17
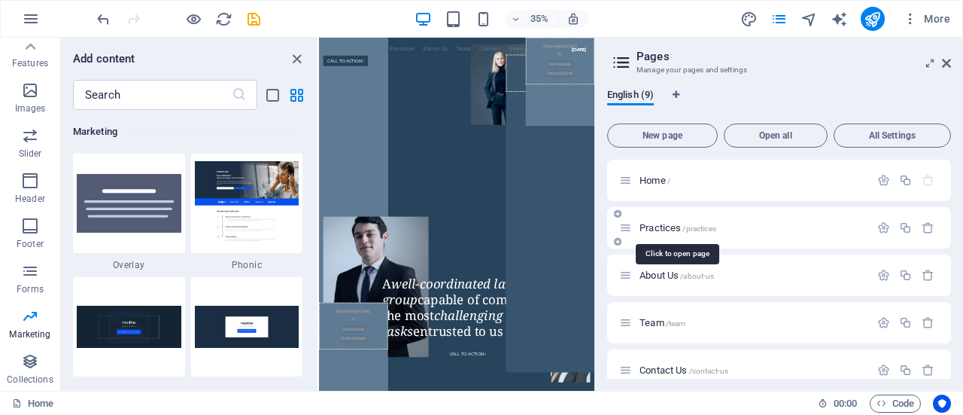
drag, startPoint x: 689, startPoint y: 272, endPoint x: 684, endPoint y: 222, distance: 49.9
click at [684, 222] on div "Home / Practices /practices About Us /about-us Team /team Contact Us /contact-u…" at bounding box center [779, 370] width 344 height 421
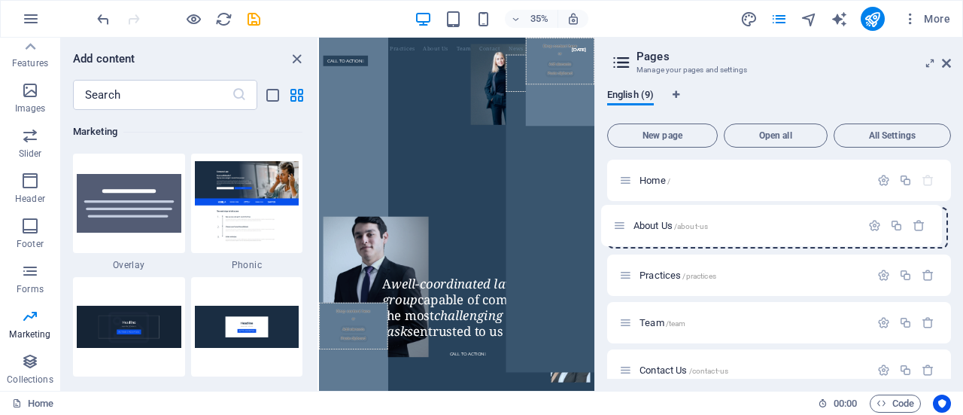
drag, startPoint x: 623, startPoint y: 275, endPoint x: 617, endPoint y: 220, distance: 54.5
click at [617, 220] on div "Home / Practices /practices About Us /about-us Team /team Contact Us /contact-u…" at bounding box center [779, 370] width 344 height 421
drag, startPoint x: 947, startPoint y: 233, endPoint x: 950, endPoint y: 254, distance: 21.4
click at [950, 254] on div "Home / About Us /about-us Practices /practices Team /team Contact Us /contact-u…" at bounding box center [779, 269] width 344 height 219
drag, startPoint x: 947, startPoint y: 253, endPoint x: 947, endPoint y: 278, distance: 24.8
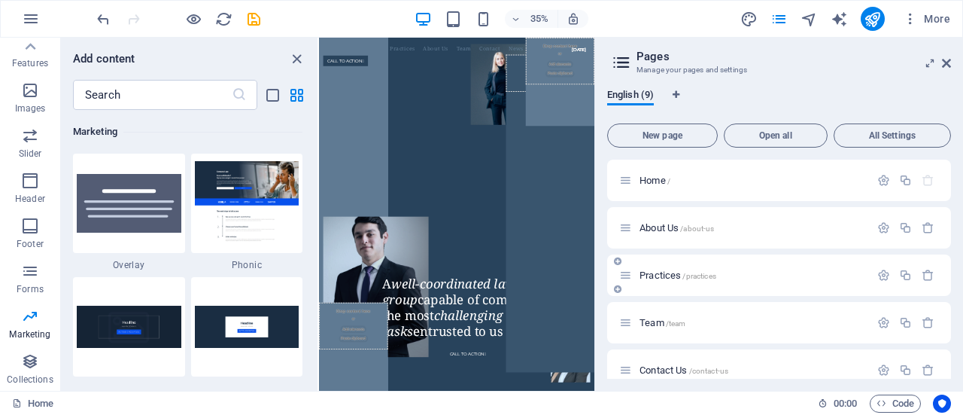
click at [947, 278] on div "Home / About Us /about-us Practices /practices Team /team Contact Us /contact-u…" at bounding box center [779, 370] width 344 height 421
click at [825, 400] on icon at bounding box center [823, 403] width 10 height 10
click at [840, 191] on div "Home /" at bounding box center [779, 180] width 344 height 41
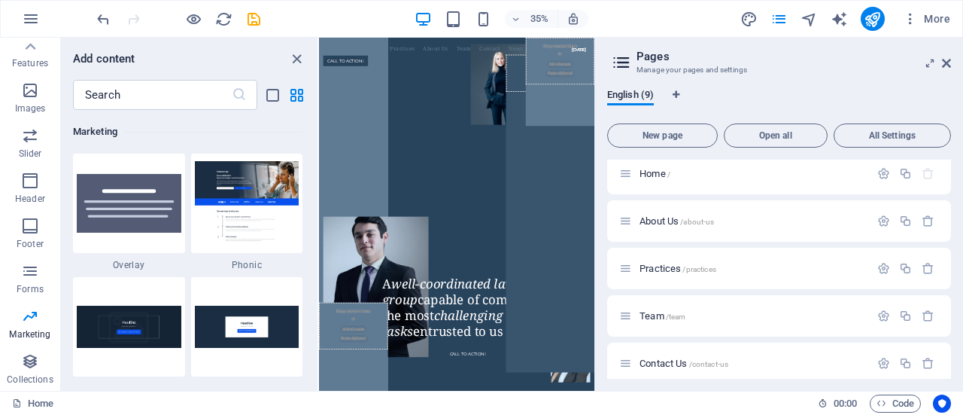
click at [840, 192] on div "Home /" at bounding box center [779, 173] width 344 height 41
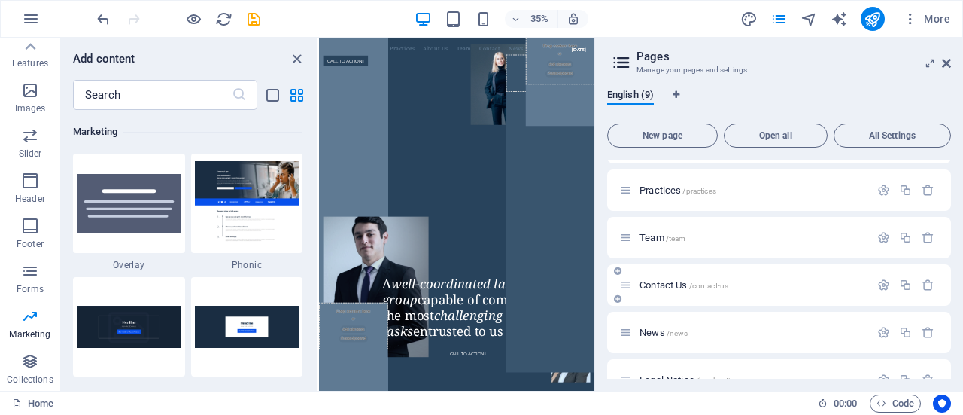
scroll to position [113, 0]
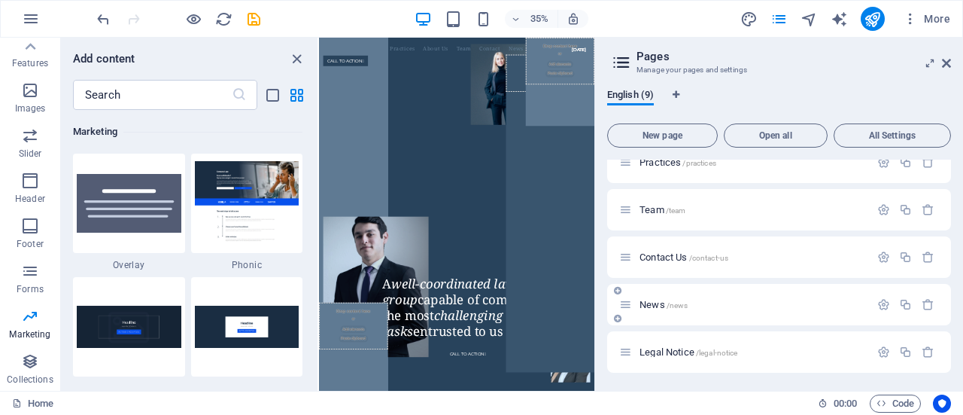
click at [661, 305] on span "News /news" at bounding box center [664, 304] width 48 height 11
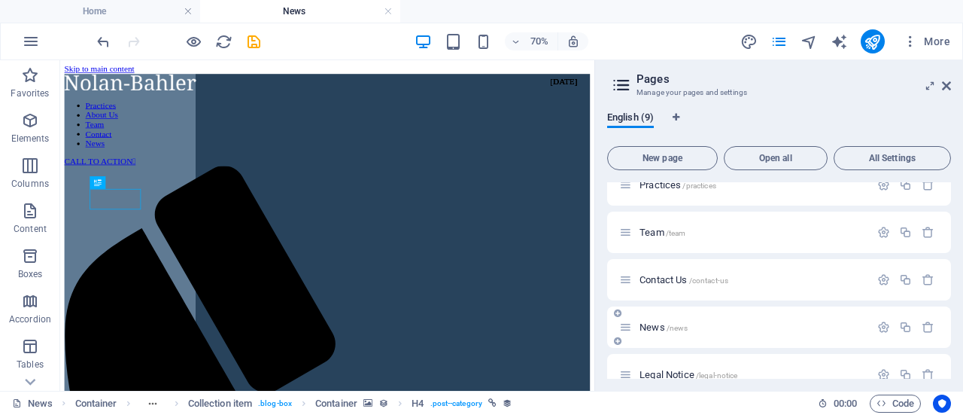
scroll to position [0, 0]
click at [879, 329] on icon "button" at bounding box center [883, 327] width 13 height 13
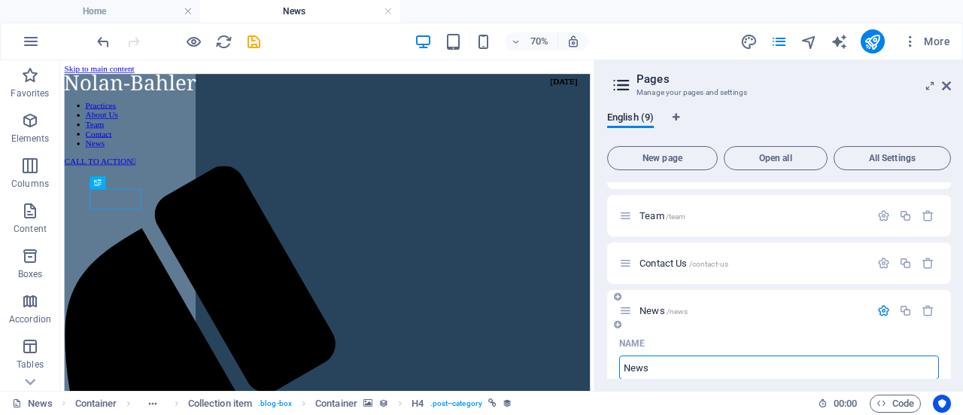
scroll to position [139, 0]
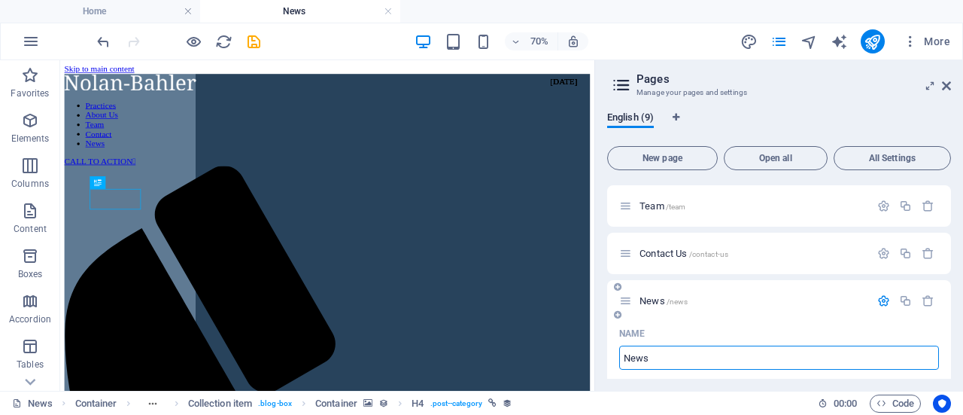
drag, startPoint x: 649, startPoint y: 369, endPoint x: 622, endPoint y: 367, distance: 26.4
click at [622, 367] on input "News" at bounding box center [779, 357] width 320 height 24
type input "Knowl"
type input "/kno"
type input "Kno"
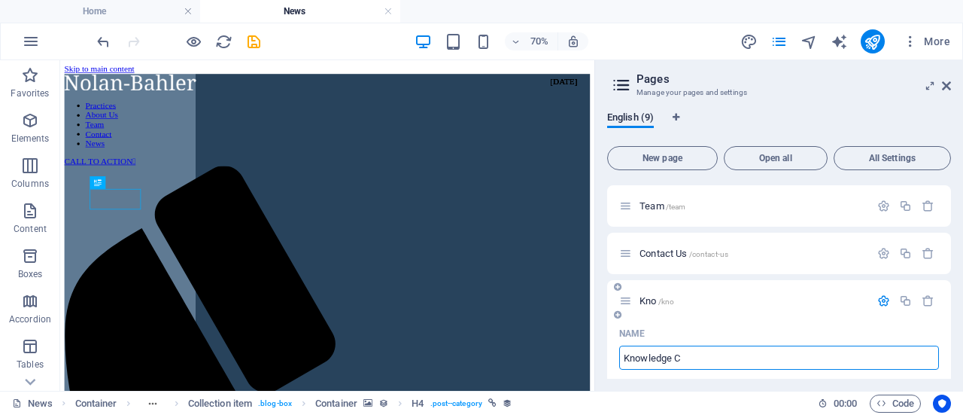
type input "Knowledge Ce"
type input "/knowledge-c"
type input "Knowledge C"
type input "Knowledge Cen"
type input "/knowledge-ce"
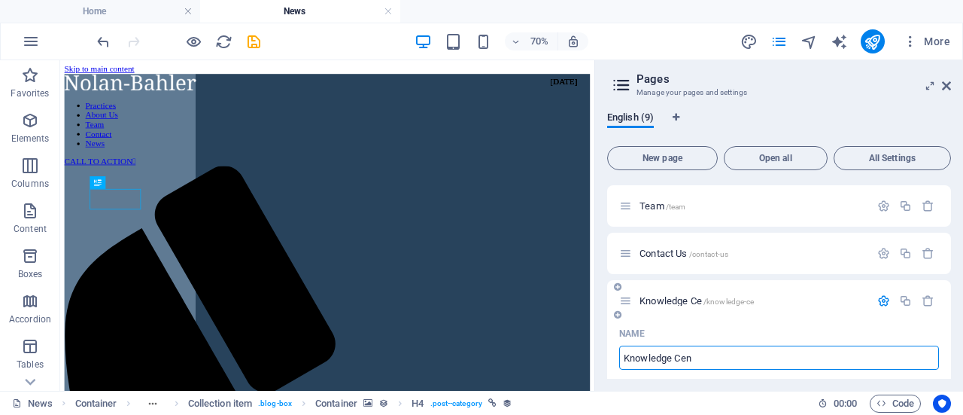
type input "Knowledge Ce"
type input "Knowledge Centre"
type input "/knowledge-cent"
type input "Knowledge Cent"
type input "Knowledge Centre"
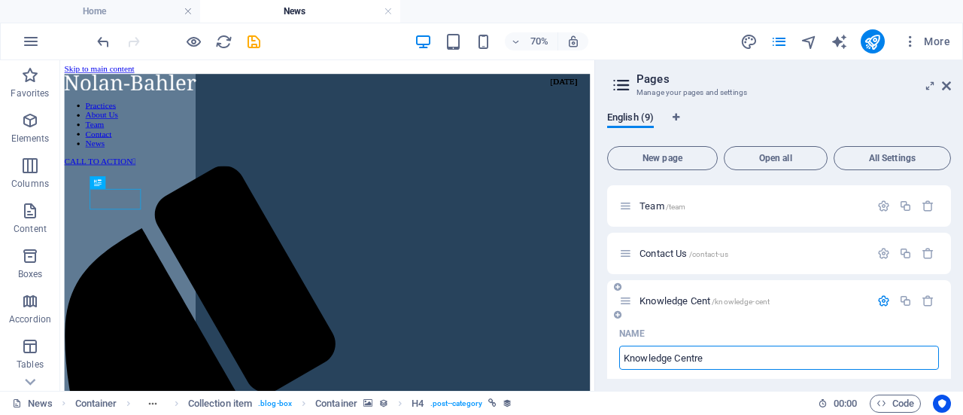
type input "/knowledge-centre"
type input "Knowledge Centre"
click at [597, 336] on div at bounding box center [596, 225] width 3 height 330
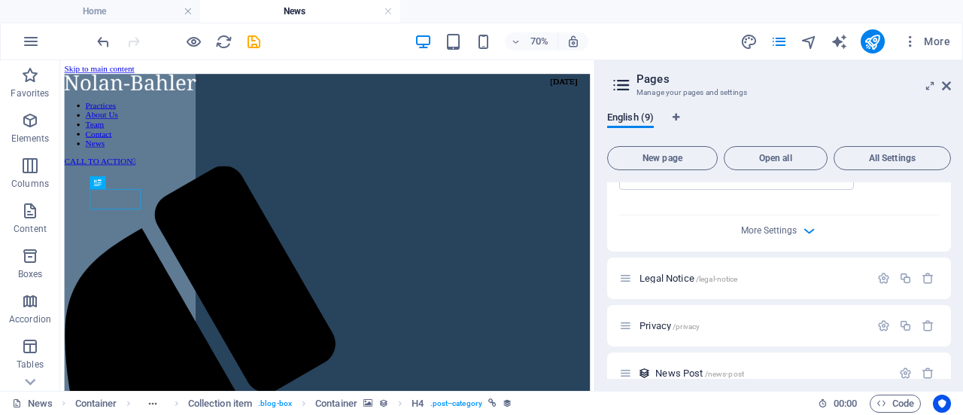
scroll to position [811, 0]
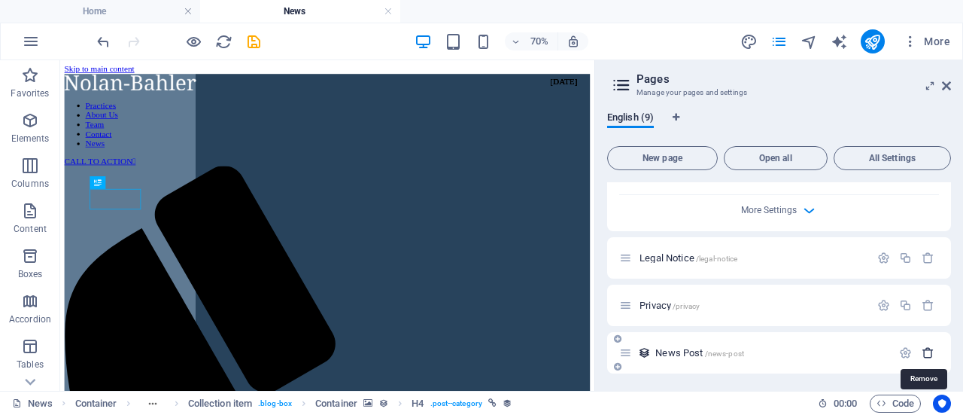
type input "Knowledge Centre"
click at [932, 351] on button "button" at bounding box center [928, 352] width 22 height 13
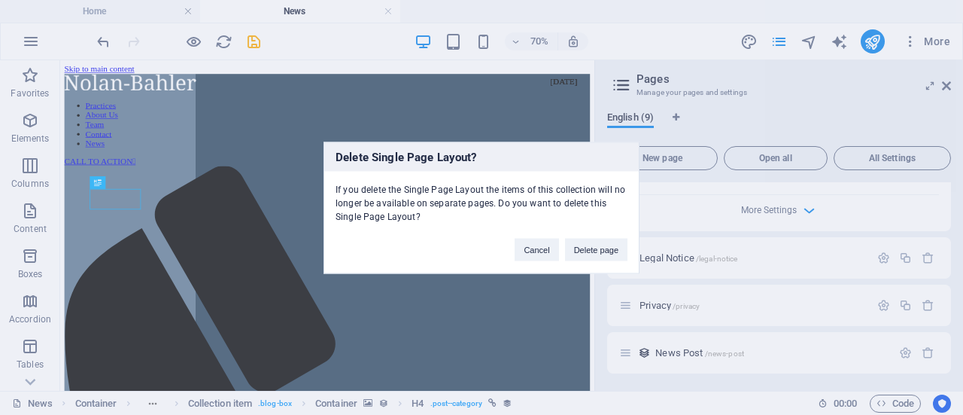
click at [600, 256] on button "Delete page" at bounding box center [596, 249] width 62 height 23
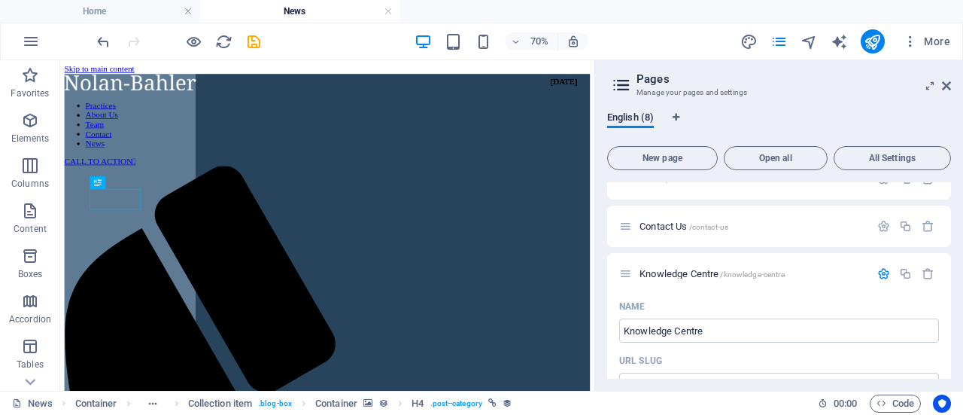
scroll to position [174, 0]
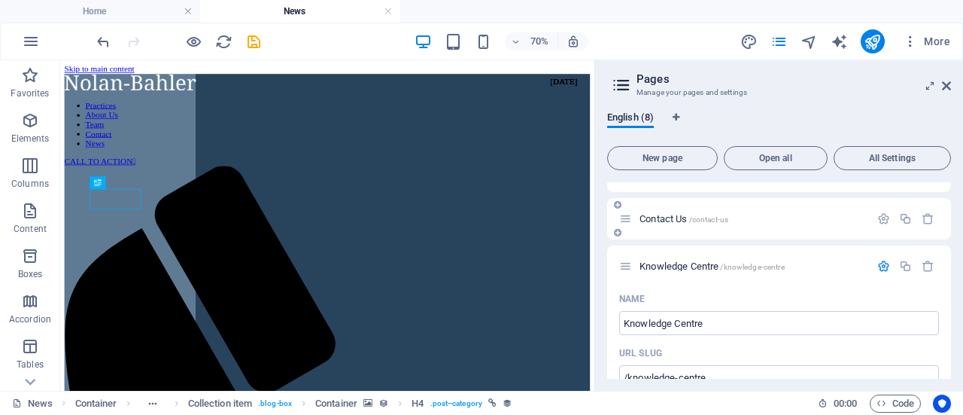
click at [796, 230] on div "Contact Us /contact-us" at bounding box center [779, 218] width 344 height 41
drag, startPoint x: 946, startPoint y: 236, endPoint x: 947, endPoint y: 254, distance: 18.1
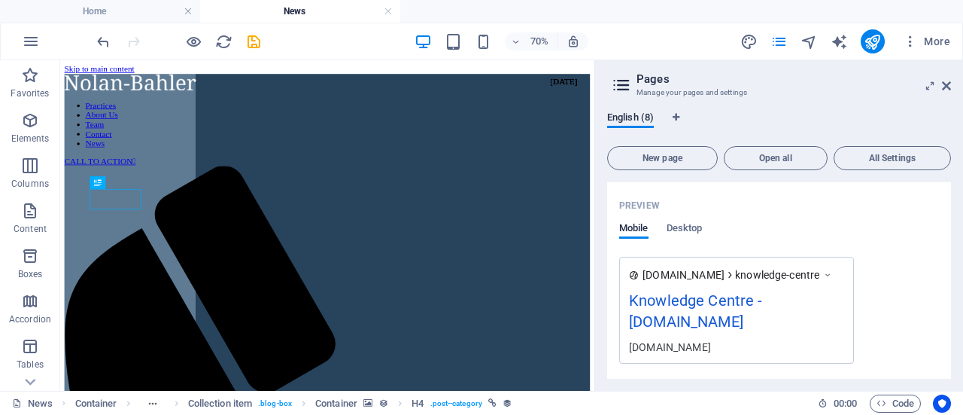
scroll to position [631, 0]
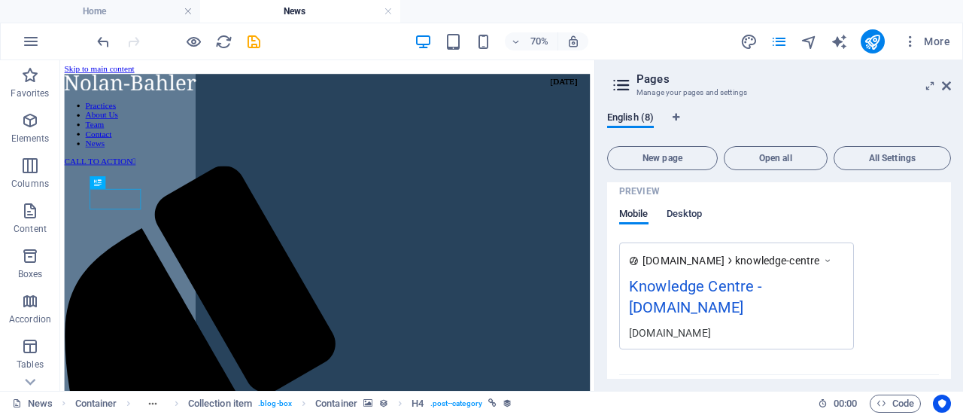
click at [687, 219] on span "Desktop" at bounding box center [685, 215] width 36 height 21
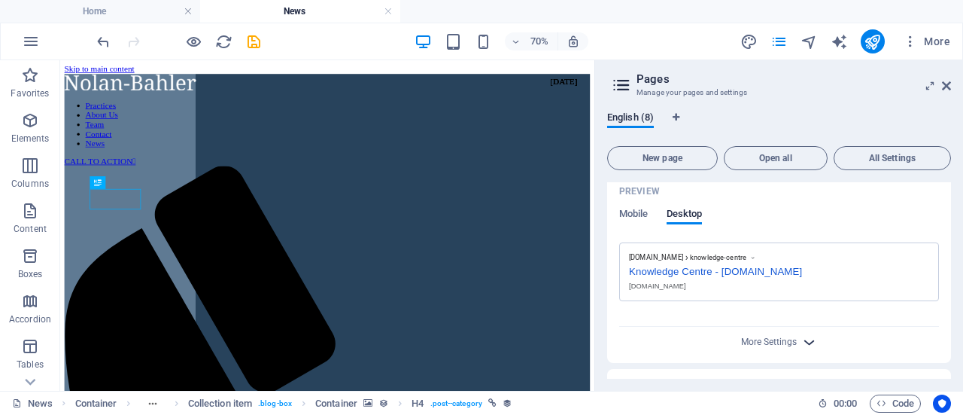
click at [808, 349] on icon "button" at bounding box center [809, 341] width 17 height 17
drag, startPoint x: 947, startPoint y: 312, endPoint x: 953, endPoint y: 339, distance: 27.7
click at [953, 339] on div "English (8) New page Open all All Settings Home / About Us /about-us Practices …" at bounding box center [779, 244] width 368 height 291
drag, startPoint x: 949, startPoint y: 311, endPoint x: 947, endPoint y: 344, distance: 33.2
click at [948, 341] on div "Home / About Us /about-us Practices /practices Team /team Contact Us /contact-u…" at bounding box center [779, 280] width 344 height 196
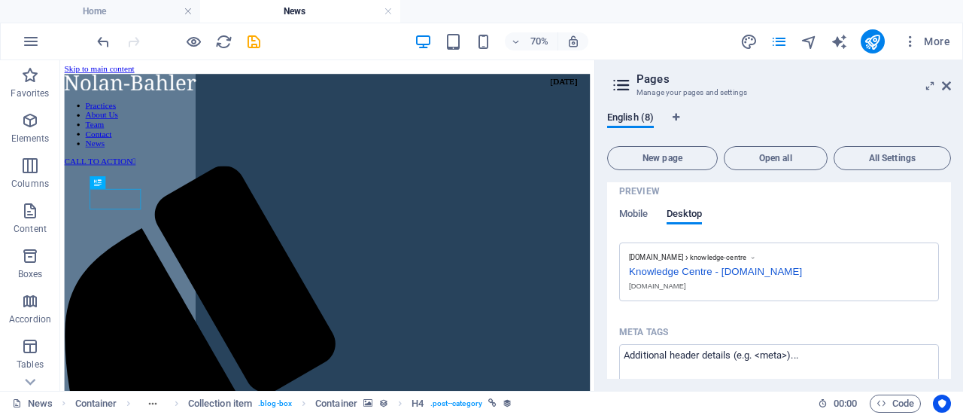
click at [783, 132] on div "English (8)" at bounding box center [779, 125] width 344 height 29
click at [894, 166] on button "All Settings" at bounding box center [892, 158] width 117 height 24
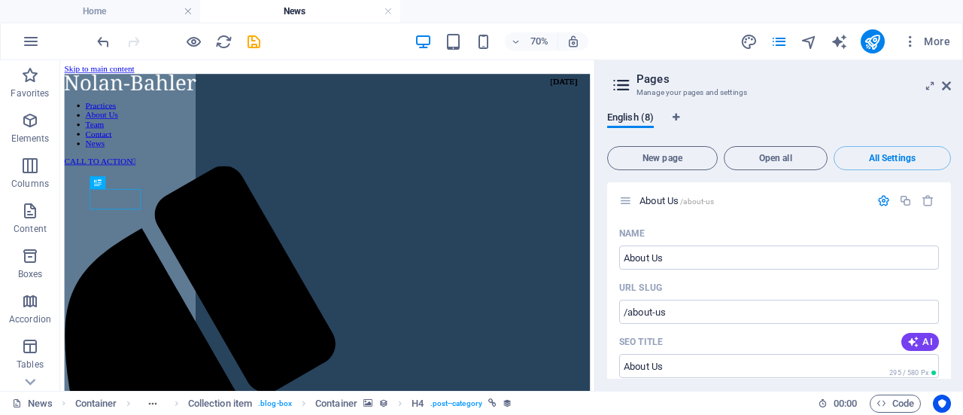
scroll to position [4528, 0]
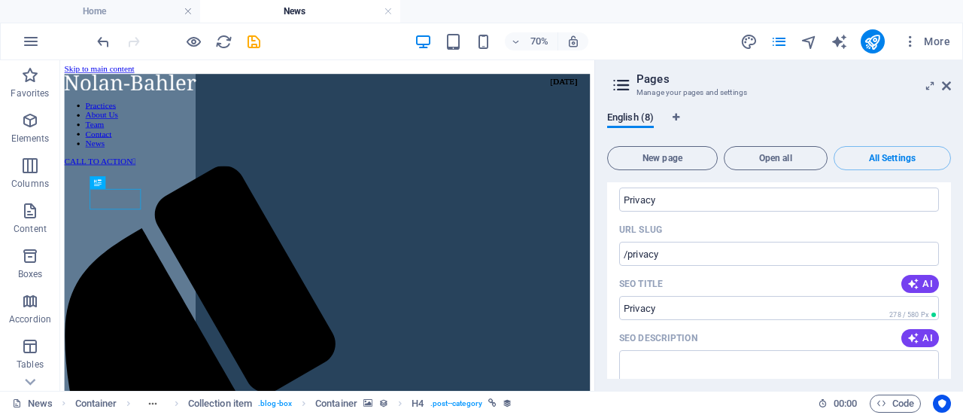
click at [894, 166] on button "All Settings" at bounding box center [892, 158] width 117 height 24
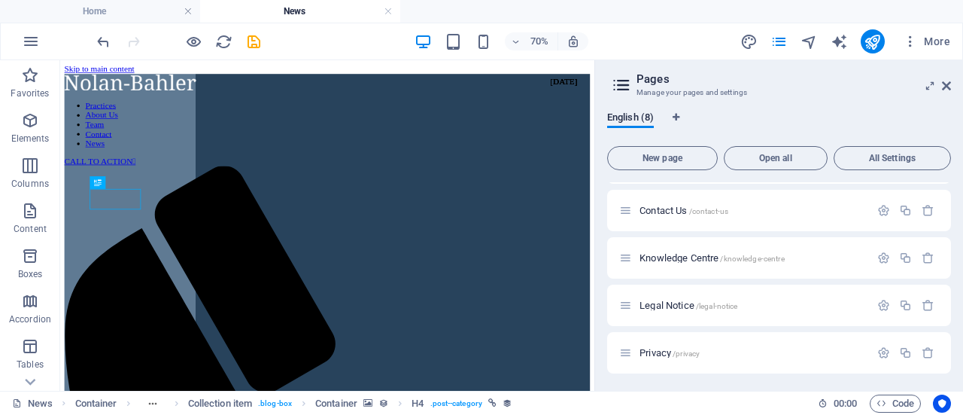
drag, startPoint x: 947, startPoint y: 306, endPoint x: 954, endPoint y: 244, distance: 62.9
click at [954, 244] on div "English (8) New page Open all All Settings Home / About Us /about-us Practices …" at bounding box center [779, 244] width 368 height 291
click at [942, 85] on icon at bounding box center [946, 86] width 9 height 12
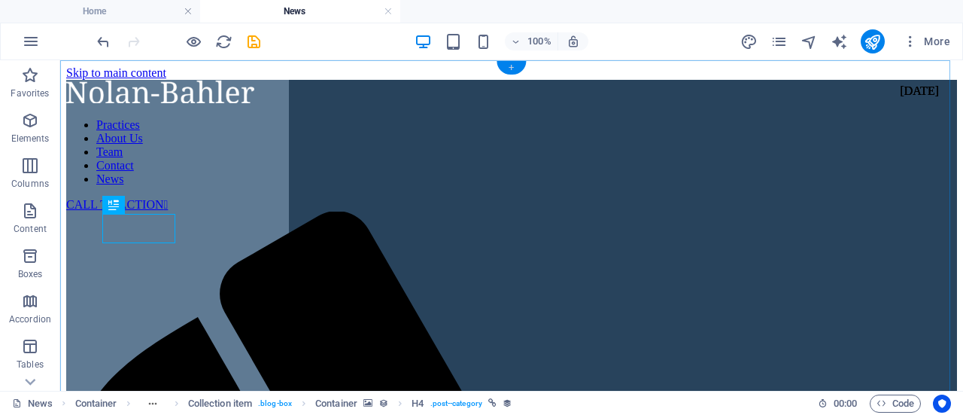
click at [510, 68] on div "+" at bounding box center [511, 68] width 29 height 14
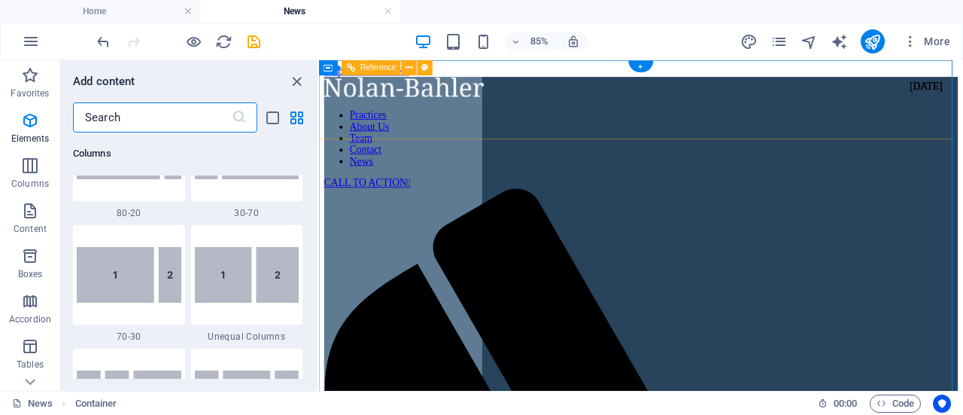
scroll to position [2632, 0]
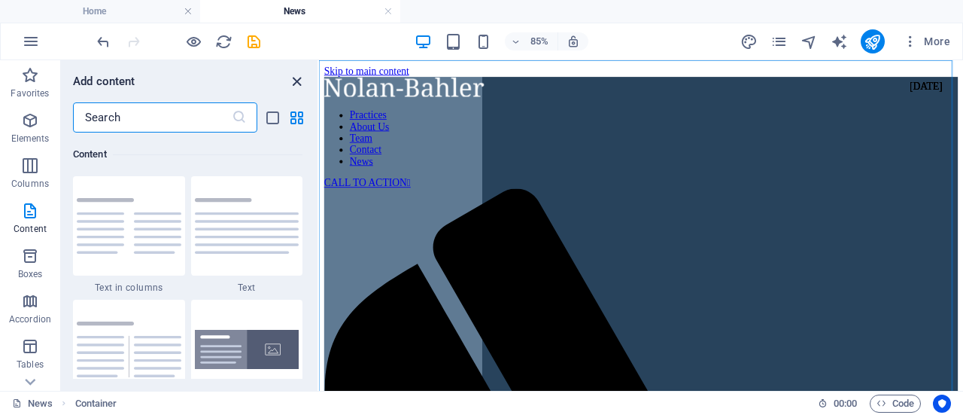
click at [290, 78] on icon "close panel" at bounding box center [296, 81] width 17 height 17
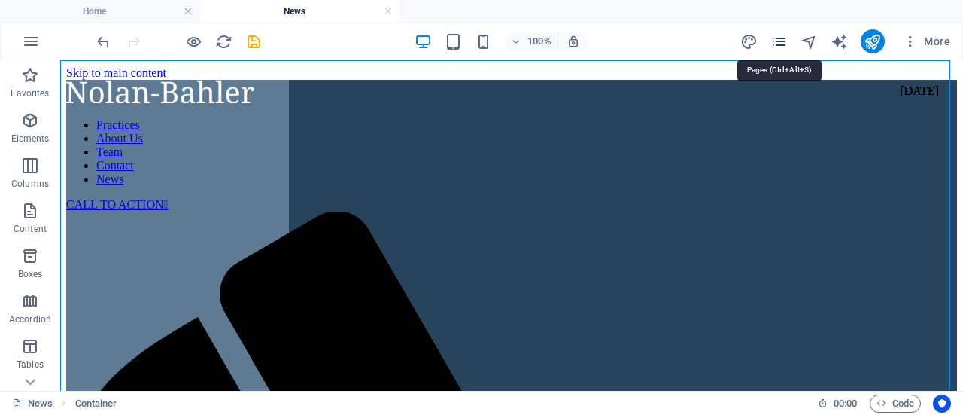
click at [783, 46] on icon "pages" at bounding box center [779, 41] width 17 height 17
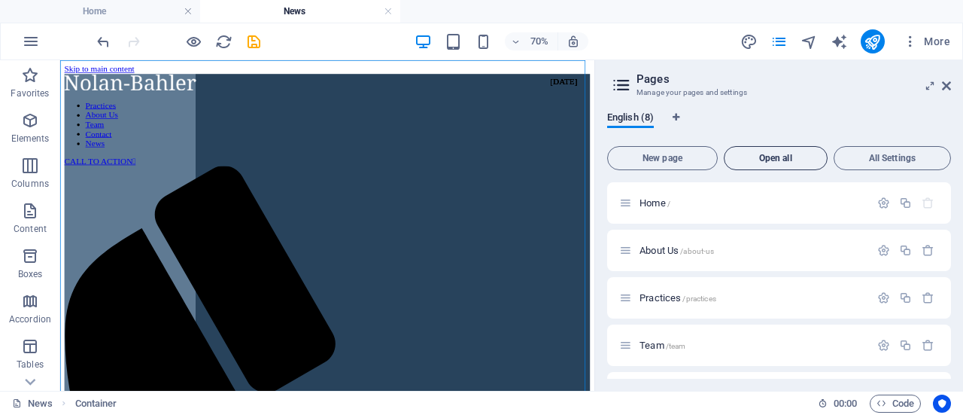
click at [761, 160] on span "Open all" at bounding box center [776, 157] width 90 height 9
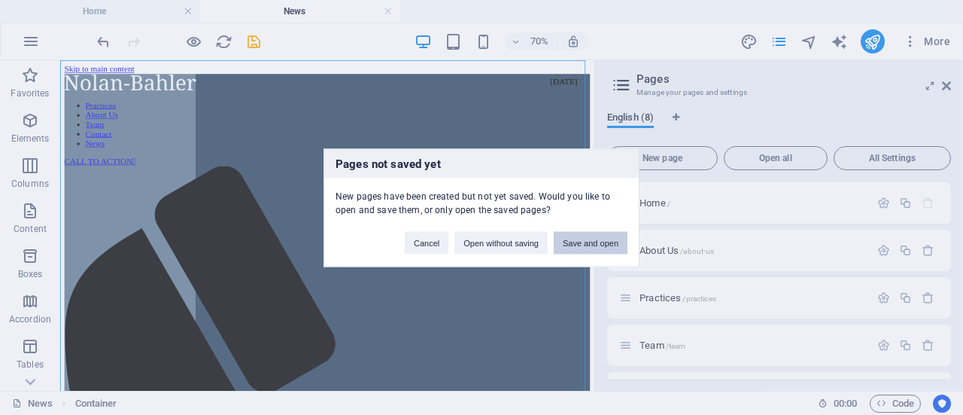
click at [579, 250] on button "Save and open" at bounding box center [591, 242] width 74 height 23
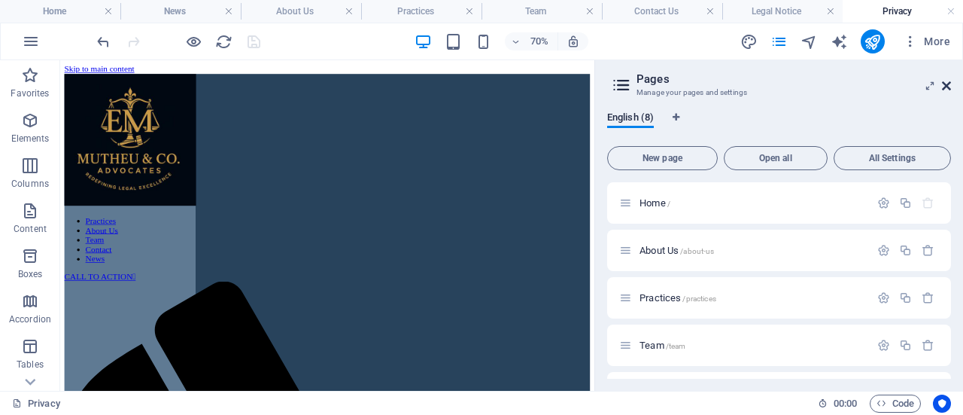
scroll to position [0, 0]
click at [948, 88] on icon at bounding box center [946, 86] width 9 height 12
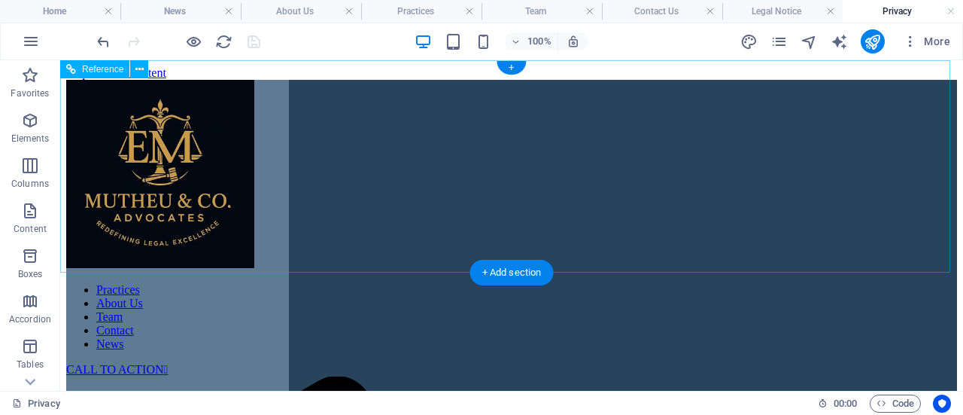
click at [388, 283] on nav "Practices About Us Team Contact News" at bounding box center [511, 317] width 891 height 68
drag, startPoint x: 396, startPoint y: 169, endPoint x: 380, endPoint y: 163, distance: 17.2
click at [396, 283] on nav "Practices About Us Team Contact News" at bounding box center [511, 317] width 891 height 68
click at [450, 283] on nav "Practices About Us Team Contact News" at bounding box center [511, 317] width 891 height 68
click at [552, 283] on nav "Practices About Us Team Contact News" at bounding box center [511, 317] width 891 height 68
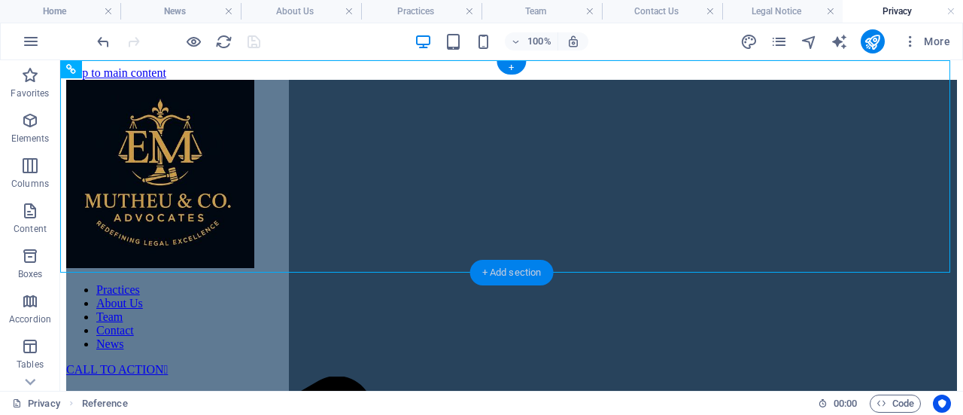
click at [509, 274] on div "+ Add section" at bounding box center [512, 273] width 84 height 26
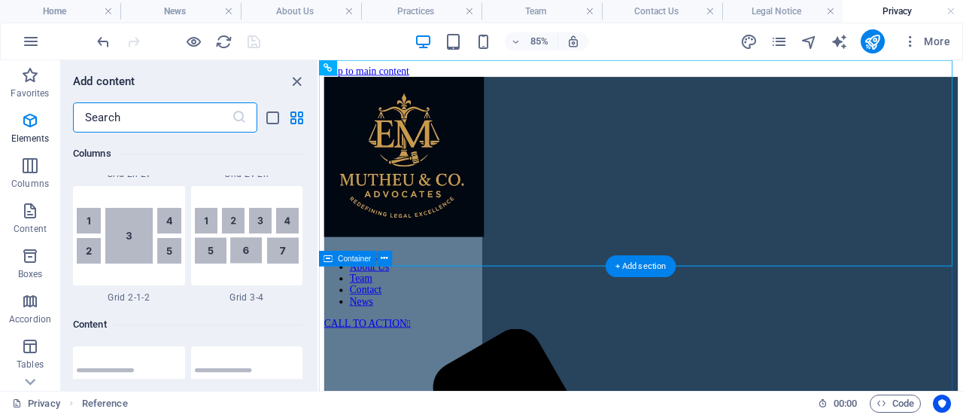
scroll to position [2632, 0]
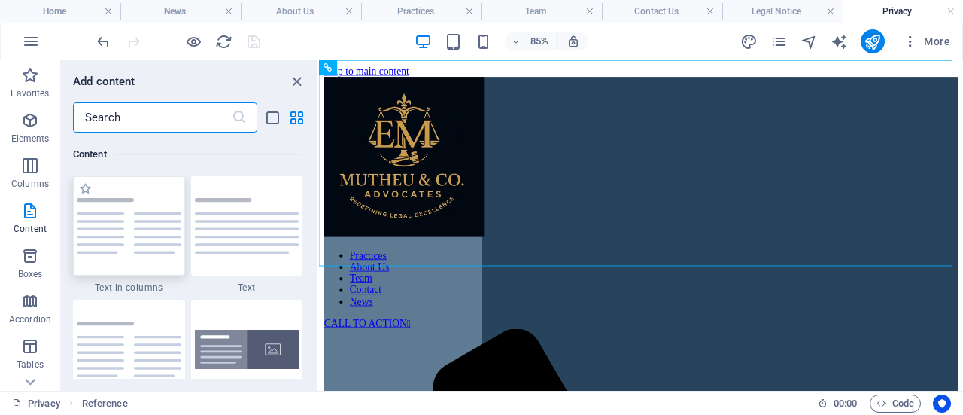
click at [145, 254] on div at bounding box center [129, 225] width 112 height 99
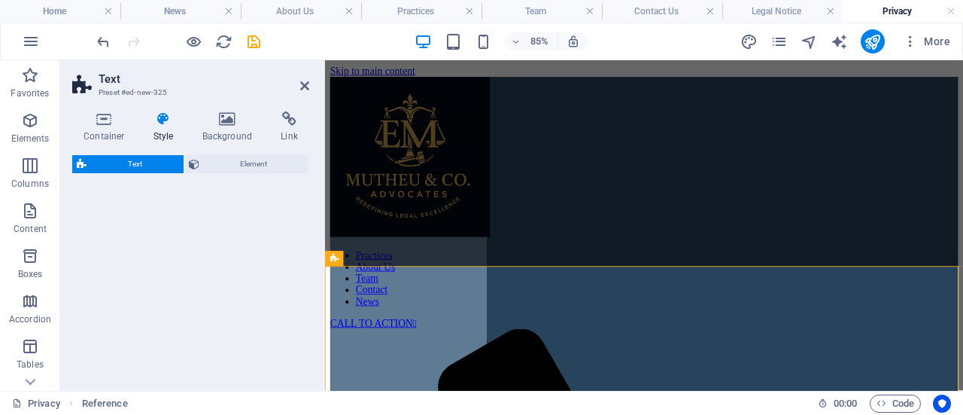
select select "rem"
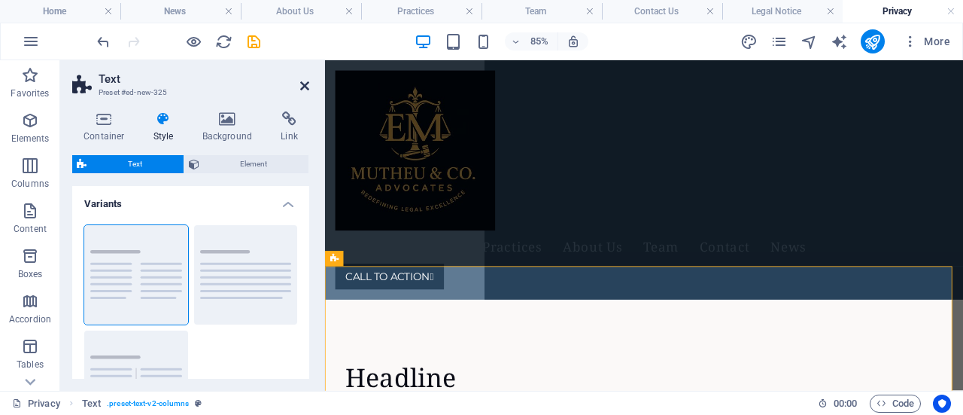
click at [304, 87] on icon at bounding box center [304, 86] width 9 height 12
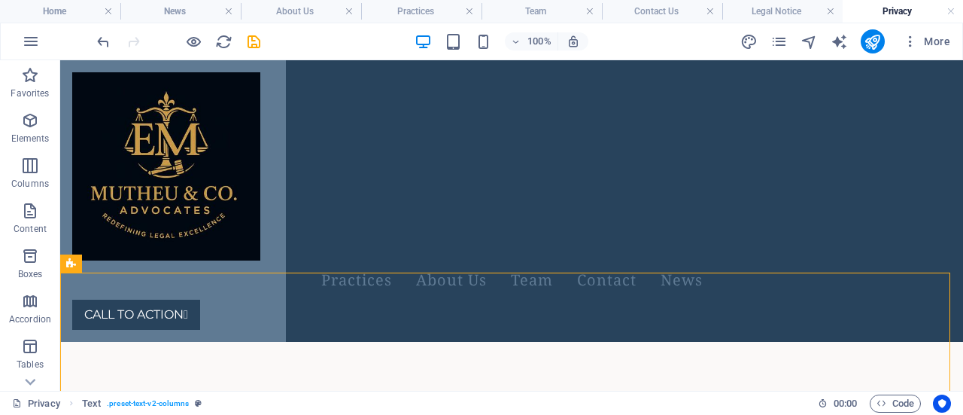
click at [770, 43] on div "More" at bounding box center [848, 41] width 216 height 24
click at [843, 46] on icon "text_generator" at bounding box center [839, 41] width 17 height 17
select select "English"
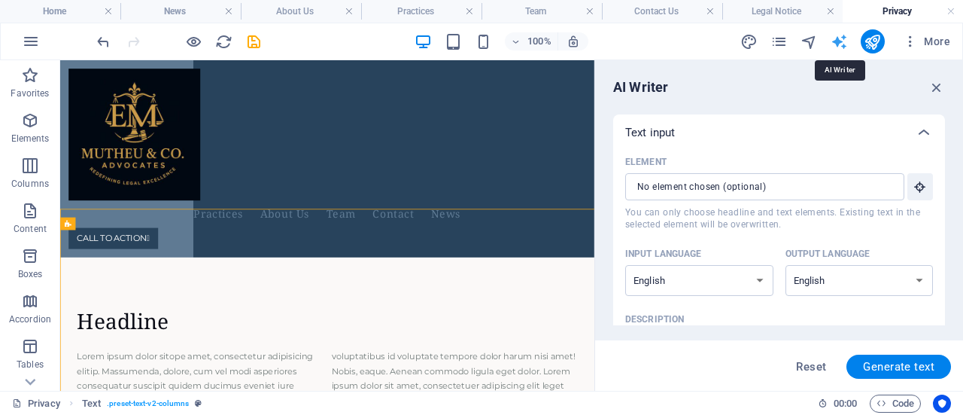
scroll to position [0, 0]
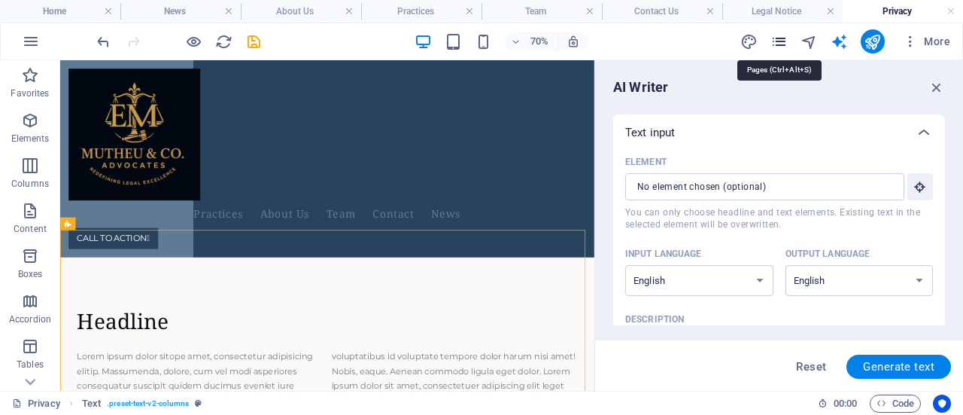
click at [786, 43] on icon "pages" at bounding box center [779, 41] width 17 height 17
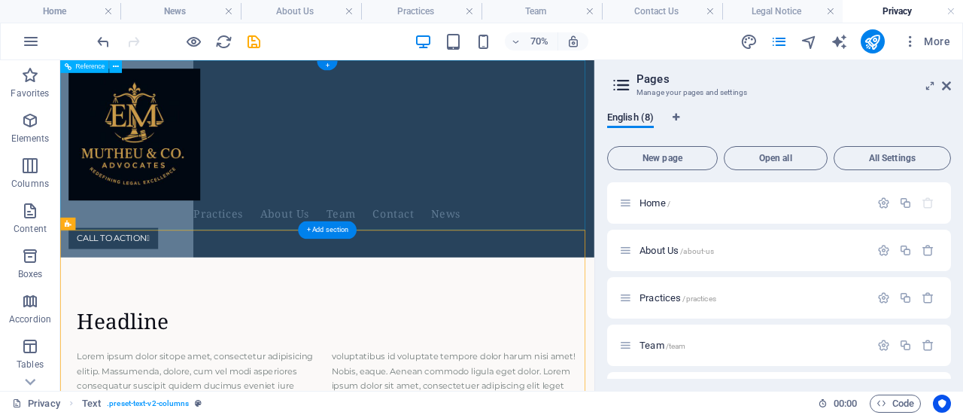
drag, startPoint x: 751, startPoint y: 270, endPoint x: 460, endPoint y: 211, distance: 297.1
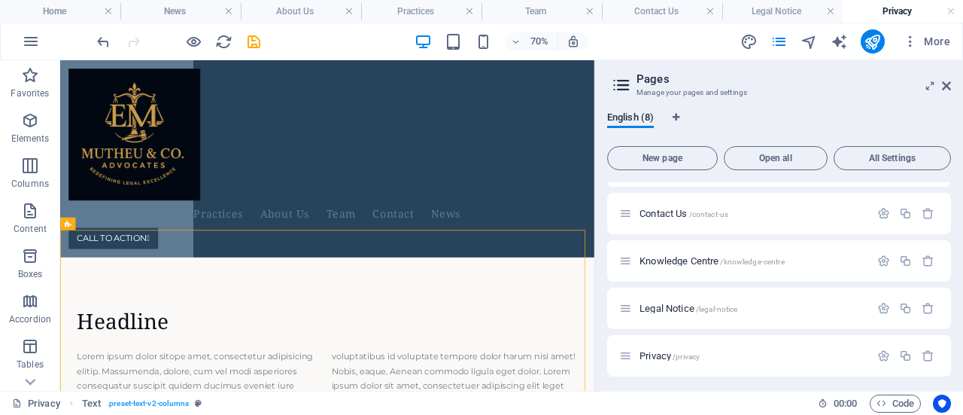
scroll to position [182, 0]
click at [748, 38] on icon "design" at bounding box center [748, 41] width 17 height 17
select select "px"
select select "400"
select select "px"
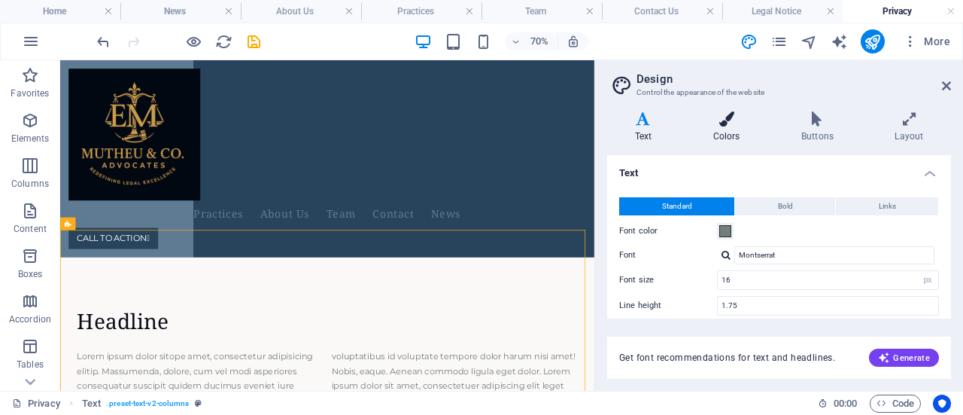
click at [728, 129] on h4 "Colors" at bounding box center [729, 127] width 88 height 32
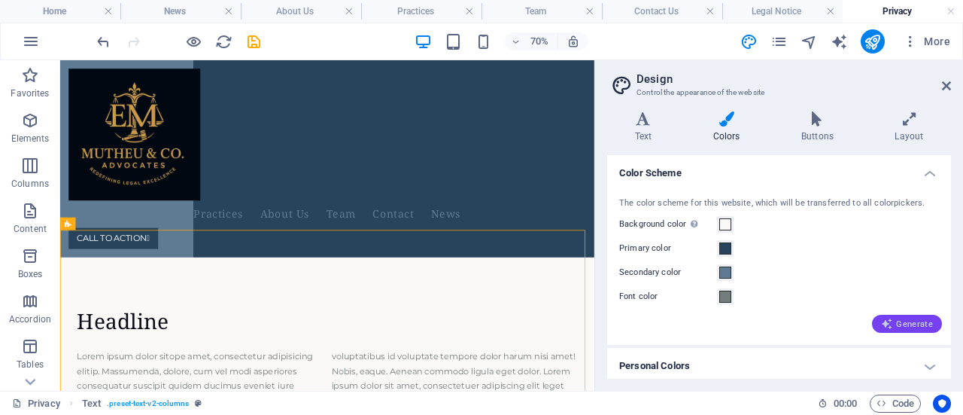
click at [910, 327] on span "Generate" at bounding box center [907, 324] width 52 height 12
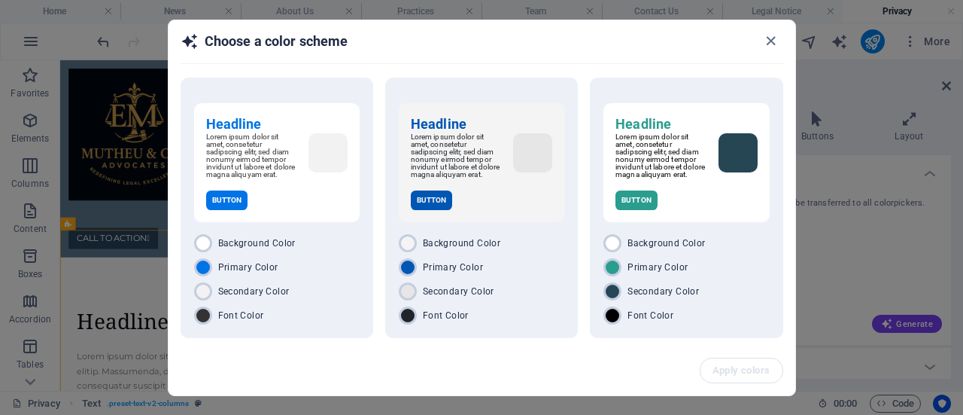
drag, startPoint x: 795, startPoint y: 175, endPoint x: 790, endPoint y: 196, distance: 21.7
click at [790, 196] on div "Headline Lorem ipsum dolor sit amet, consetetur sadipscing elitr, sed diam nonu…" at bounding box center [482, 210] width 627 height 269
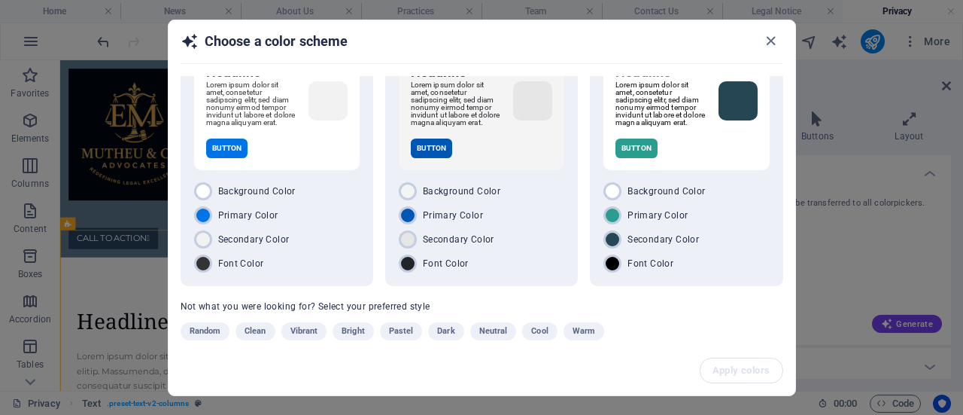
scroll to position [72, 0]
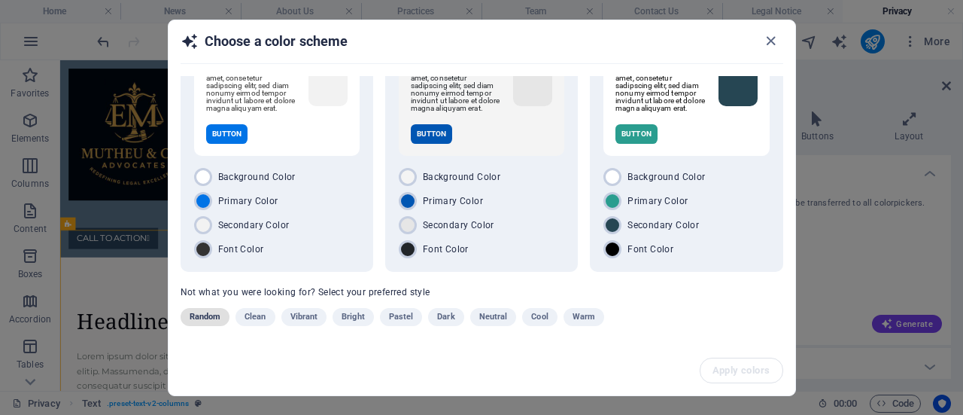
click at [193, 322] on span "Random" at bounding box center [206, 317] width 32 height 18
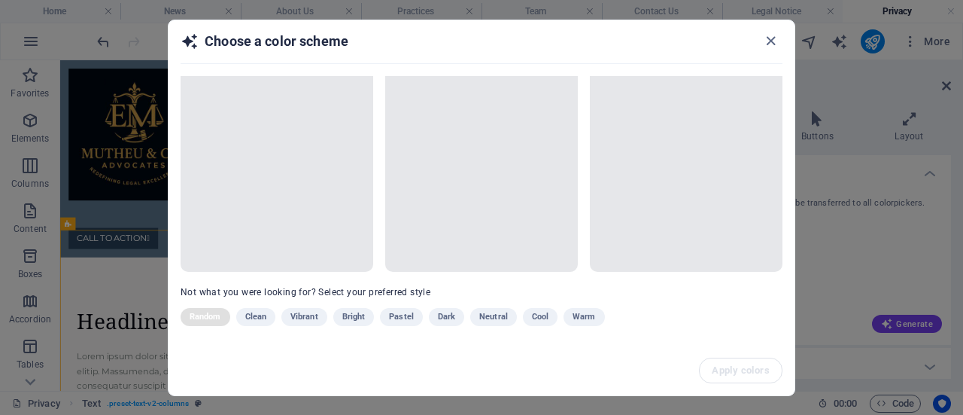
scroll to position [64, 0]
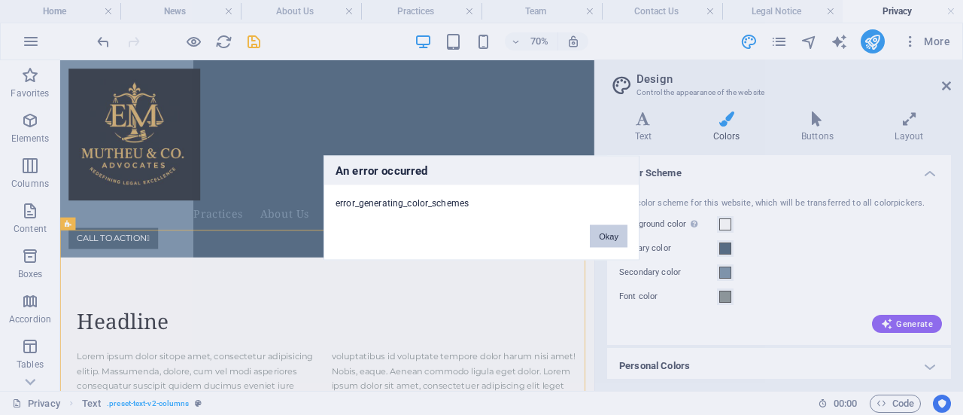
click at [614, 233] on button "Okay" at bounding box center [609, 235] width 38 height 23
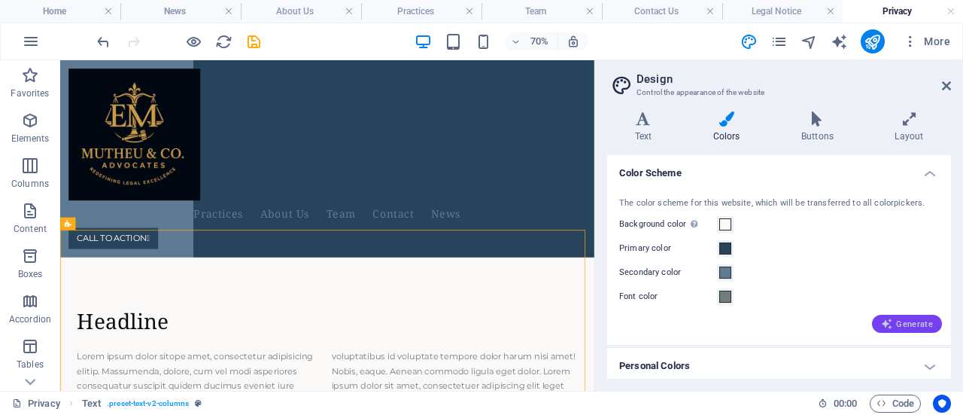
click at [901, 319] on span "Generate" at bounding box center [907, 324] width 52 height 12
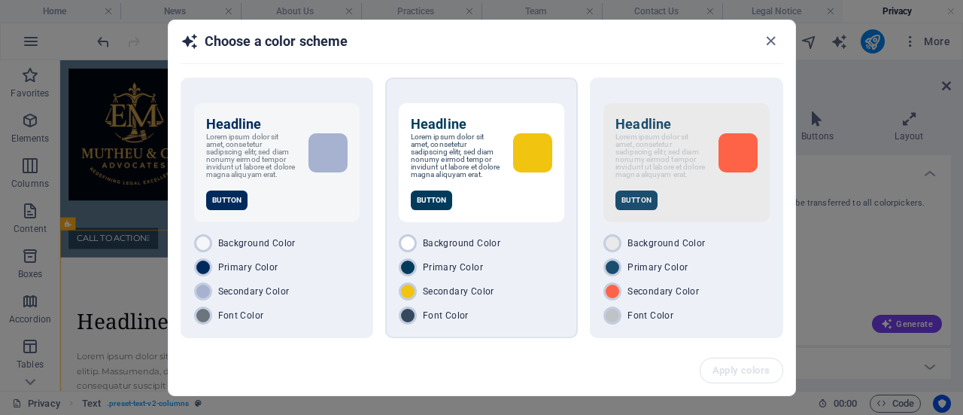
click at [512, 222] on div "Headline Lorem ipsum dolor sit amet, consetetur sadipscing elitr, sed diam nonu…" at bounding box center [482, 162] width 166 height 119
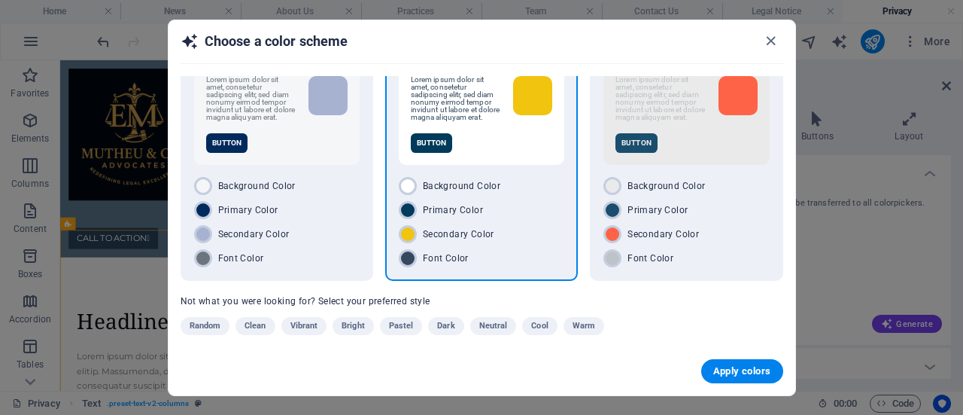
scroll to position [71, 0]
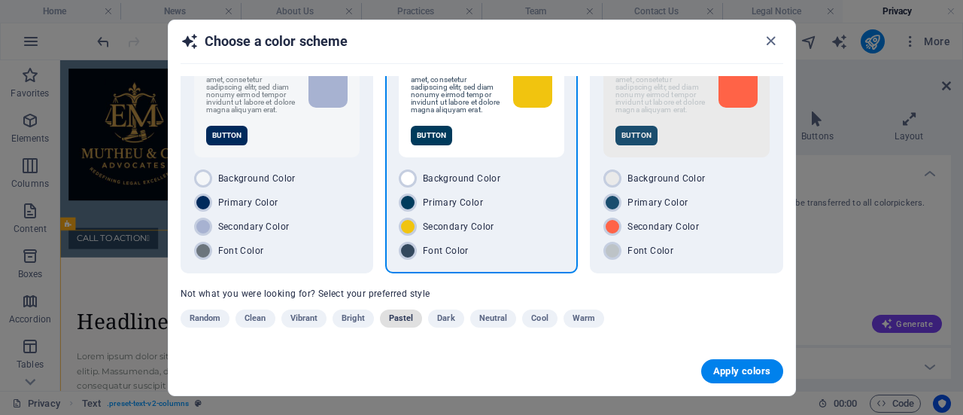
click at [409, 324] on span "Pastel" at bounding box center [401, 318] width 25 height 18
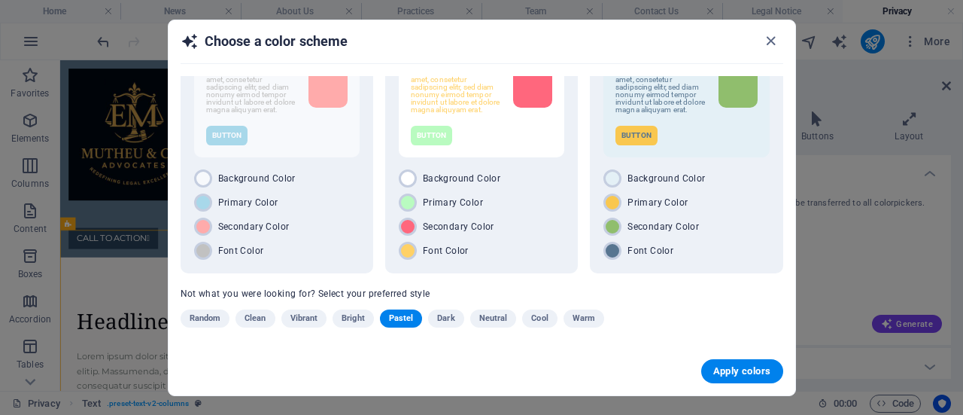
drag, startPoint x: 792, startPoint y: 203, endPoint x: 784, endPoint y: 171, distance: 33.2
click at [784, 171] on div "Headline Lorem ipsum dolor sit amet, consetetur sadipscing elitr, sed diam nonu…" at bounding box center [482, 211] width 627 height 271
click at [488, 316] on span "Neutral" at bounding box center [493, 318] width 29 height 18
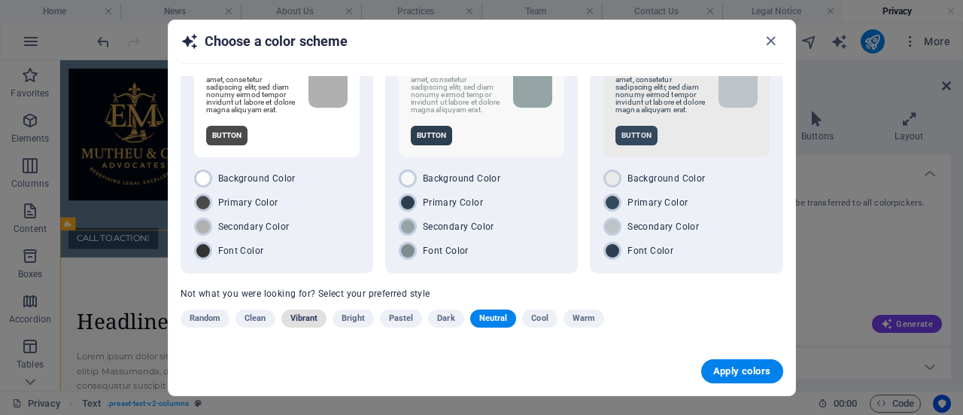
click at [290, 320] on button "Vibrant" at bounding box center [304, 318] width 46 height 18
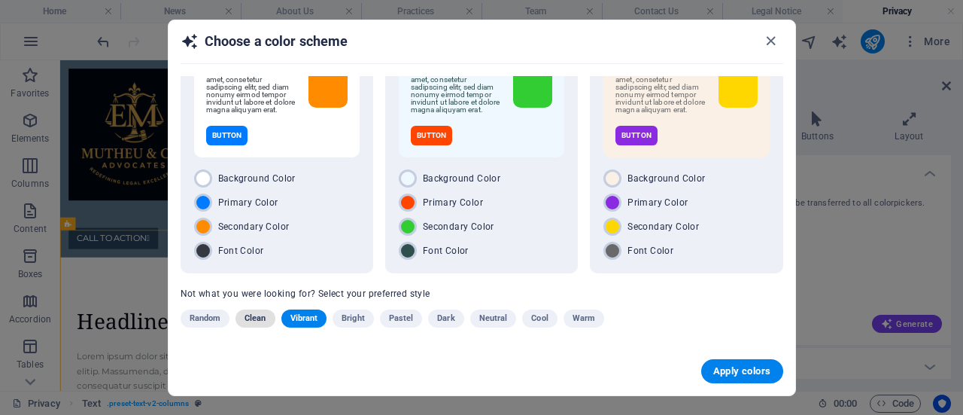
click at [263, 318] on span "Clean" at bounding box center [255, 318] width 21 height 18
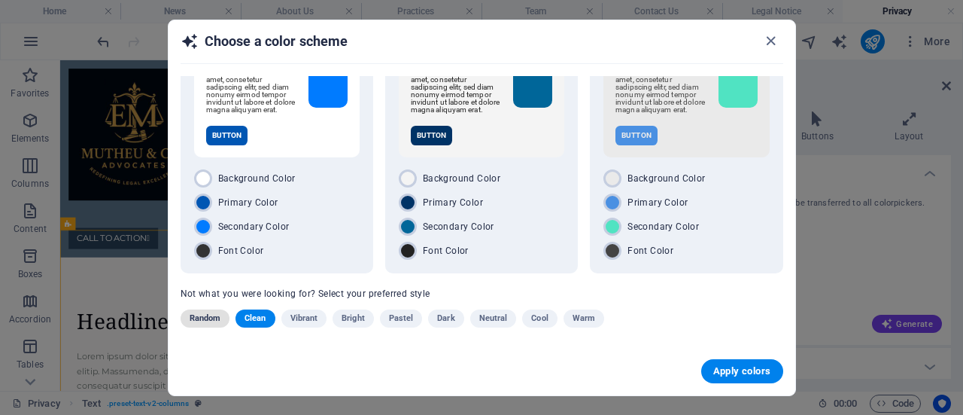
click at [197, 317] on span "Random" at bounding box center [206, 318] width 32 height 18
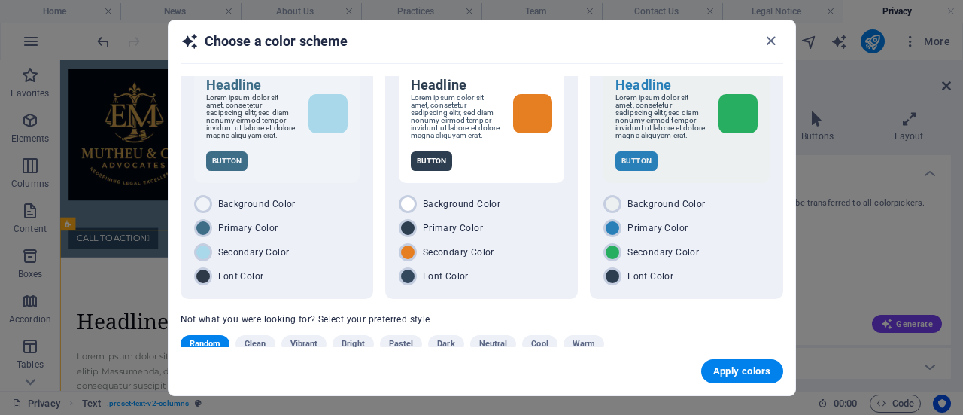
scroll to position [9, 0]
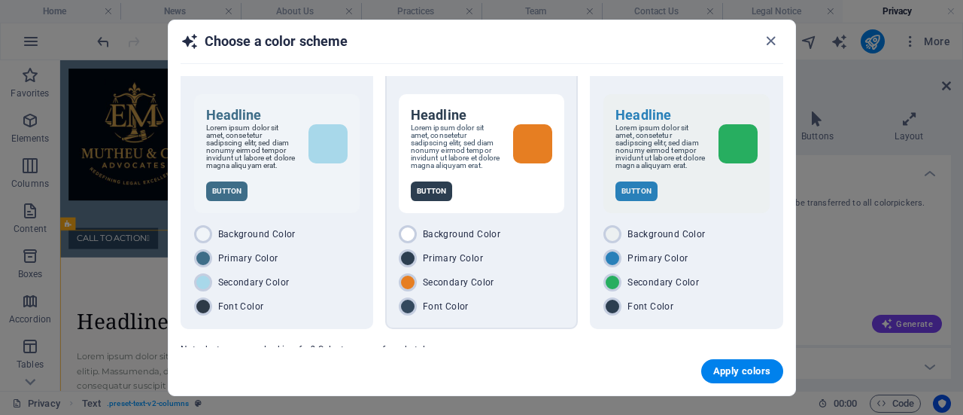
click at [561, 236] on div "Background Color" at bounding box center [482, 234] width 166 height 18
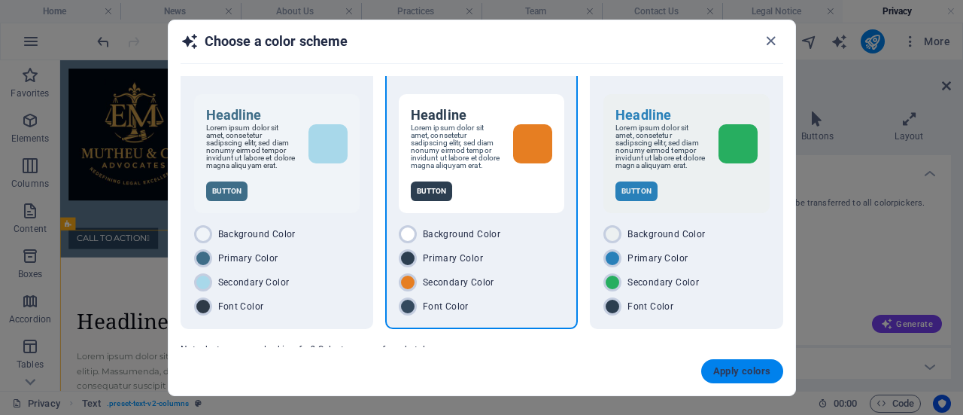
click at [729, 366] on span "Apply colors" at bounding box center [742, 371] width 58 height 12
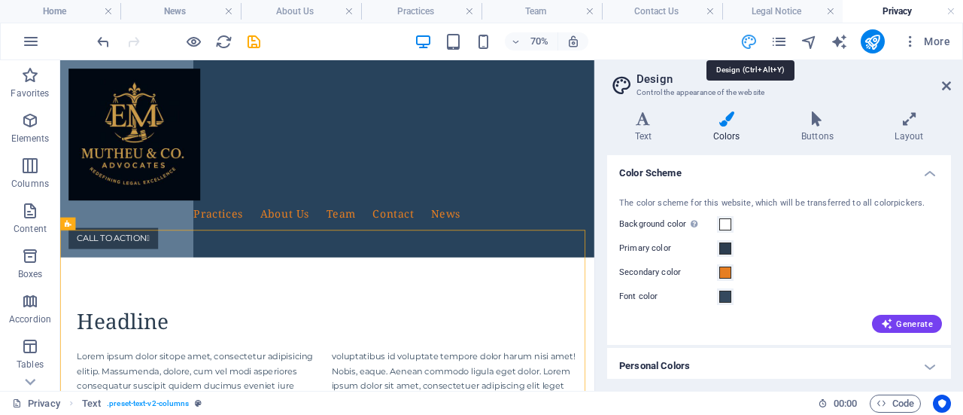
click at [755, 41] on icon "design" at bounding box center [748, 41] width 17 height 17
drag, startPoint x: 951, startPoint y: 165, endPoint x: 954, endPoint y: 198, distance: 33.2
click at [954, 198] on div "Variants Text Colors Buttons Layout Text Standard Bold Links Font color Font Mo…" at bounding box center [779, 244] width 368 height 291
click at [816, 132] on h4 "Buttons" at bounding box center [820, 127] width 93 height 32
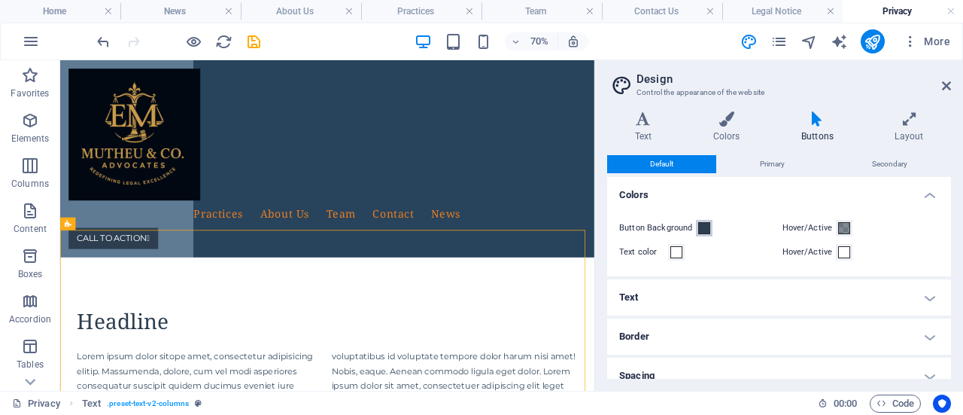
click at [700, 228] on span at bounding box center [704, 228] width 12 height 12
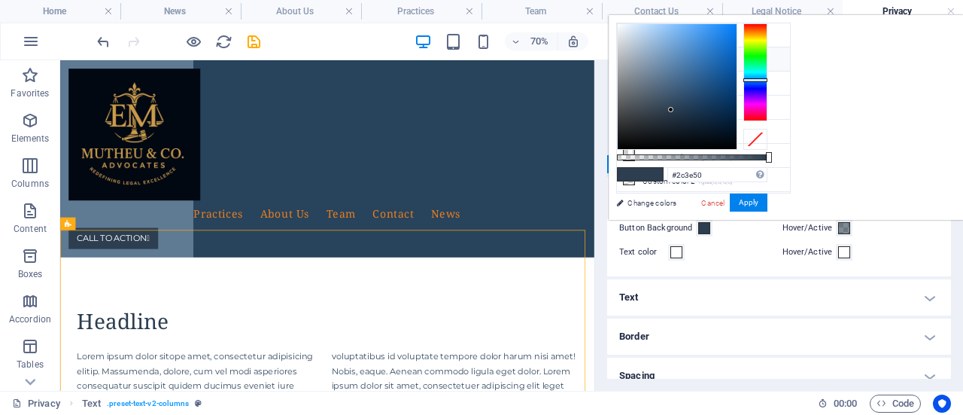
click at [701, 273] on div "Button Background Hover/Active Text color Hover/Active" at bounding box center [779, 240] width 350 height 72
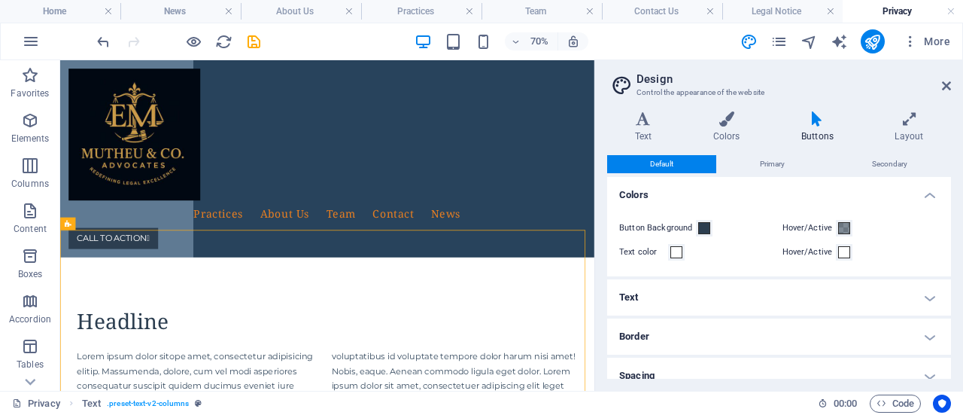
drag, startPoint x: 953, startPoint y: 226, endPoint x: 950, endPoint y: 243, distance: 16.8
click at [950, 243] on div "Variants Text Colors Buttons Layout Text Standard Bold Links Font color Font Mo…" at bounding box center [779, 244] width 368 height 291
click at [889, 299] on h4 "Text" at bounding box center [779, 297] width 344 height 36
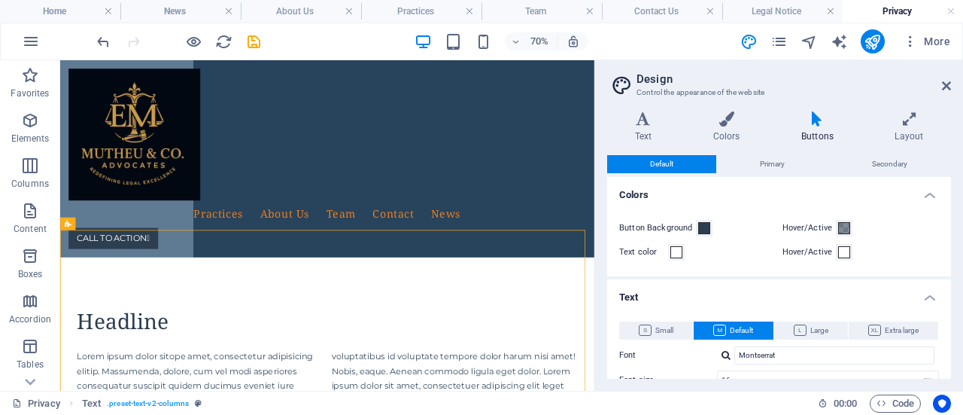
drag, startPoint x: 947, startPoint y: 212, endPoint x: 953, endPoint y: 236, distance: 23.9
click at [953, 236] on div "Variants Text Colors Buttons Layout Text Standard Bold Links Font color Font Mo…" at bounding box center [779, 244] width 368 height 291
drag, startPoint x: 947, startPoint y: 223, endPoint x: 952, endPoint y: 254, distance: 32.0
click at [952, 254] on div "Variants Text Colors Buttons Layout Text Standard Bold Links Font color Font Mo…" at bounding box center [779, 244] width 368 height 291
click at [951, 254] on div "Variants Text Colors Buttons Layout Text Standard Bold Links Font color Font Mo…" at bounding box center [779, 244] width 368 height 291
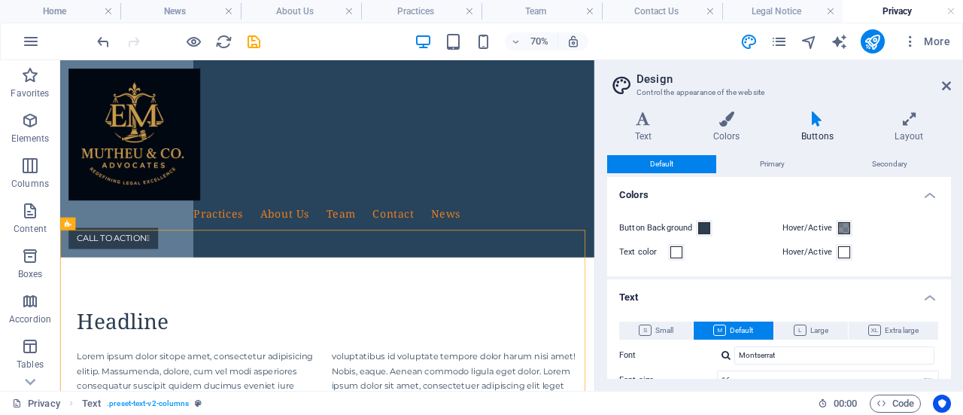
click at [951, 255] on div "Variants Text Colors Buttons Layout Text Standard Bold Links Font color Font Mo…" at bounding box center [779, 244] width 368 height 291
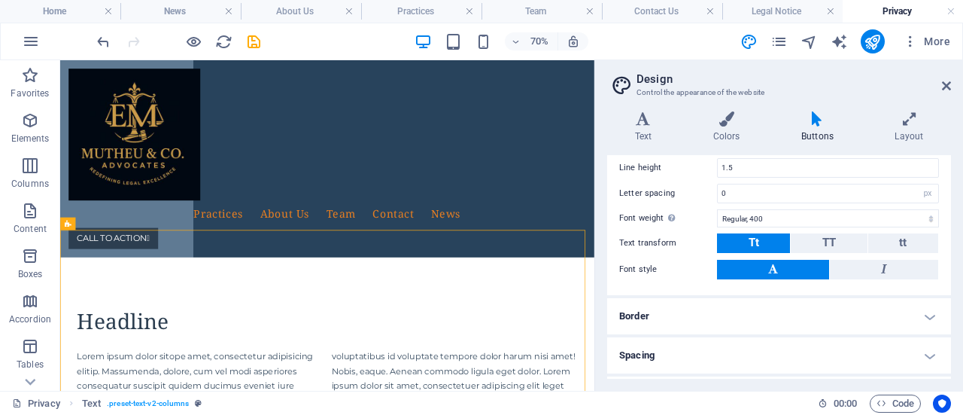
scroll to position [262, 0]
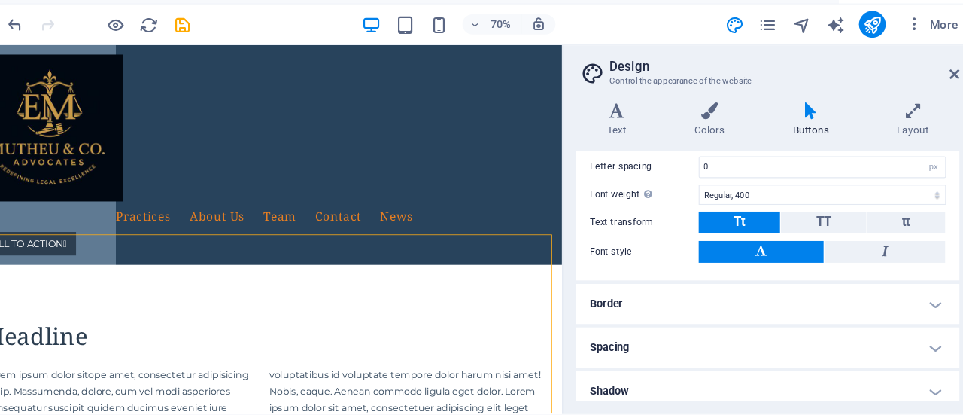
click at [898, 302] on h4 "Border" at bounding box center [779, 292] width 344 height 36
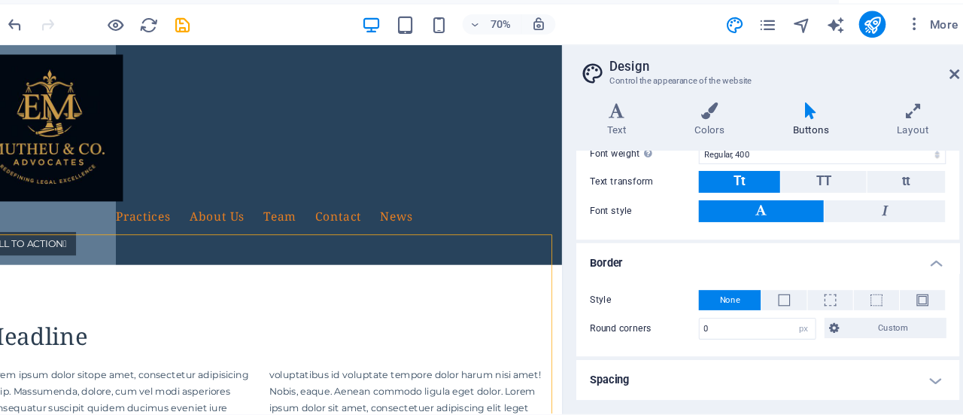
scroll to position [313, 0]
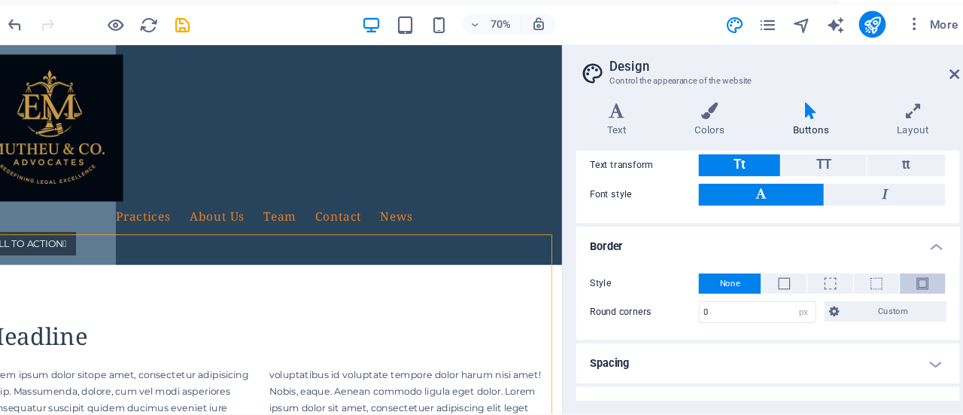
click at [915, 274] on span at bounding box center [918, 274] width 11 height 11
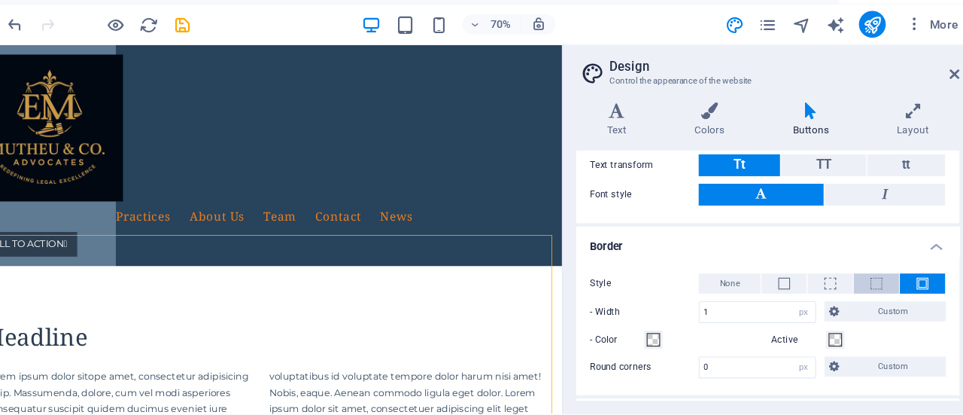
click at [868, 272] on button at bounding box center [876, 274] width 41 height 18
click at [862, 223] on h4 "Border" at bounding box center [779, 236] width 344 height 27
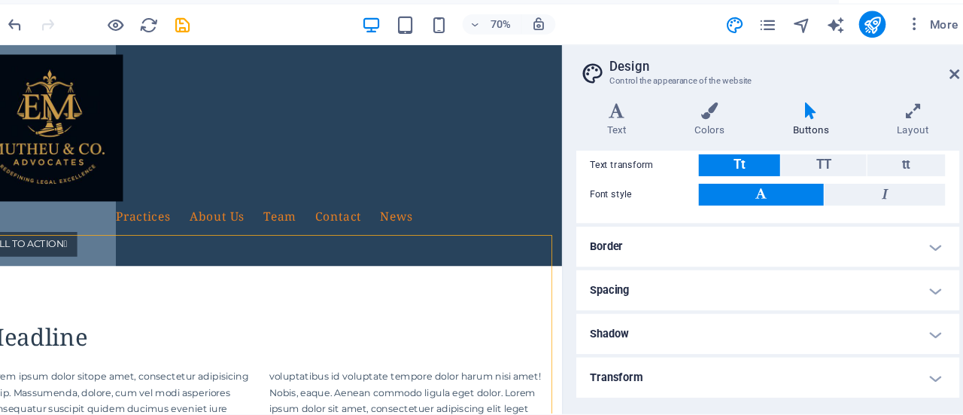
scroll to position [346, 0]
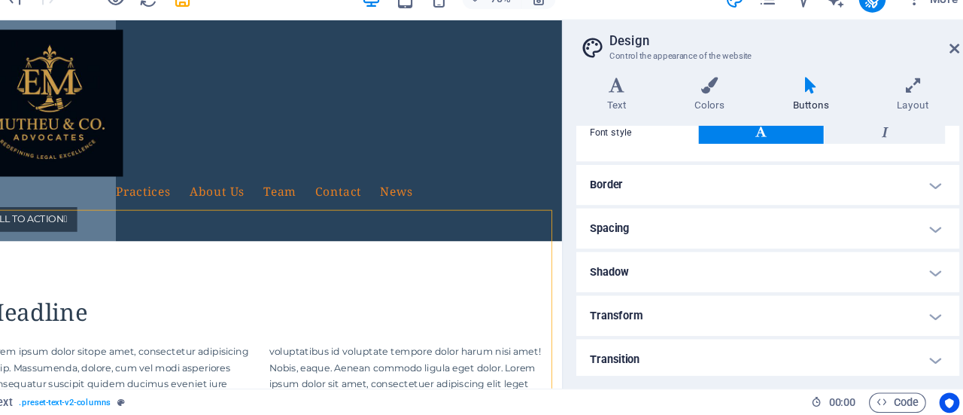
click at [883, 359] on h4 "Transition" at bounding box center [779, 364] width 344 height 36
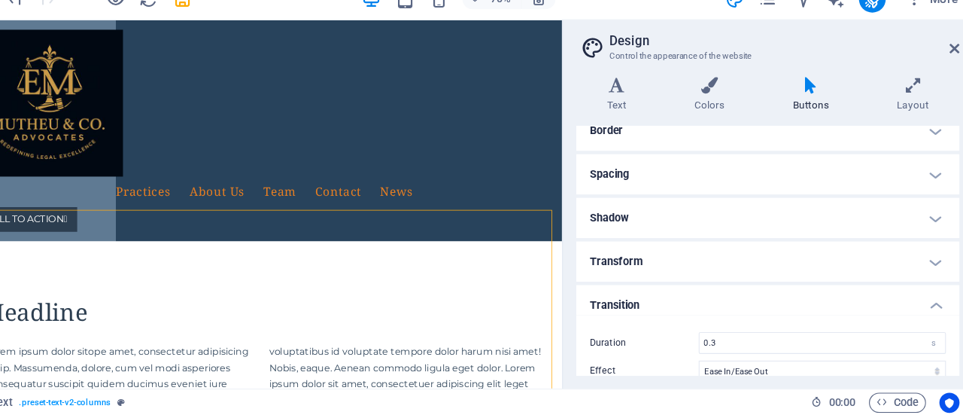
scroll to position [411, 0]
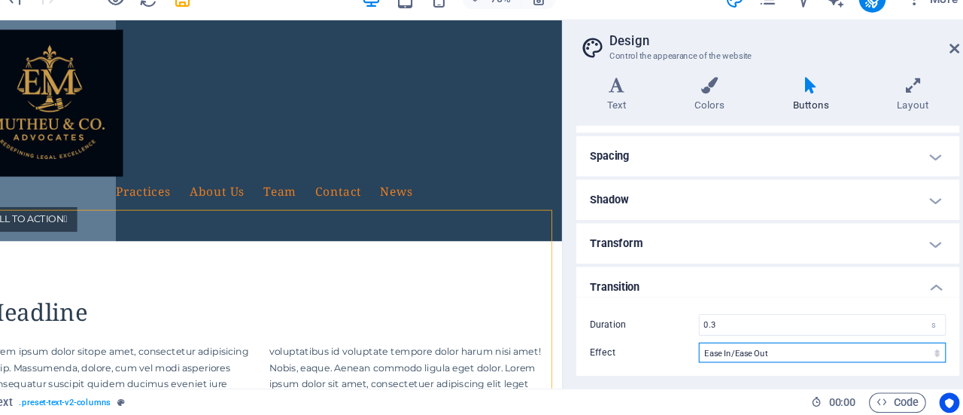
click at [874, 361] on select "Ease Ease In Ease Out Ease In/Ease Out Linear" at bounding box center [828, 358] width 222 height 18
click at [717, 349] on select "Ease Ease In Ease Out Ease In/Ease Out Linear" at bounding box center [828, 358] width 222 height 18
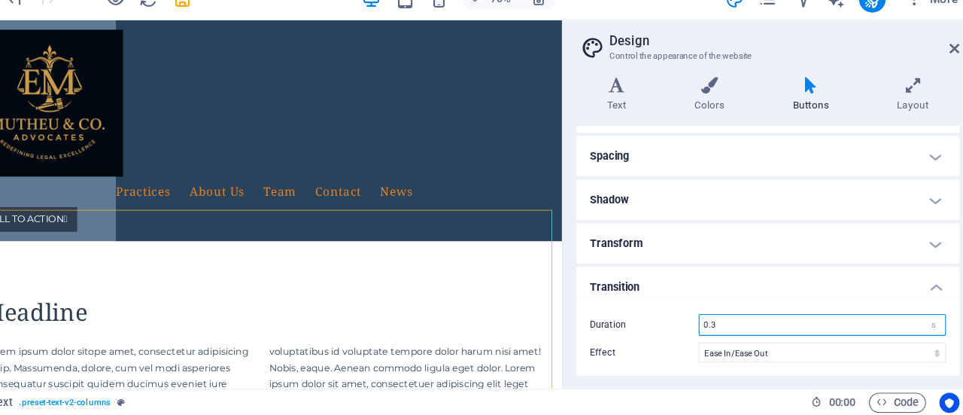
click at [904, 334] on input "0.3" at bounding box center [828, 333] width 220 height 18
click at [904, 336] on input "0.3" at bounding box center [828, 333] width 220 height 18
click at [910, 253] on h4 "Transform" at bounding box center [779, 260] width 344 height 36
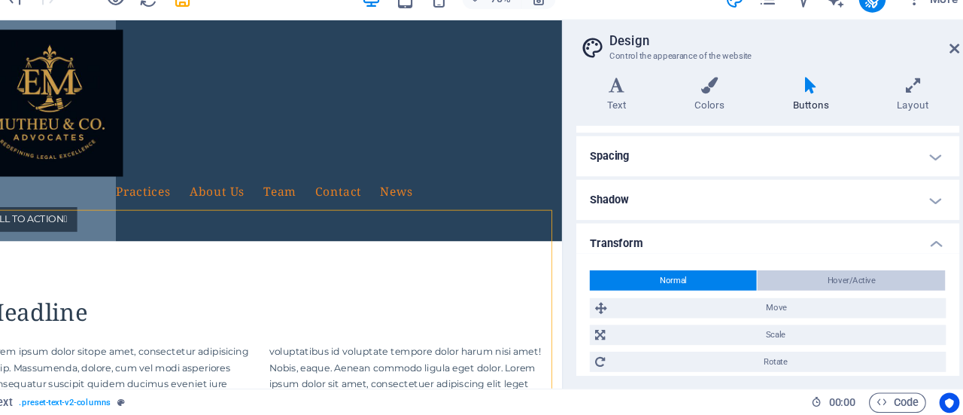
click at [855, 291] on span "Hover/Active" at bounding box center [854, 293] width 43 height 18
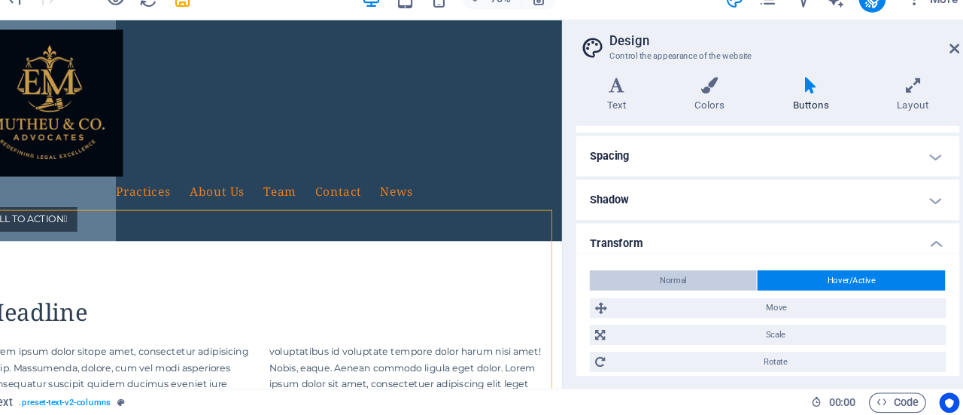
click at [719, 287] on button "Normal" at bounding box center [694, 293] width 150 height 18
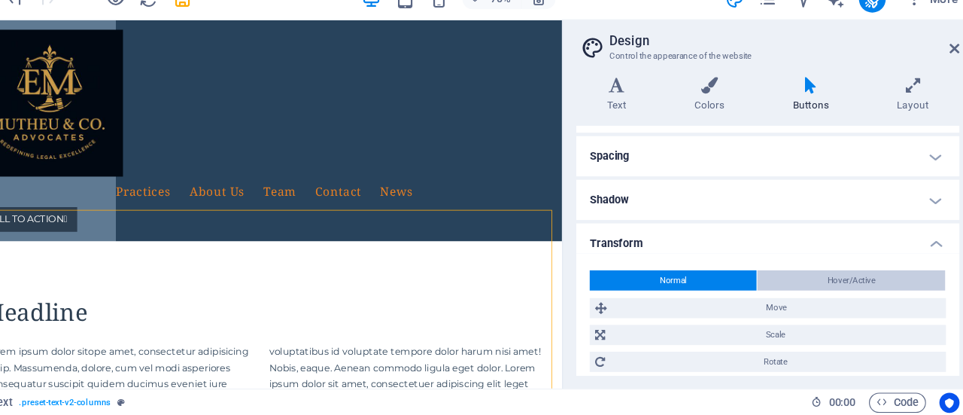
click at [810, 288] on button "Hover/Active" at bounding box center [854, 293] width 169 height 18
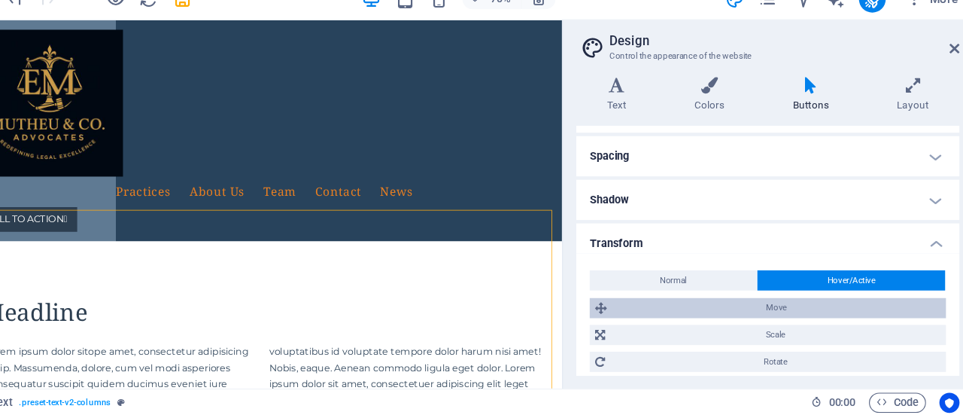
click at [798, 316] on span "Move" at bounding box center [787, 318] width 296 height 18
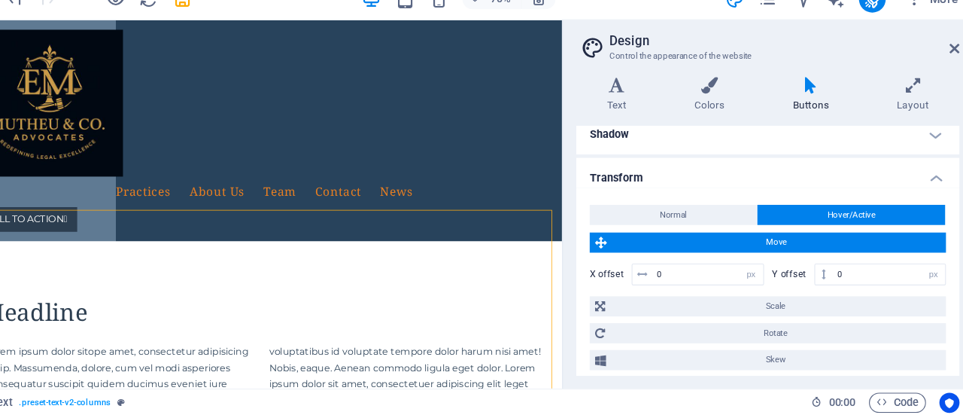
scroll to position [579, 0]
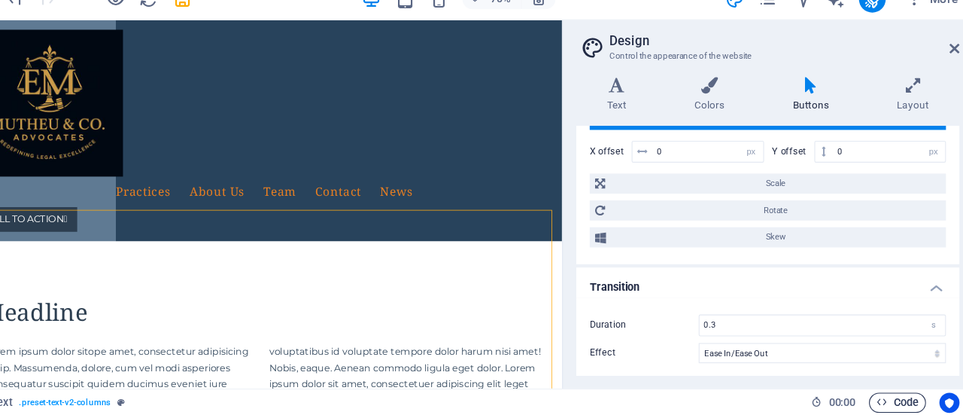
click at [878, 405] on icon "button" at bounding box center [882, 403] width 10 height 10
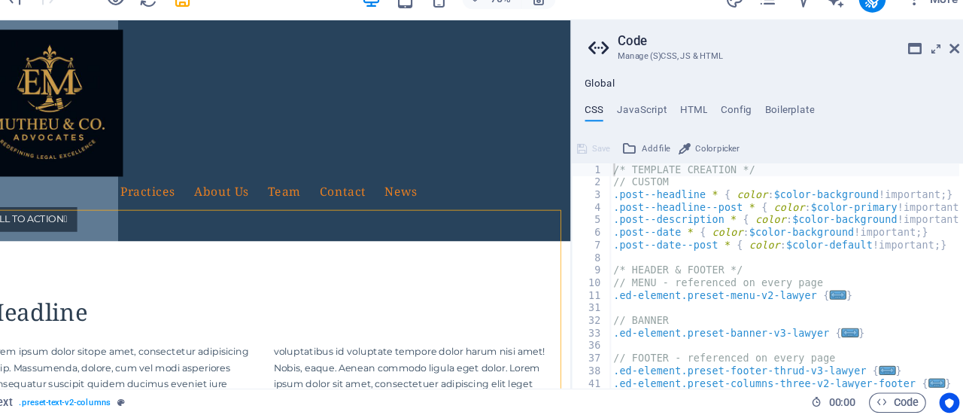
click at [953, 87] on aside "Code Manage (S)CSS, JS & HTML Global CSS JavaScript HTML Config Boilerplate /* …" at bounding box center [782, 225] width 361 height 330
click at [943, 83] on icon at bounding box center [946, 86] width 9 height 12
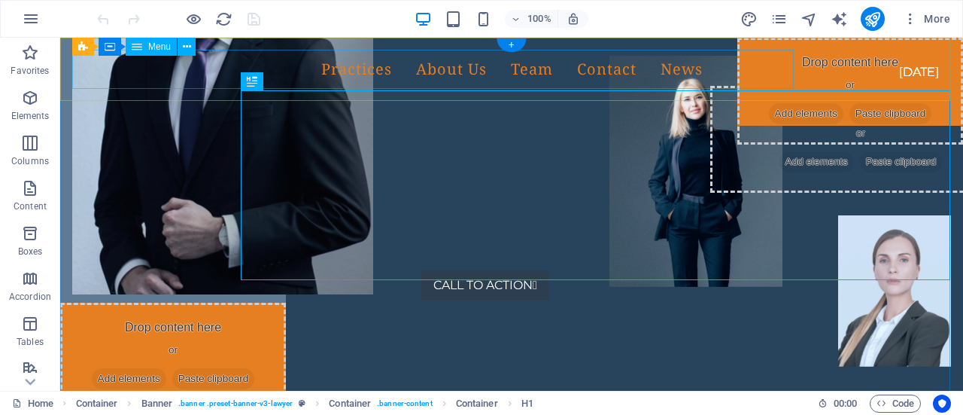
click at [285, 71] on nav "Practices About Us Team Contact News" at bounding box center [511, 69] width 879 height 39
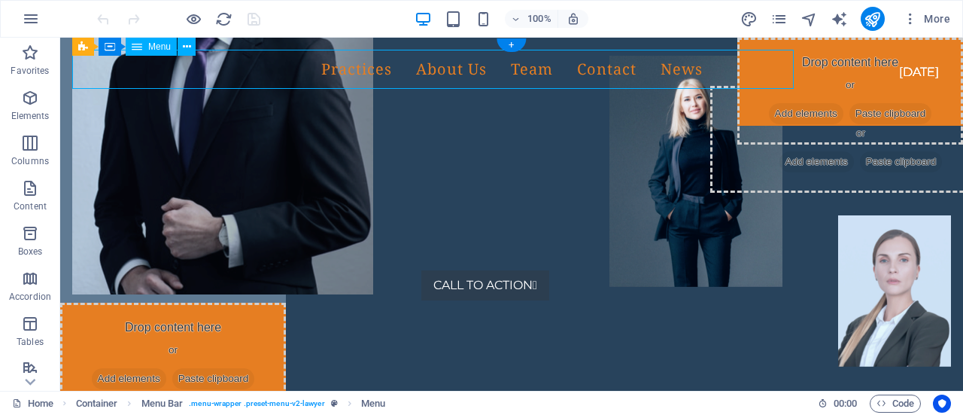
click at [286, 71] on nav "Practices About Us Team Contact News" at bounding box center [511, 69] width 879 height 39
click at [351, 73] on nav "Practices About Us Team Contact News" at bounding box center [511, 69] width 879 height 39
click at [447, 70] on nav "Practices About Us Team Contact News" at bounding box center [511, 69] width 879 height 39
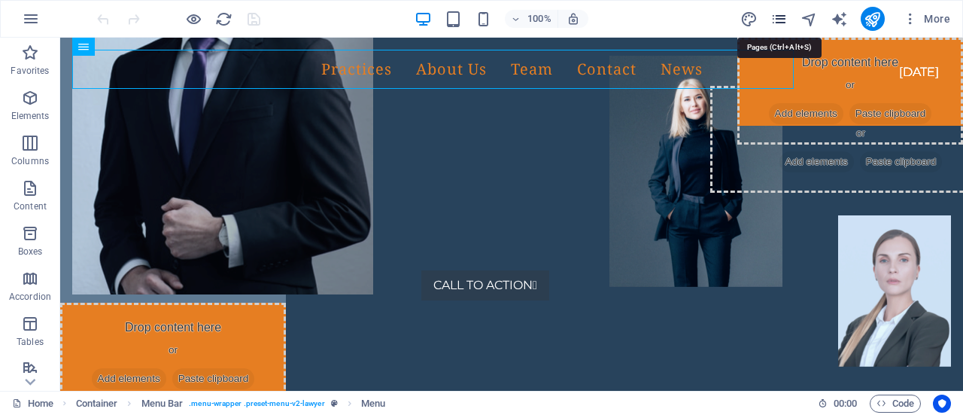
click at [785, 13] on icon "pages" at bounding box center [779, 19] width 17 height 17
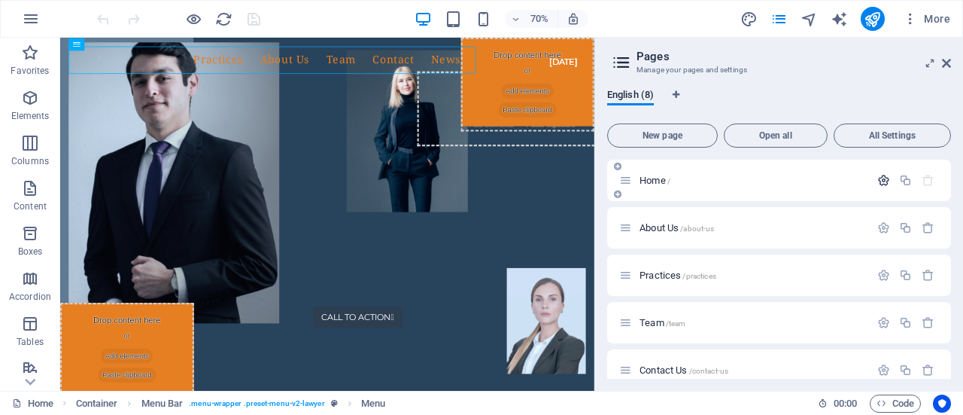
click at [879, 178] on icon "button" at bounding box center [883, 180] width 13 height 13
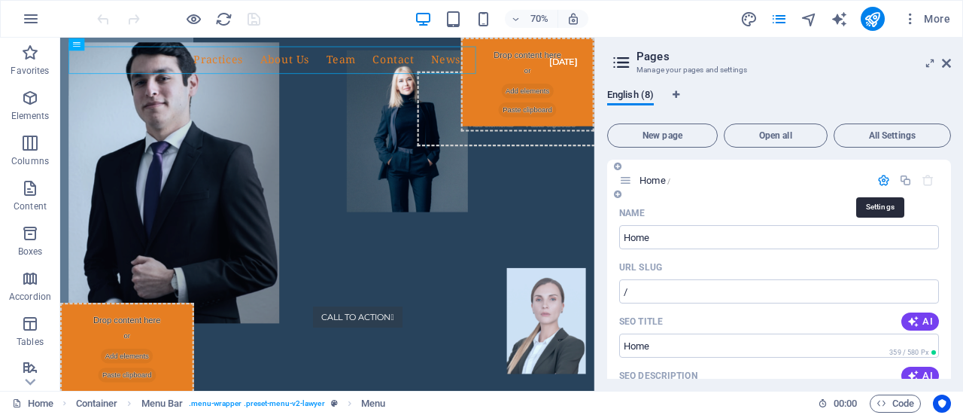
click at [879, 178] on icon "button" at bounding box center [883, 180] width 13 height 13
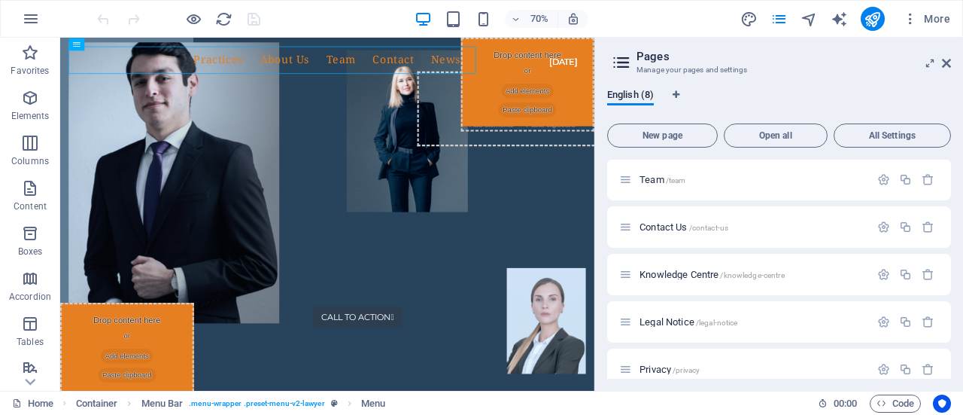
scroll to position [160, 0]
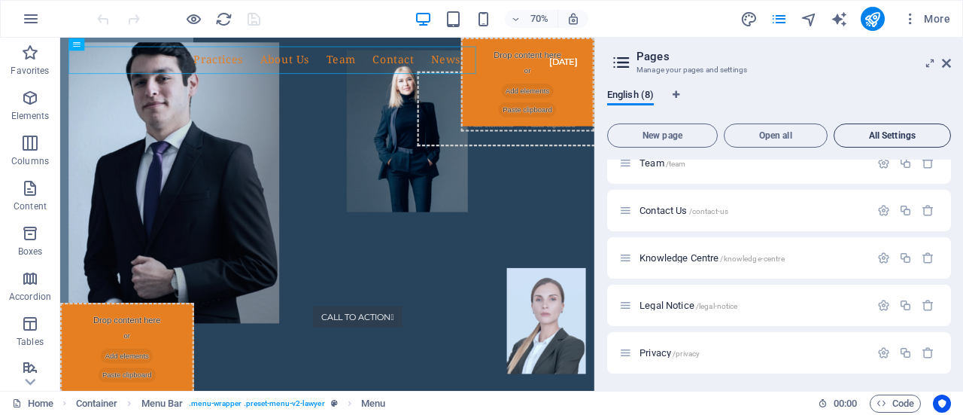
click at [871, 131] on span "All Settings" at bounding box center [892, 135] width 104 height 9
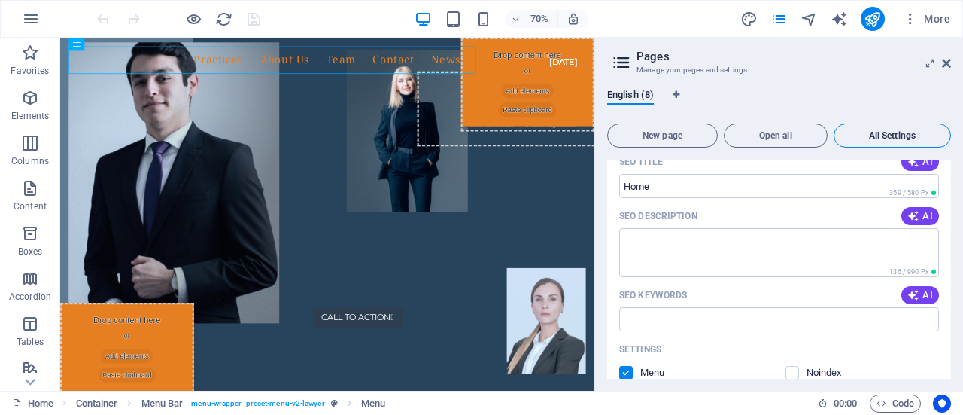
scroll to position [4349, 0]
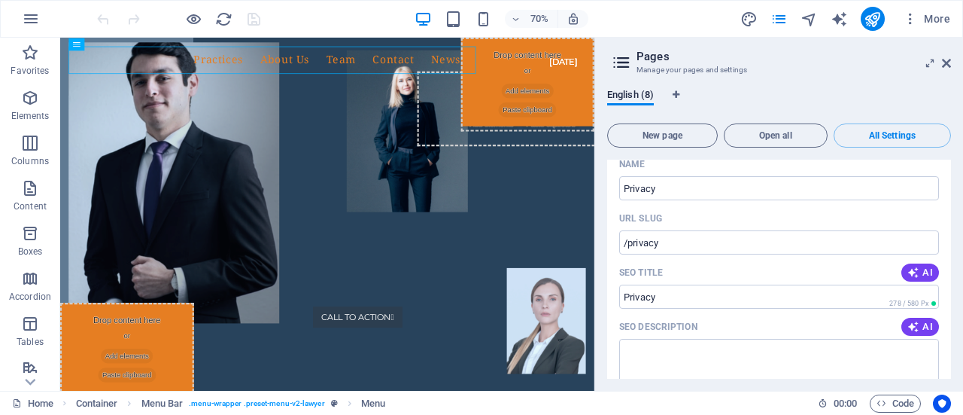
drag, startPoint x: 952, startPoint y: 350, endPoint x: 946, endPoint y: 311, distance: 39.6
click at [946, 311] on div "English (8) New page Open all All Settings Home / Name Home ​ URL SLUG / ​ SEO …" at bounding box center [779, 234] width 368 height 314
click at [903, 145] on button "All Settings" at bounding box center [892, 135] width 117 height 24
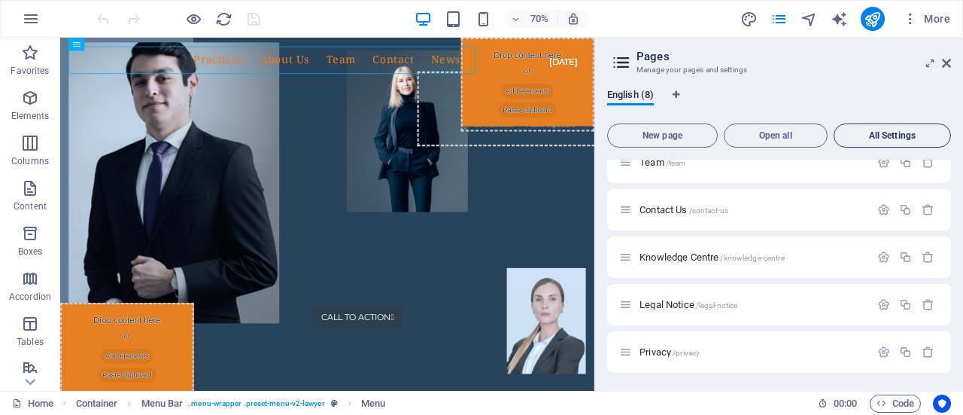
scroll to position [160, 0]
click at [679, 91] on icon "Language Tabs" at bounding box center [676, 94] width 7 height 9
select select "41"
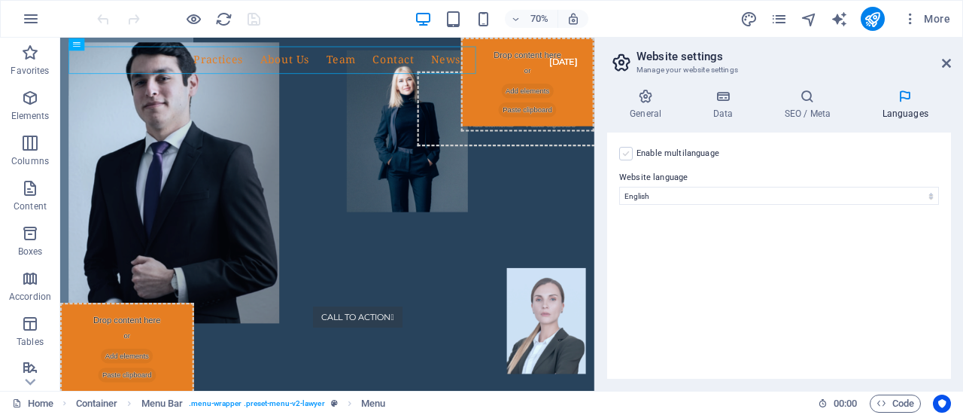
click at [626, 157] on label at bounding box center [626, 154] width 14 height 14
click at [0, 0] on input "Enable multilanguage To disable multilanguage delete all languages until only o…" at bounding box center [0, 0] width 0 height 0
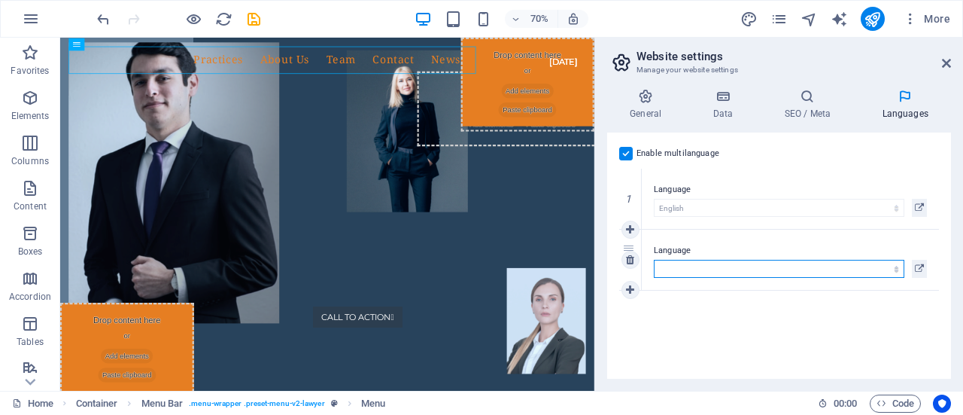
click at [693, 271] on select "Abkhazian Afar Afrikaans Akan Albanian Amharic Arabic Aragonese Armenian Assame…" at bounding box center [779, 269] width 251 height 18
click at [654, 260] on select "Abkhazian Afar Afrikaans Akan Albanian Amharic Arabic Aragonese Armenian Assame…" at bounding box center [779, 269] width 251 height 18
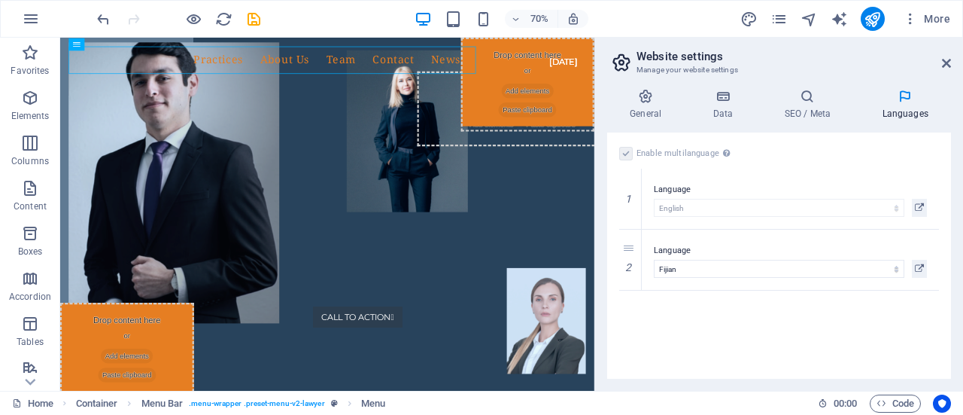
drag, startPoint x: 816, startPoint y: 272, endPoint x: 891, endPoint y: 150, distance: 142.6
click at [891, 150] on div "Enable multilanguage To disable multilanguage delete all languages until only o…" at bounding box center [779, 153] width 320 height 18
drag, startPoint x: 722, startPoint y: 255, endPoint x: 703, endPoint y: 264, distance: 21.5
click at [721, 255] on label "Language" at bounding box center [790, 251] width 273 height 18
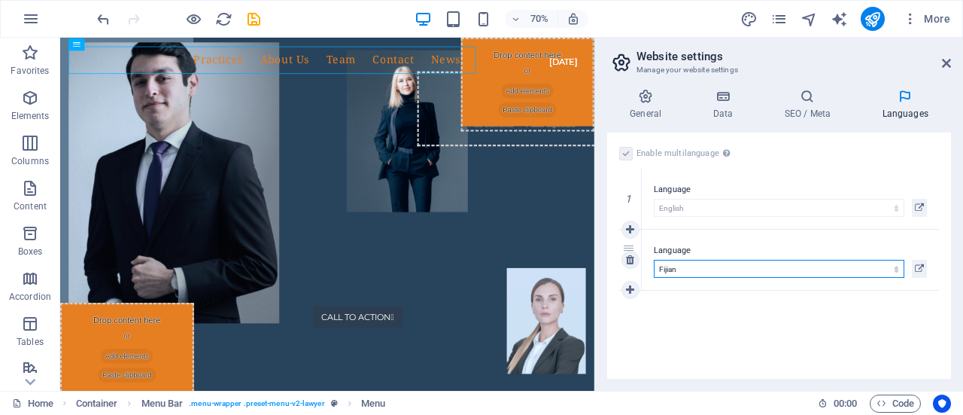
click at [721, 260] on select "Abkhazian Afar Afrikaans Akan Albanian Amharic Arabic Aragonese Armenian Assame…" at bounding box center [779, 269] width 251 height 18
click at [695, 269] on select "Abkhazian Afar Afrikaans Akan Albanian Amharic Arabic Aragonese Armenian Assame…" at bounding box center [779, 269] width 251 height 18
click at [654, 260] on select "Abkhazian Afar Afrikaans Akan Albanian Amharic Arabic Aragonese Armenian Assame…" at bounding box center [779, 269] width 251 height 18
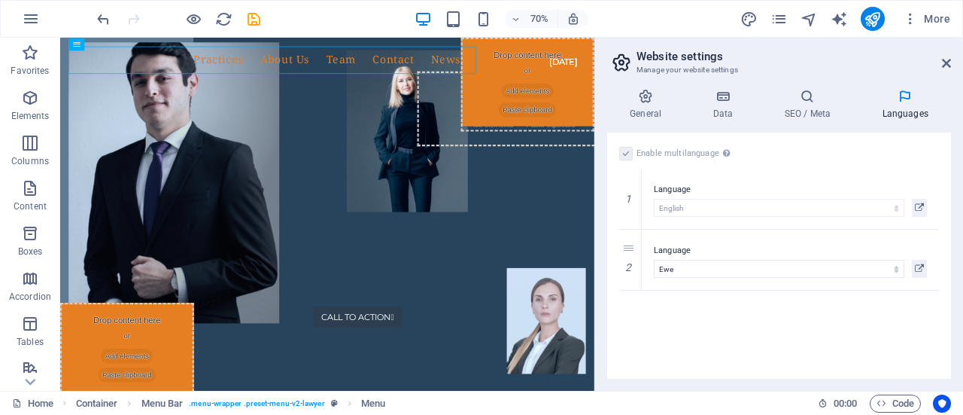
click at [679, 360] on div "Enable multilanguage To disable multilanguage delete all languages until only o…" at bounding box center [779, 255] width 344 height 246
click at [669, 264] on select "Abkhazian Afar Afrikaans Akan Albanian Amharic Arabic Aragonese Armenian Assame…" at bounding box center [779, 269] width 251 height 18
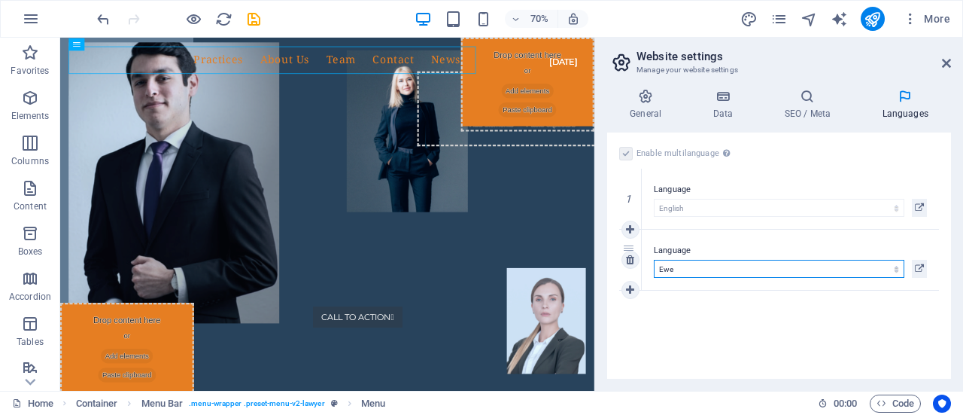
click at [676, 272] on select "Abkhazian Afar Afrikaans Akan Albanian Amharic Arabic Aragonese Armenian Assame…" at bounding box center [779, 269] width 251 height 18
click at [679, 269] on select "Abkhazian Afar Afrikaans Akan Albanian Amharic Arabic Aragonese Armenian Assame…" at bounding box center [779, 269] width 251 height 18
click at [654, 260] on select "Abkhazian Afar Afrikaans Akan Albanian Amharic Arabic Aragonese Armenian Assame…" at bounding box center [779, 269] width 251 height 18
click at [694, 272] on select "Abkhazian Afar Afrikaans Akan Albanian Amharic Arabic Aragonese Armenian Assame…" at bounding box center [779, 269] width 251 height 18
click at [694, 270] on select "Abkhazian Afar Afrikaans Akan Albanian Amharic Arabic Aragonese Armenian Assame…" at bounding box center [779, 269] width 251 height 18
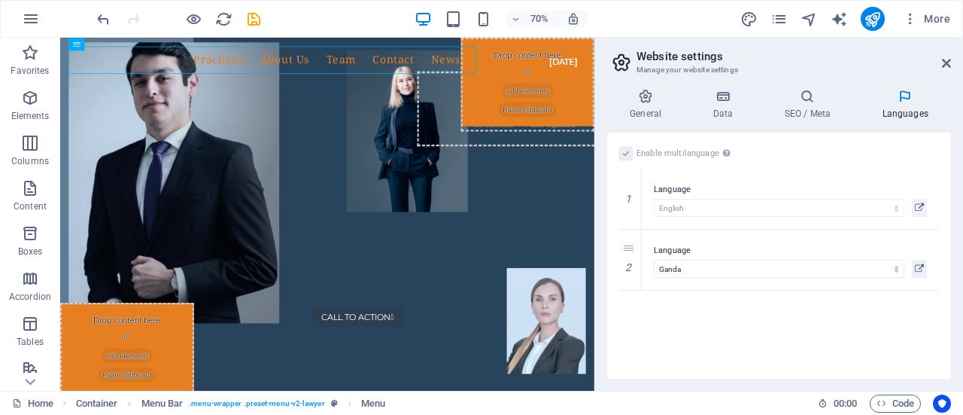
click at [683, 90] on icon at bounding box center [645, 96] width 77 height 15
click at [0, 0] on div "Drag files here, click to choose files or select files from Files or our free s…" at bounding box center [0, 0] width 0 height 0
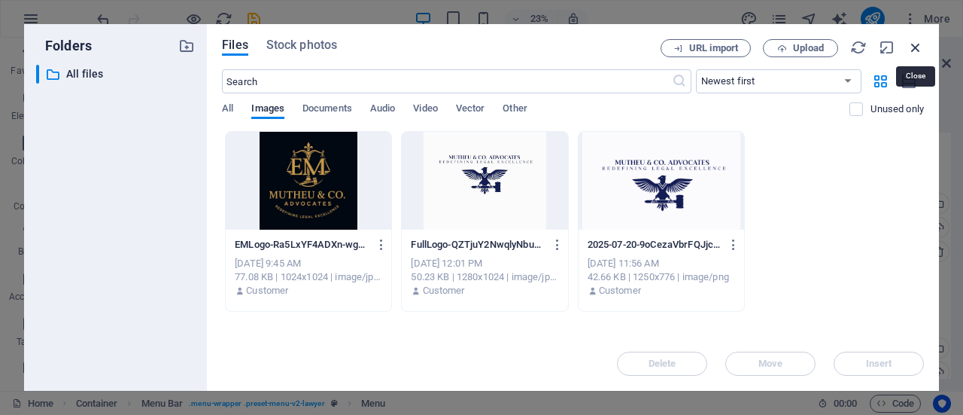
click at [918, 49] on icon "button" at bounding box center [915, 47] width 17 height 17
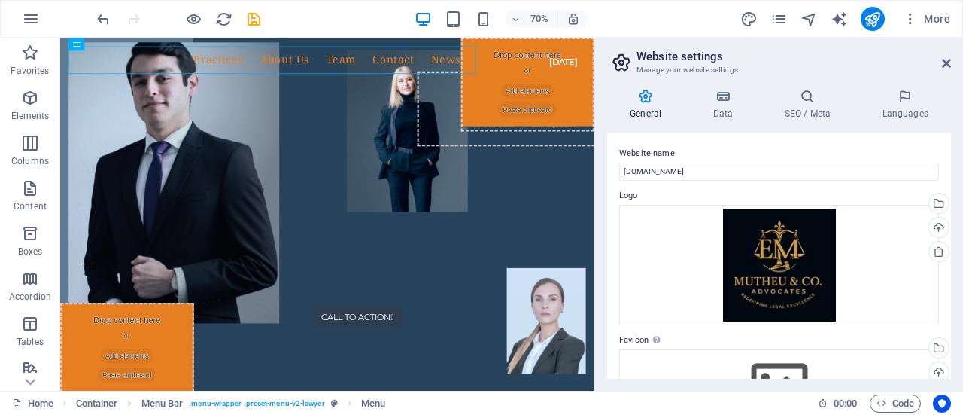
click at [650, 112] on h4 "General" at bounding box center [648, 105] width 83 height 32
click at [884, 108] on h4 "Languages" at bounding box center [905, 105] width 92 height 32
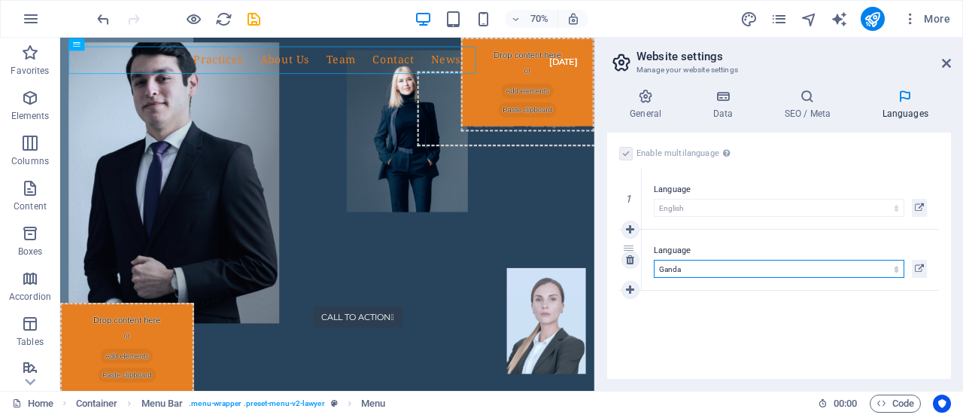
click at [692, 266] on select "Abkhazian Afar Afrikaans Akan Albanian Amharic Arabic Aragonese Armenian Assame…" at bounding box center [779, 269] width 251 height 18
select select "150"
click at [654, 260] on select "Abkhazian Afar Afrikaans Akan Albanian Amharic Arabic Aragonese Armenian Assame…" at bounding box center [779, 269] width 251 height 18
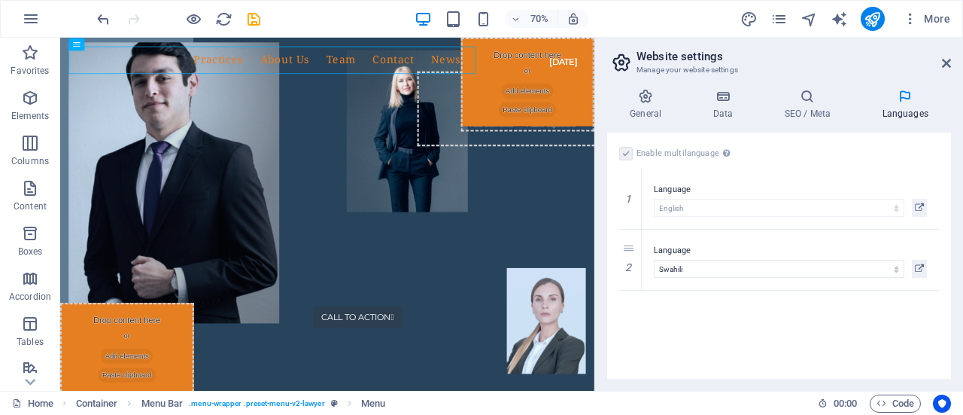
click at [756, 312] on div "Enable multilanguage To disable multilanguage delete all languages until only o…" at bounding box center [779, 255] width 344 height 246
click at [803, 100] on icon at bounding box center [807, 96] width 92 height 15
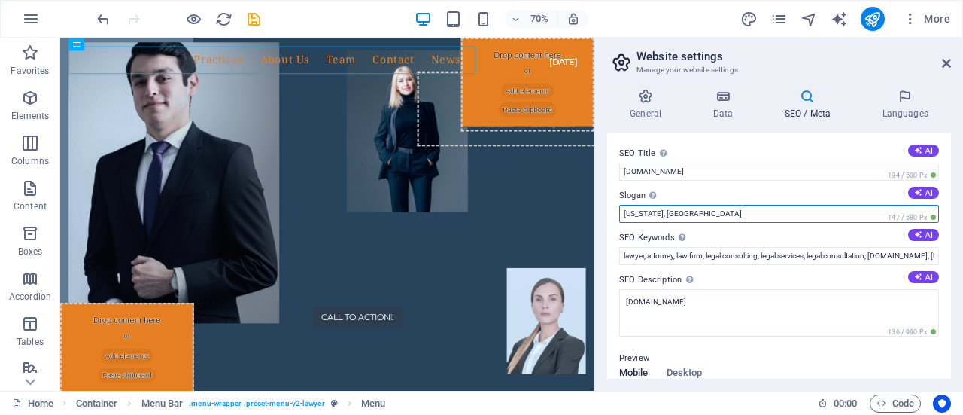
click at [716, 213] on input "[US_STATE], [GEOGRAPHIC_DATA]" at bounding box center [779, 214] width 320 height 18
type input "Redefining Legal Excellence"
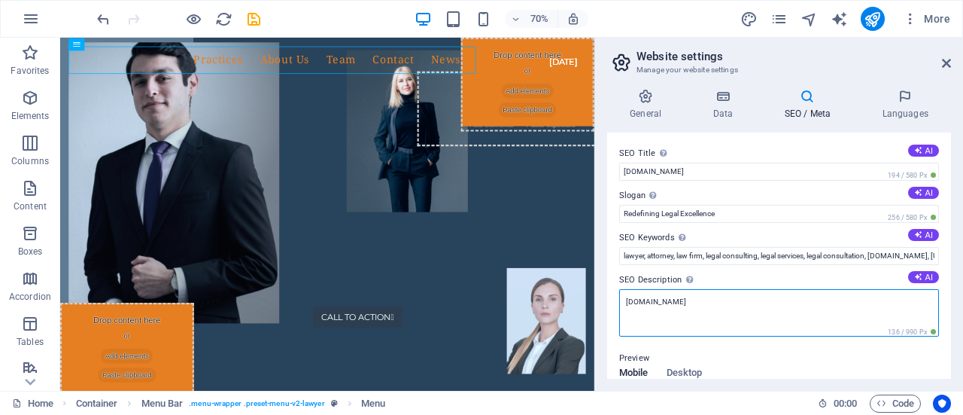
click at [746, 300] on textarea "[DOMAIN_NAME]" at bounding box center [779, 312] width 320 height 47
